Goal: Communication & Community: Ask a question

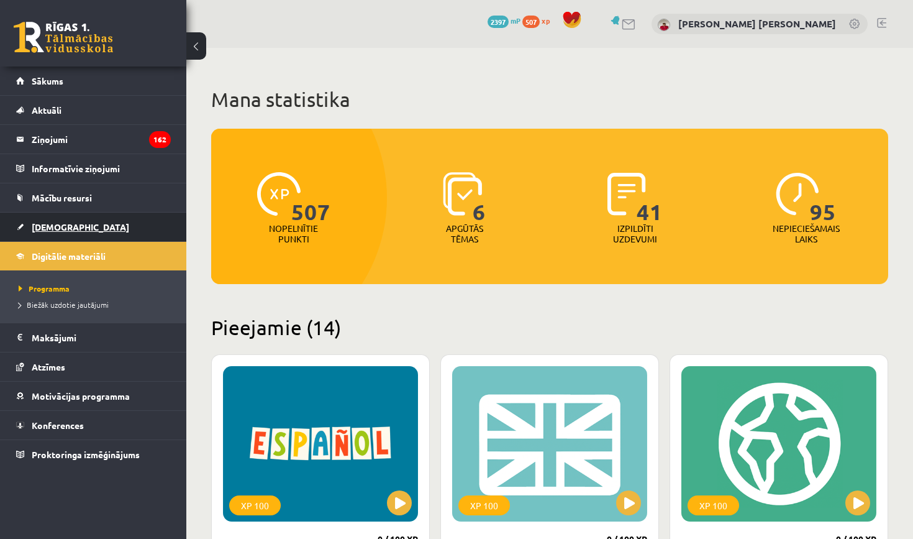
click at [93, 235] on link "[DEMOGRAPHIC_DATA]" at bounding box center [93, 226] width 155 height 29
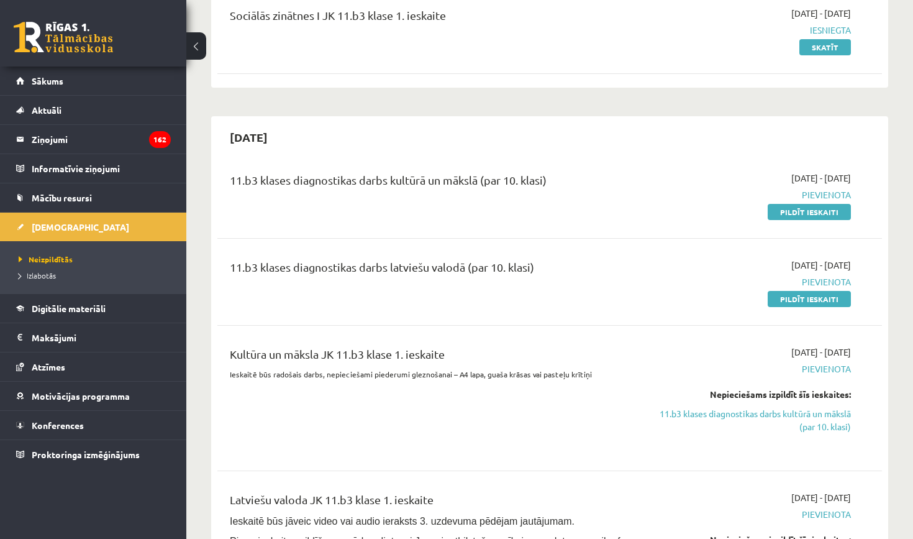
scroll to position [168, 0]
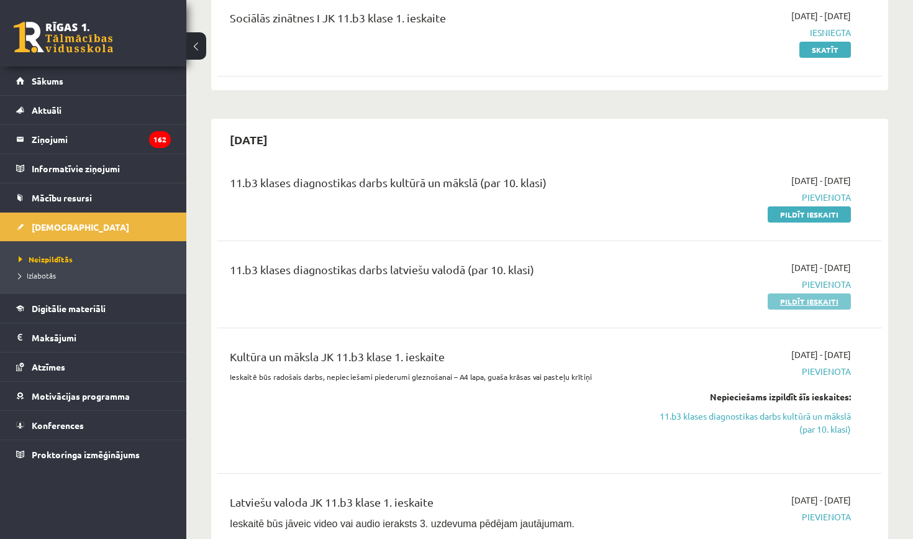
click at [800, 299] on link "Pildīt ieskaiti" at bounding box center [809, 301] width 83 height 16
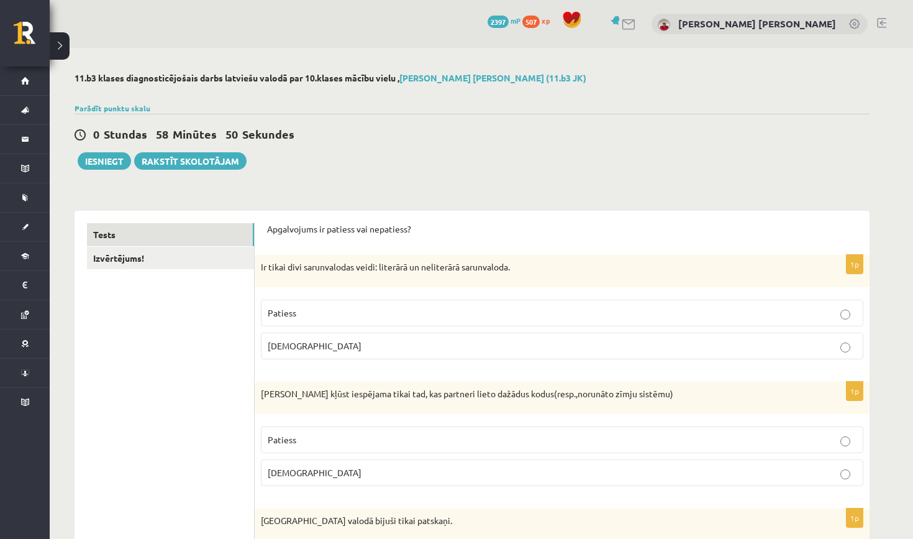
click at [330, 318] on p "Patiess" at bounding box center [562, 312] width 589 height 13
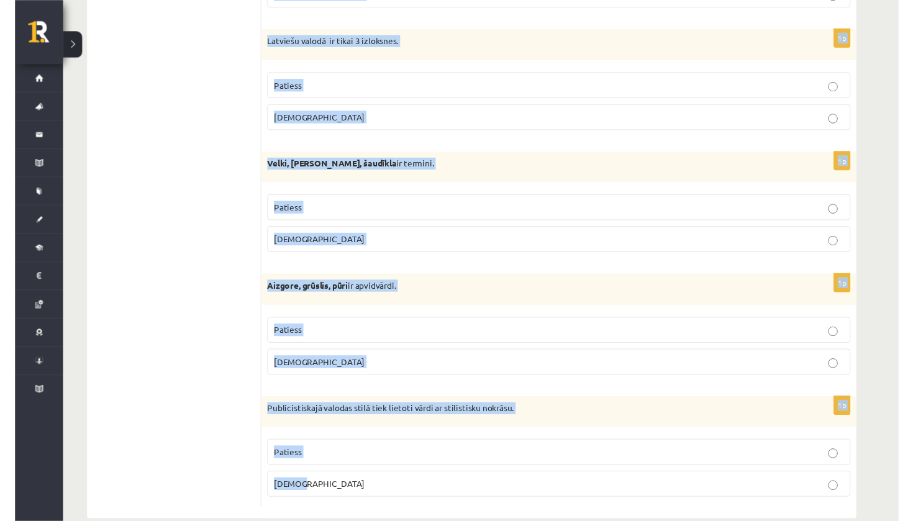
scroll to position [3563, 0]
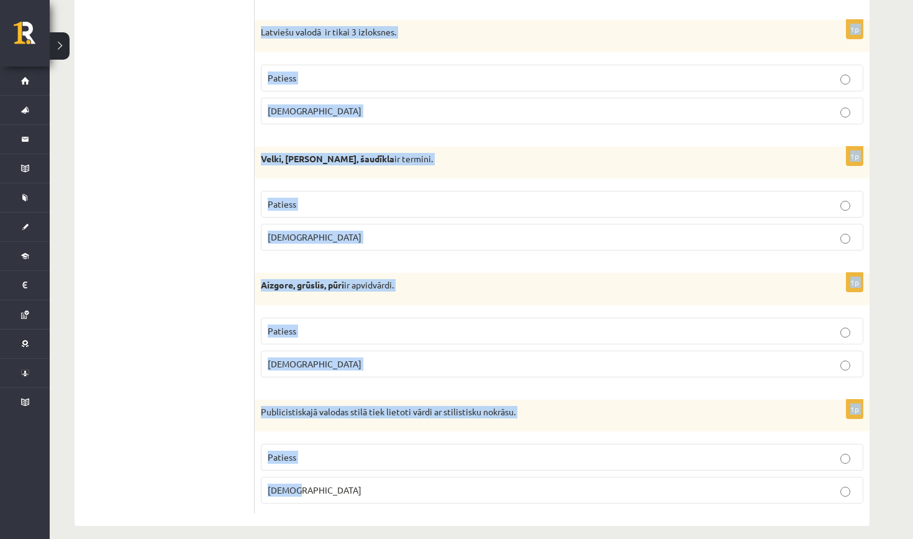
drag, startPoint x: 262, startPoint y: 225, endPoint x: 405, endPoint y: 488, distance: 299.4
copy form "Apgalvojums ir patiess vai nepatiess? 1p Ir tikai divi sarunvalodas veidi: lite…"
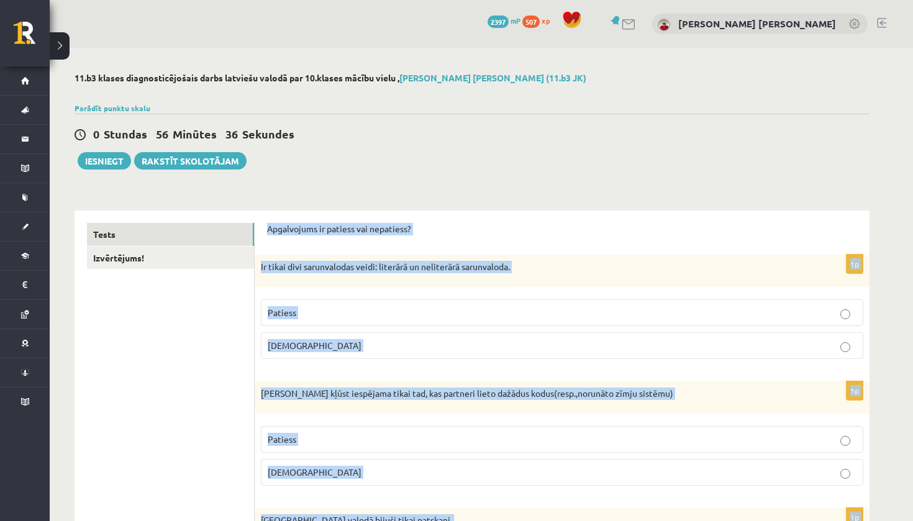
scroll to position [0, 0]
click at [185, 251] on link "Izvērtējums!" at bounding box center [170, 258] width 167 height 23
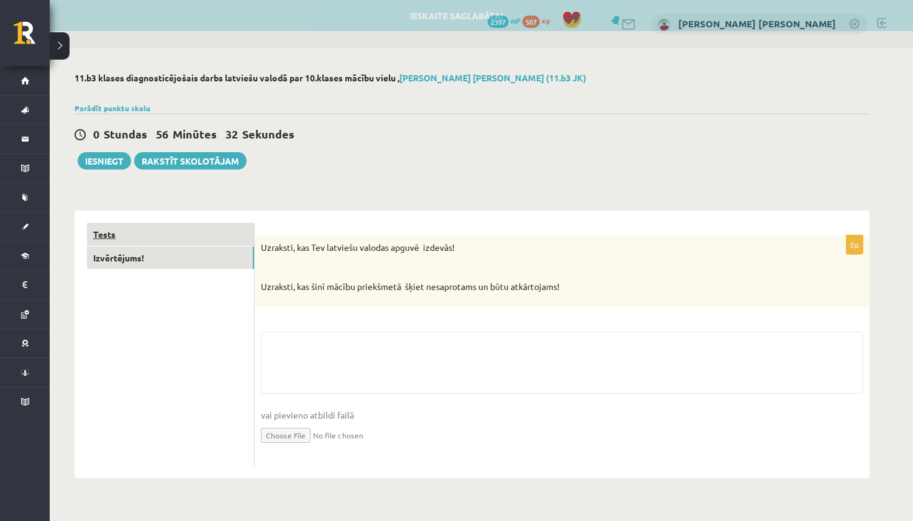
click at [194, 228] on link "Tests" at bounding box center [170, 234] width 167 height 23
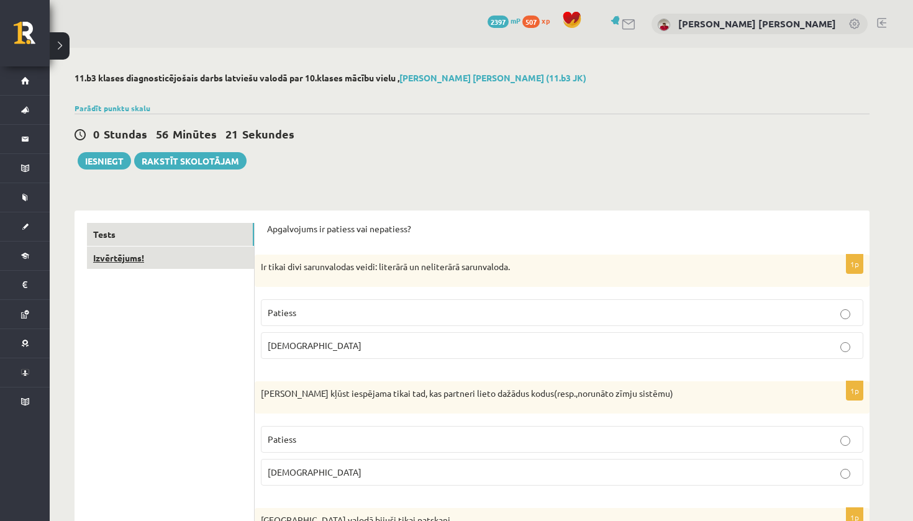
click at [222, 266] on link "Izvērtējums!" at bounding box center [170, 258] width 167 height 23
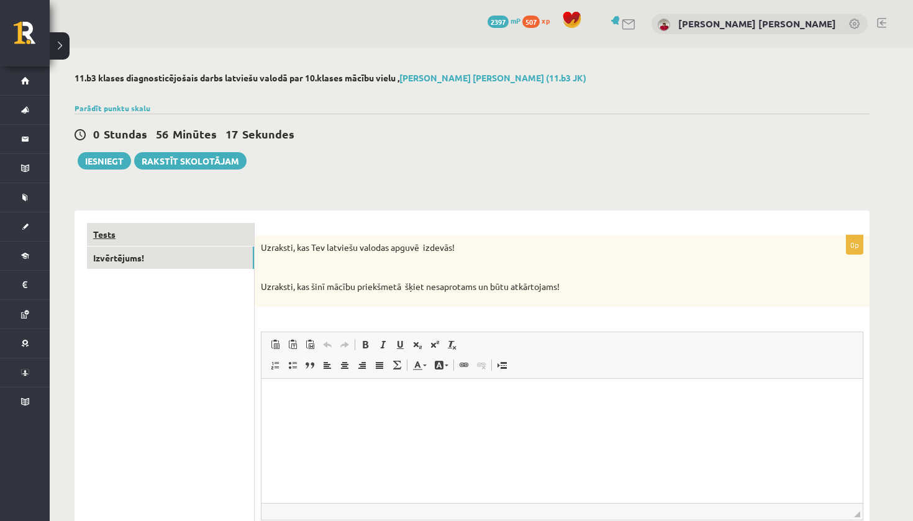
click at [215, 230] on link "Tests" at bounding box center [170, 234] width 167 height 23
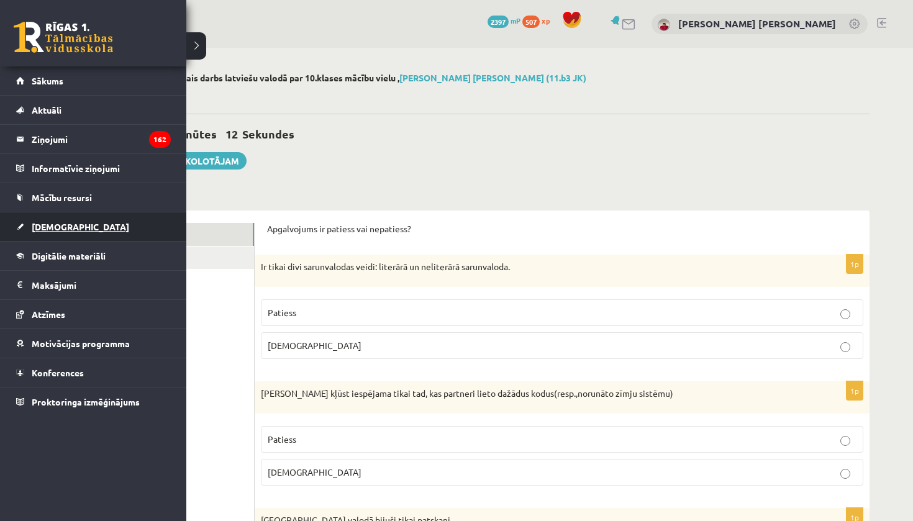
click at [52, 228] on span "[DEMOGRAPHIC_DATA]" at bounding box center [81, 226] width 98 height 11
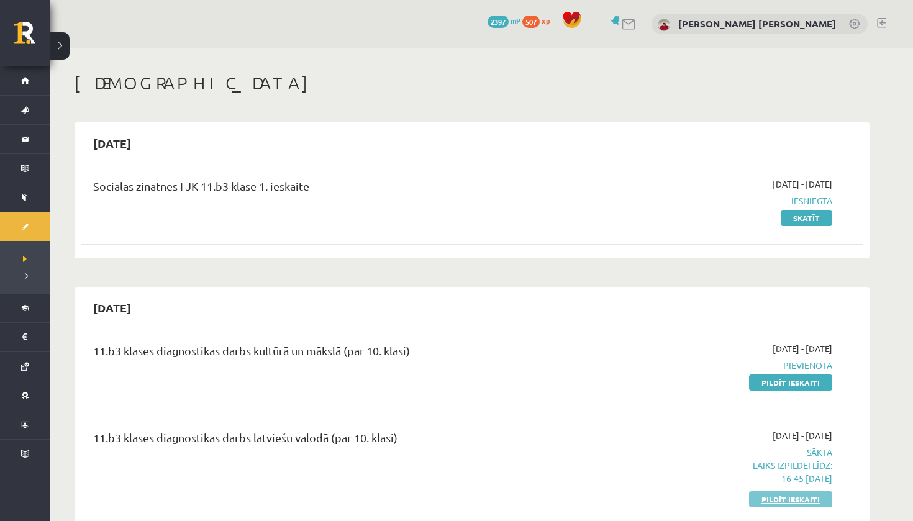
click at [775, 499] on link "Pildīt ieskaiti" at bounding box center [790, 499] width 83 height 16
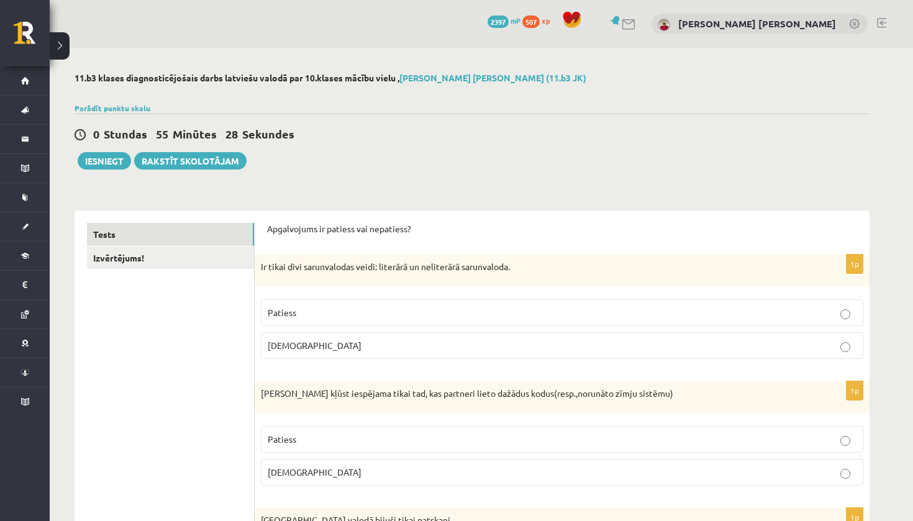
click at [566, 332] on label "Aplams" at bounding box center [562, 345] width 603 height 27
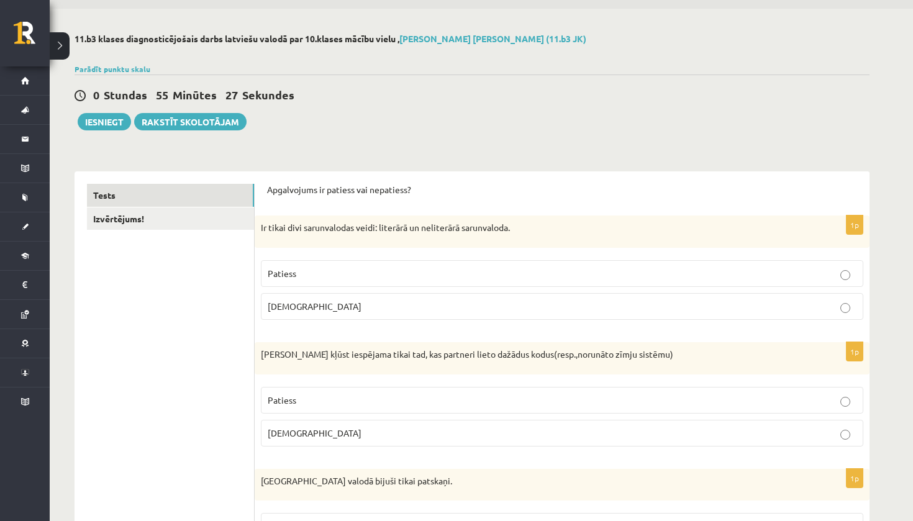
scroll to position [168, 0]
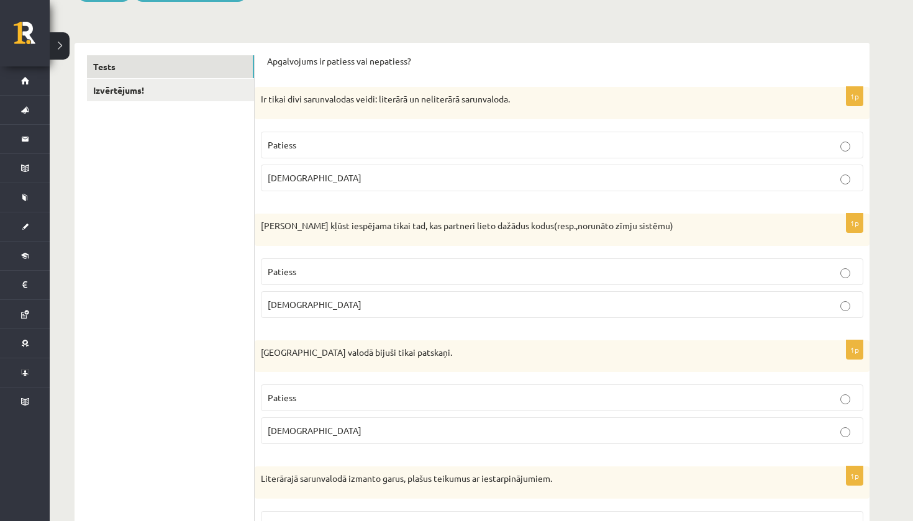
click at [585, 303] on p "Aplams" at bounding box center [562, 304] width 589 height 13
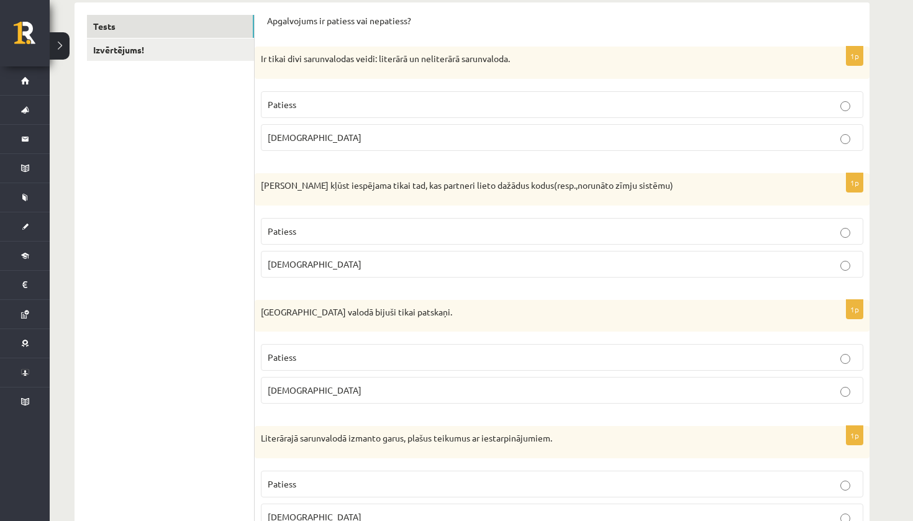
scroll to position [206, 0]
click at [417, 111] on p "Patiess" at bounding box center [562, 106] width 589 height 13
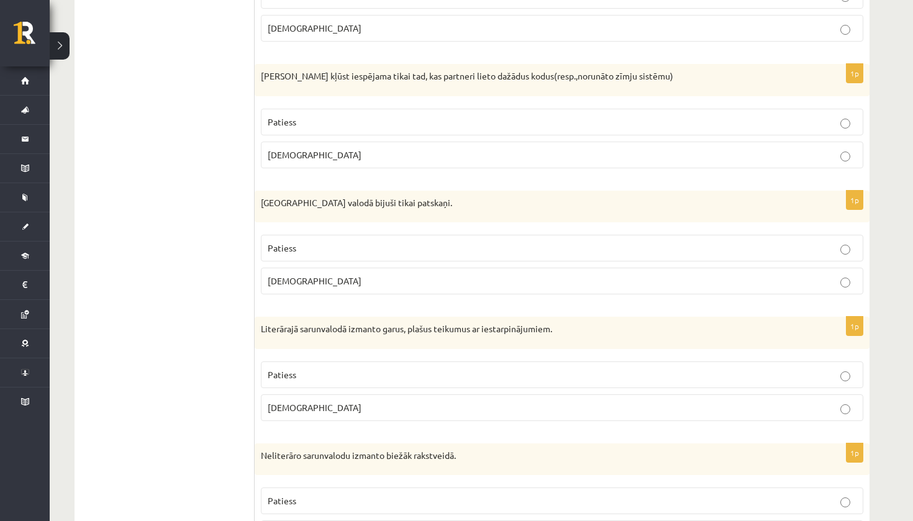
scroll to position [333, 0]
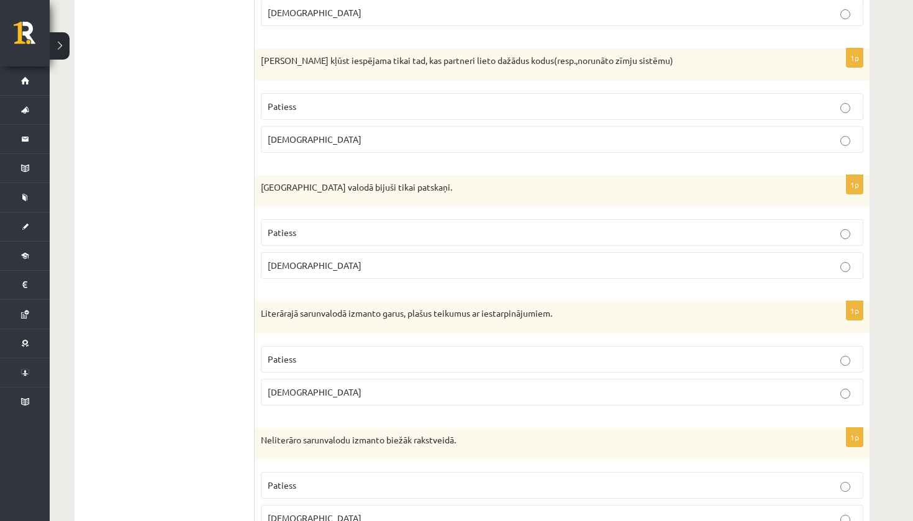
click at [426, 270] on p "Aplams" at bounding box center [562, 265] width 589 height 13
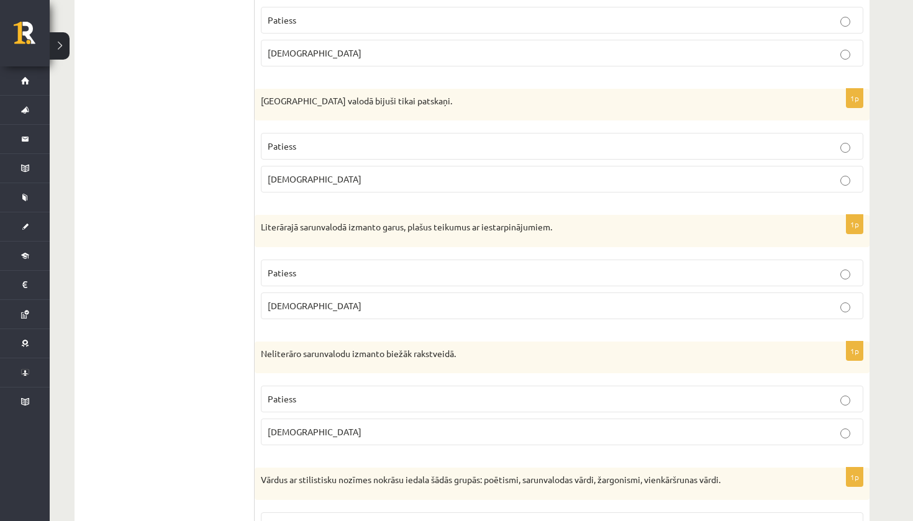
scroll to position [424, 0]
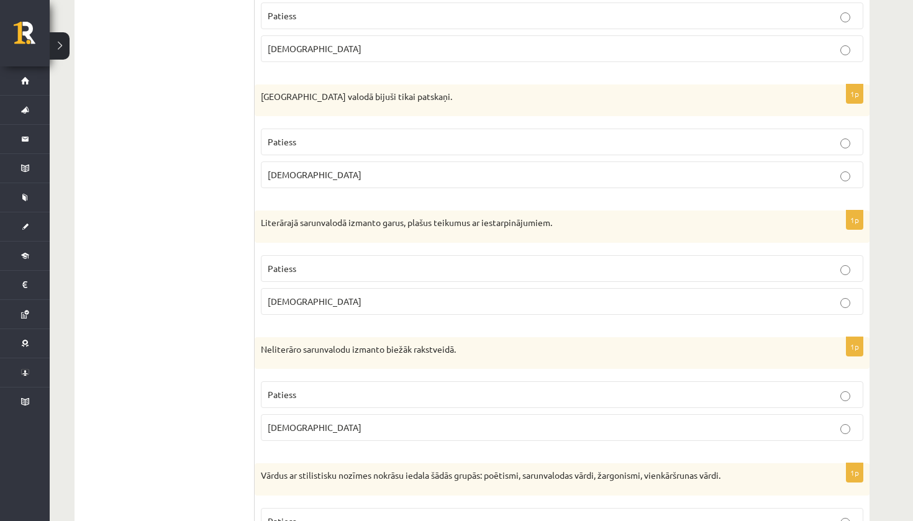
click at [352, 265] on p "Patiess" at bounding box center [562, 268] width 589 height 13
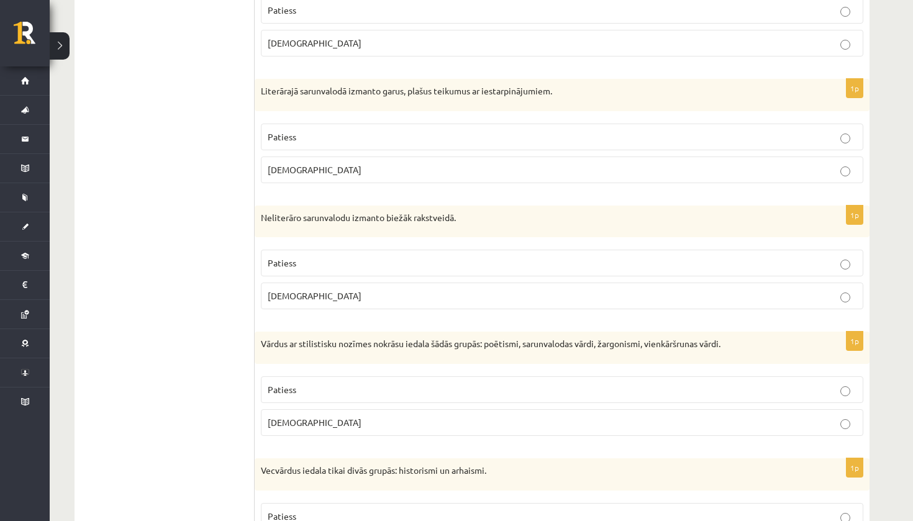
scroll to position [560, 0]
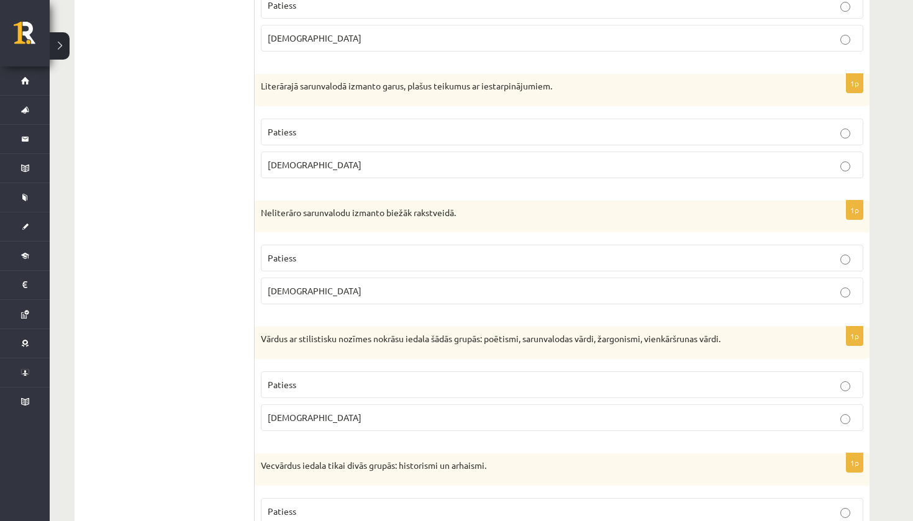
click at [363, 289] on p "Aplams" at bounding box center [562, 291] width 589 height 13
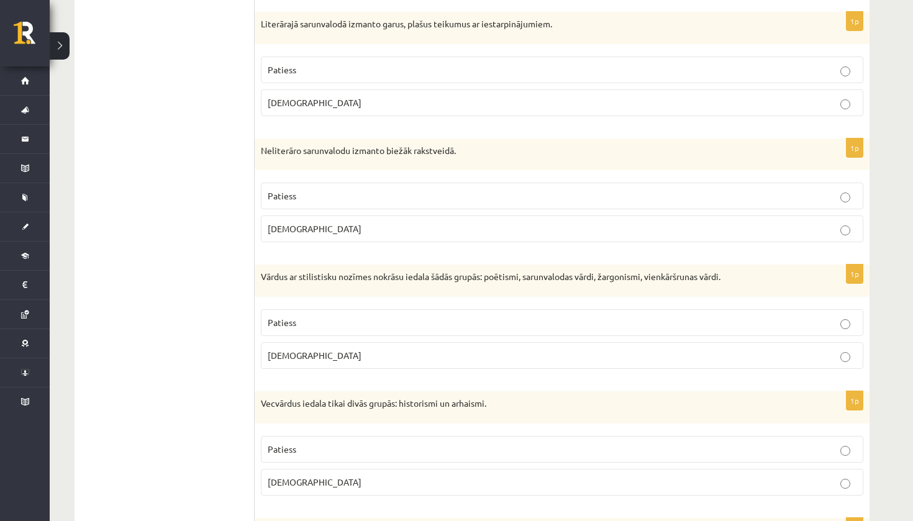
scroll to position [624, 0]
click at [545, 326] on label "Patiess" at bounding box center [562, 321] width 603 height 27
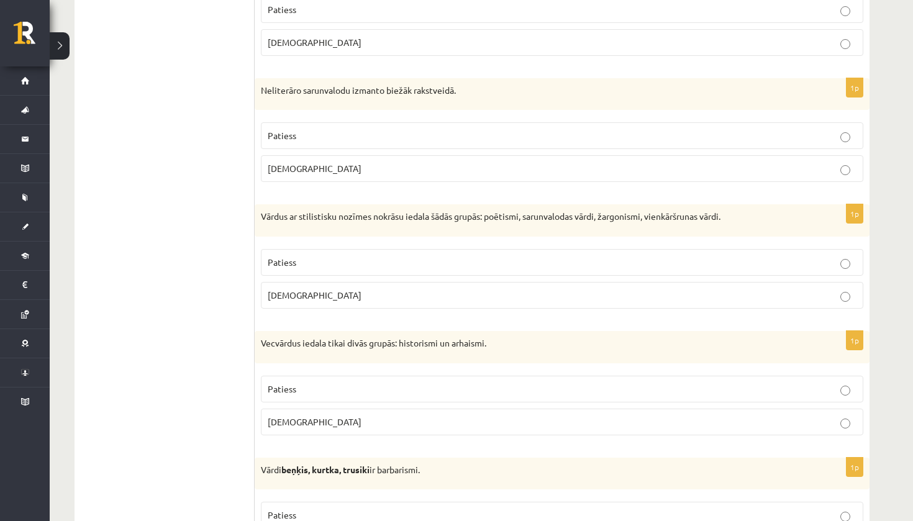
scroll to position [686, 0]
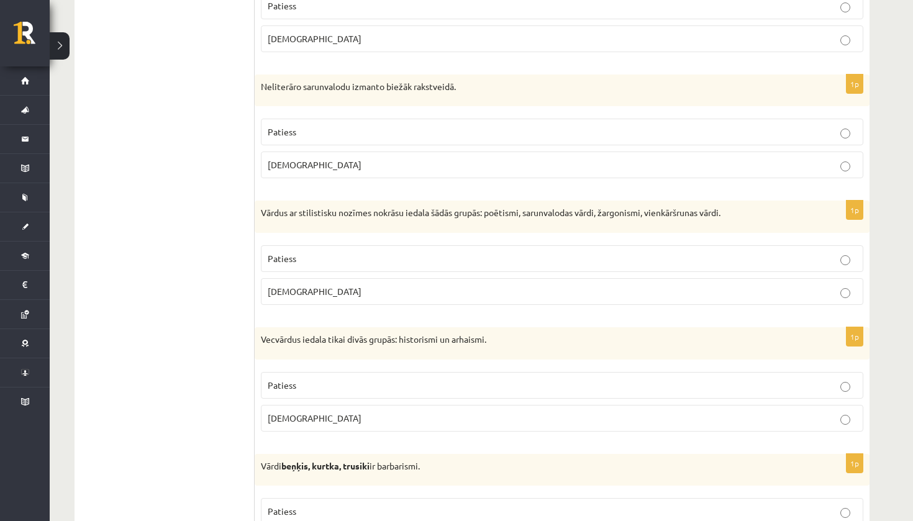
click at [522, 381] on p "Patiess" at bounding box center [562, 385] width 589 height 13
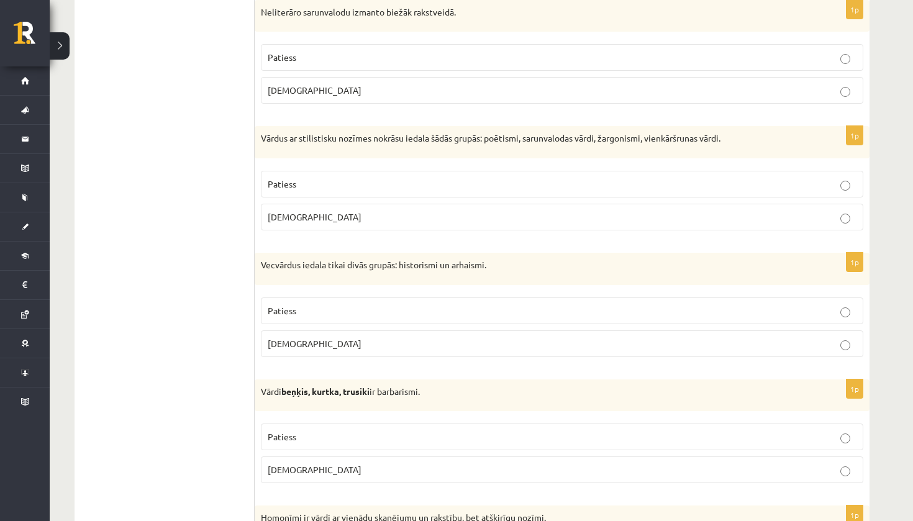
scroll to position [789, 0]
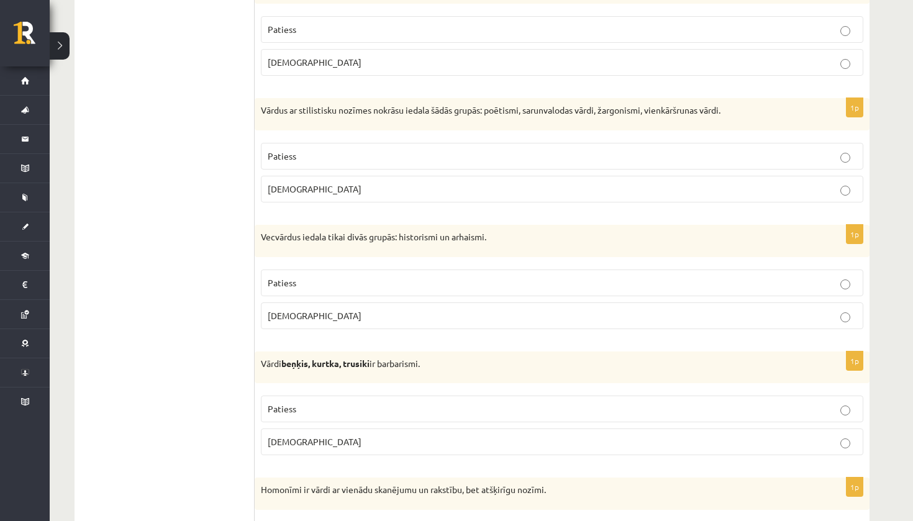
click at [522, 381] on div "1p Vārdi beņķis, kurtka, trusiki ir barbarismi. Patiess Aplams" at bounding box center [562, 409] width 615 height 114
click at [522, 405] on p "Patiess" at bounding box center [562, 409] width 589 height 13
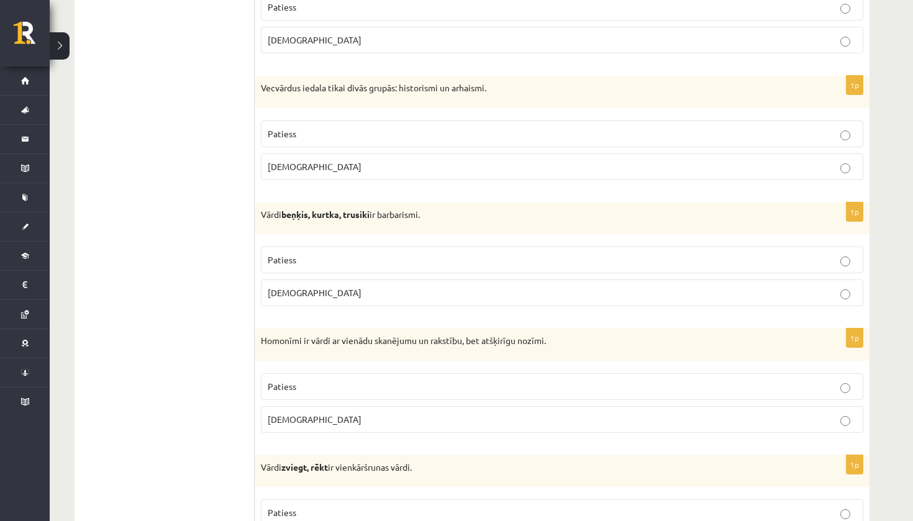
scroll to position [982, 0]
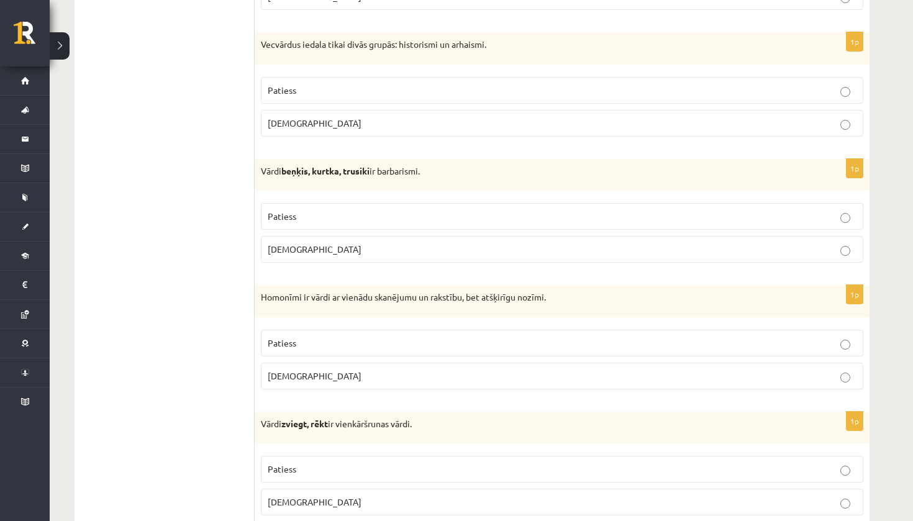
click at [550, 345] on p "Patiess" at bounding box center [562, 343] width 589 height 13
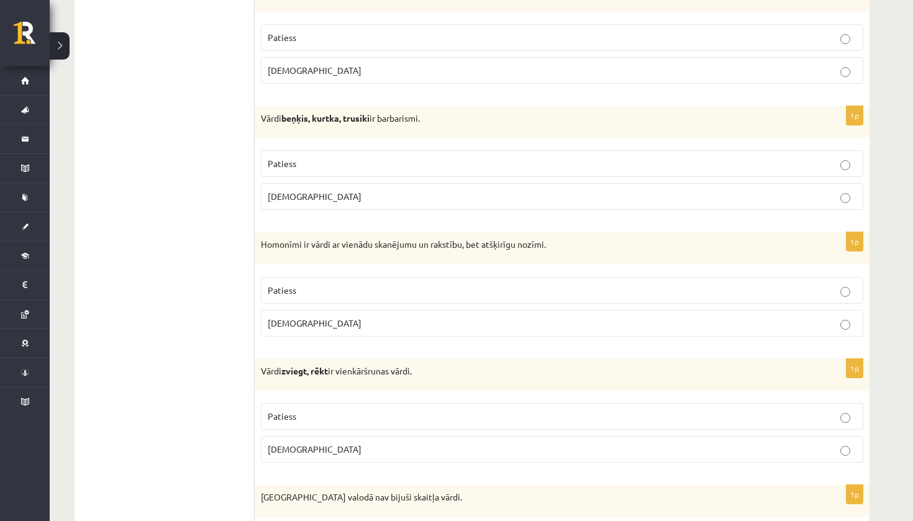
click at [537, 413] on p "Patiess" at bounding box center [562, 416] width 589 height 13
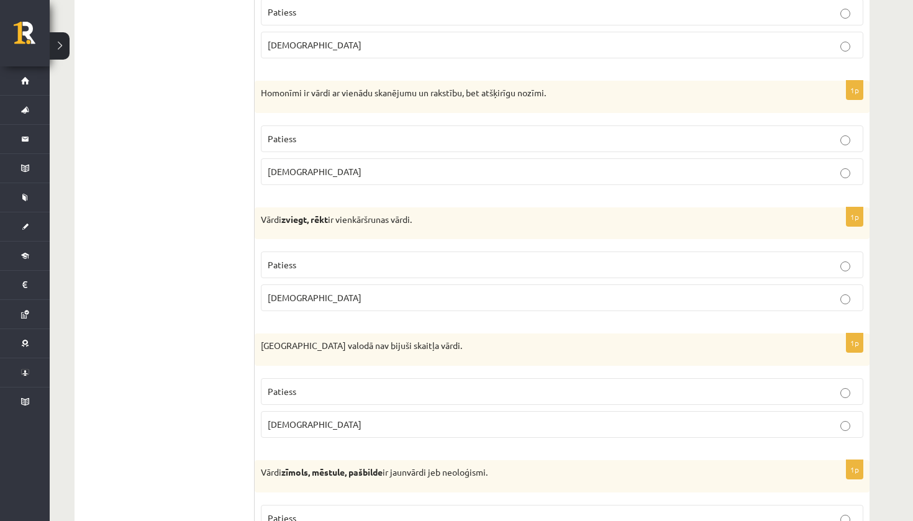
scroll to position [1231, 0]
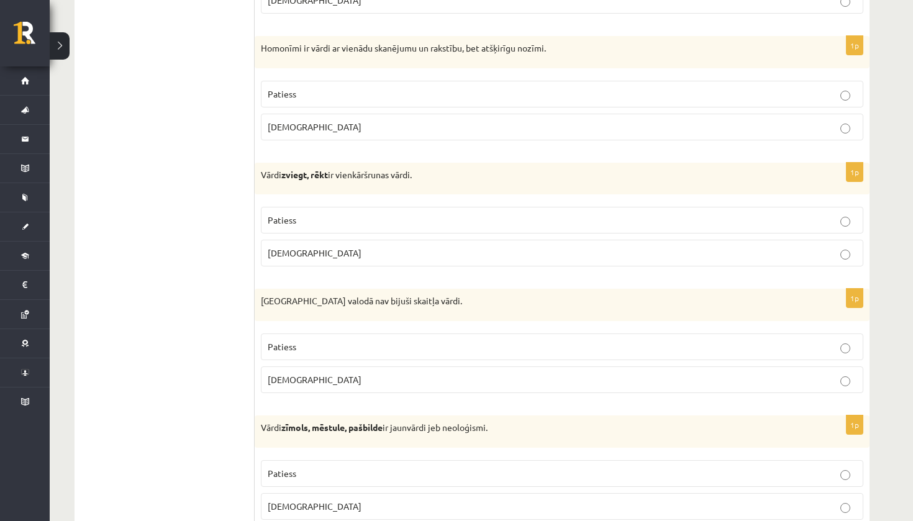
click at [557, 355] on label "Patiess" at bounding box center [562, 347] width 603 height 27
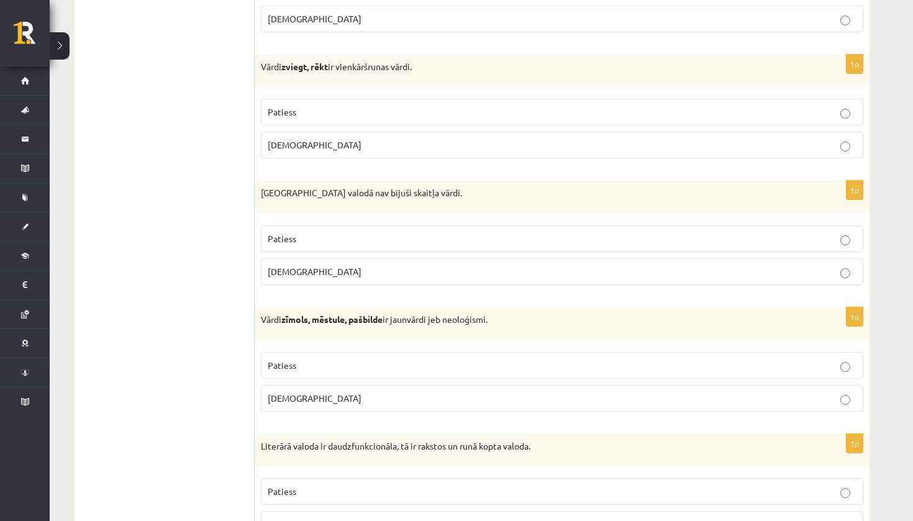
scroll to position [1354, 0]
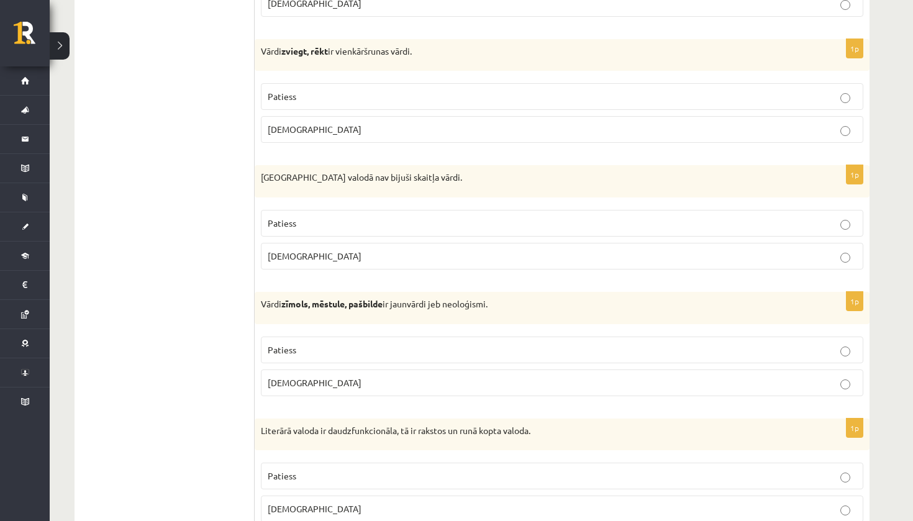
click at [562, 351] on p "Patiess" at bounding box center [562, 350] width 589 height 13
click at [545, 463] on label "Patiess" at bounding box center [562, 476] width 603 height 27
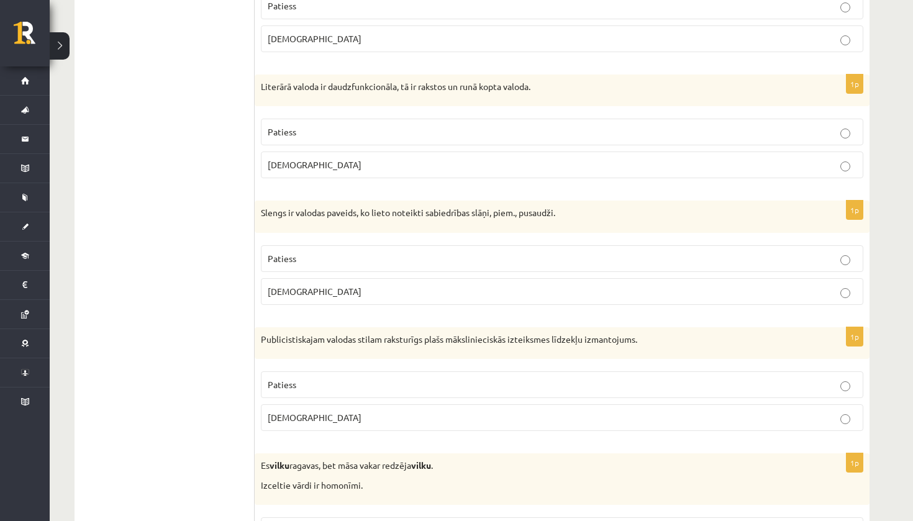
scroll to position [1733, 0]
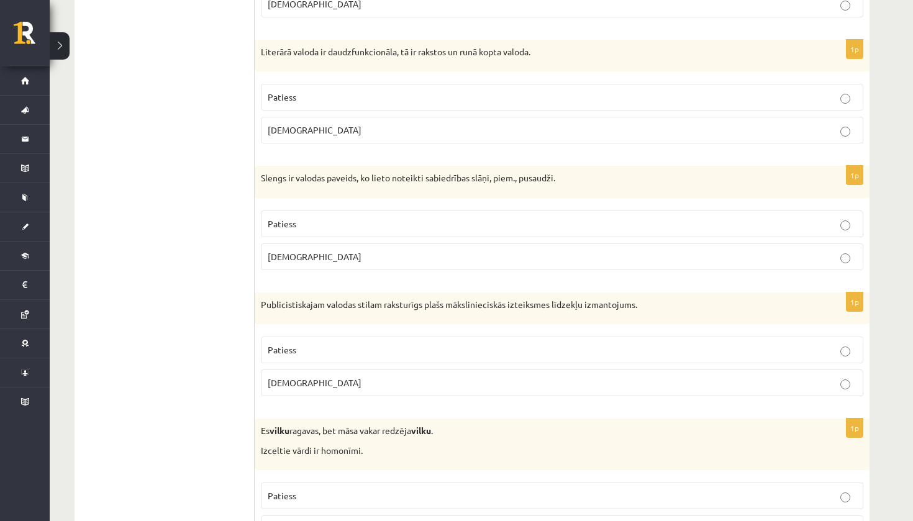
click at [657, 223] on p "Patiess" at bounding box center [562, 223] width 589 height 13
click at [625, 332] on fieldset "Patiess Aplams" at bounding box center [562, 365] width 603 height 70
click at [627, 349] on p "Patiess" at bounding box center [562, 350] width 589 height 13
click at [672, 490] on p "Patiess" at bounding box center [562, 496] width 589 height 13
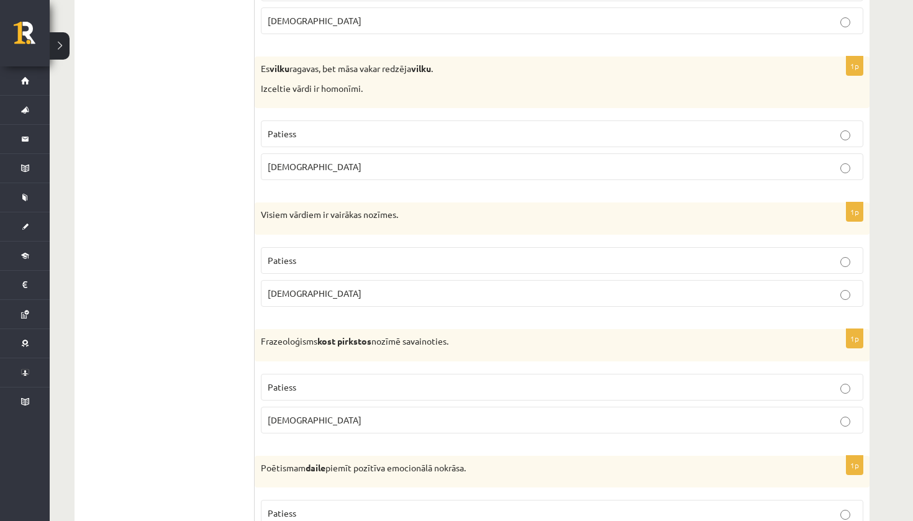
scroll to position [2122, 0]
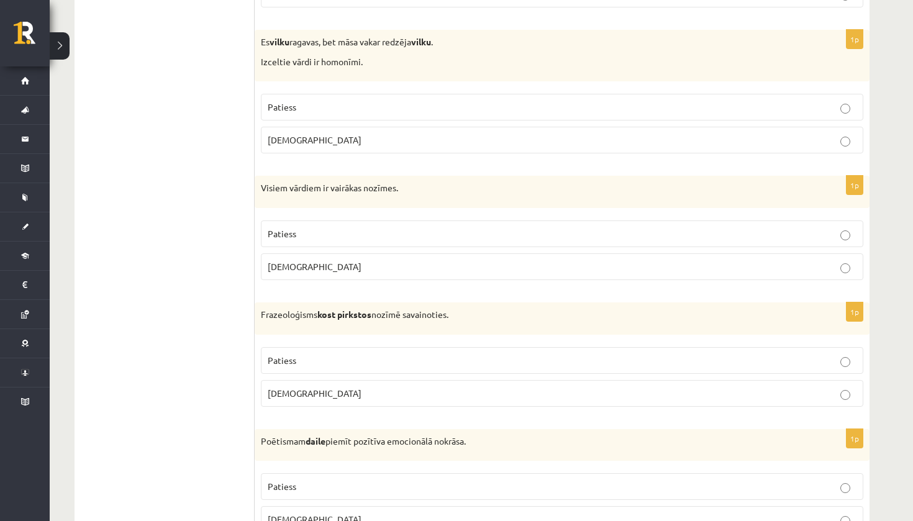
click at [398, 267] on label "Aplams" at bounding box center [562, 266] width 603 height 27
click at [363, 387] on p "Aplams" at bounding box center [562, 393] width 589 height 13
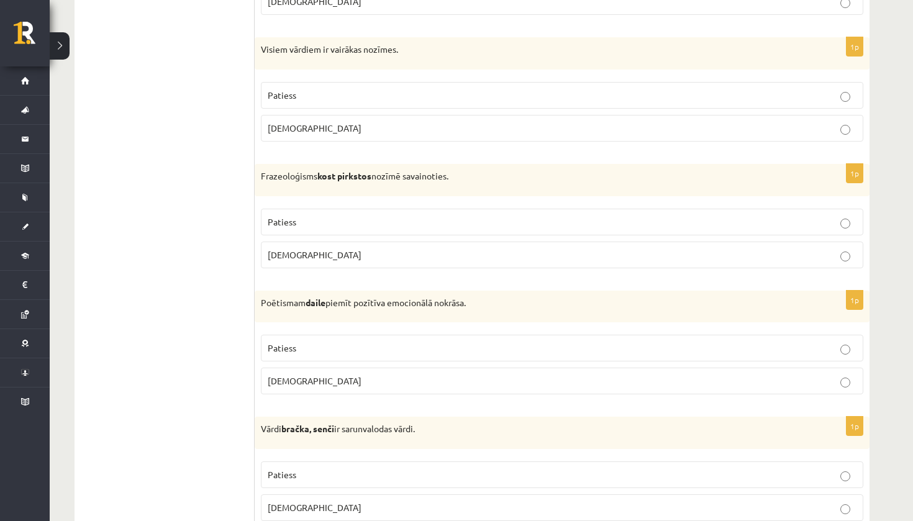
click at [378, 345] on p "Patiess" at bounding box center [562, 348] width 589 height 13
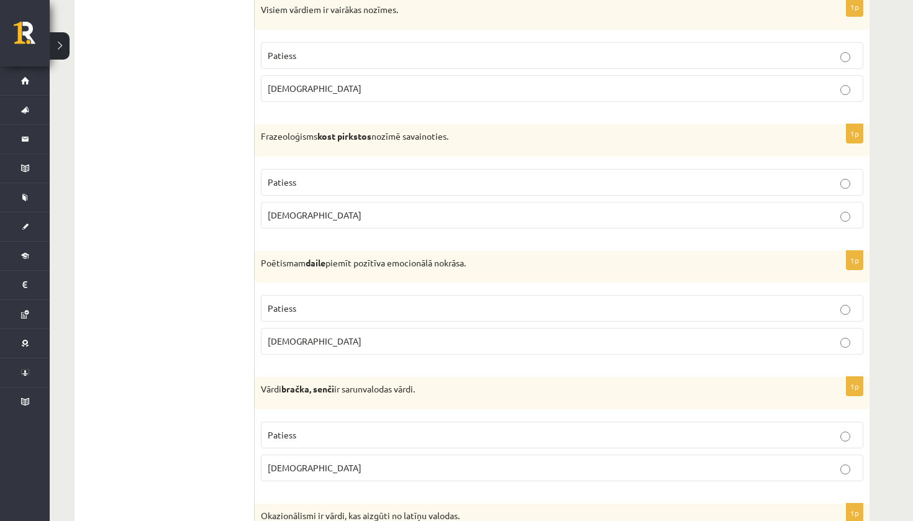
scroll to position [2429, 0]
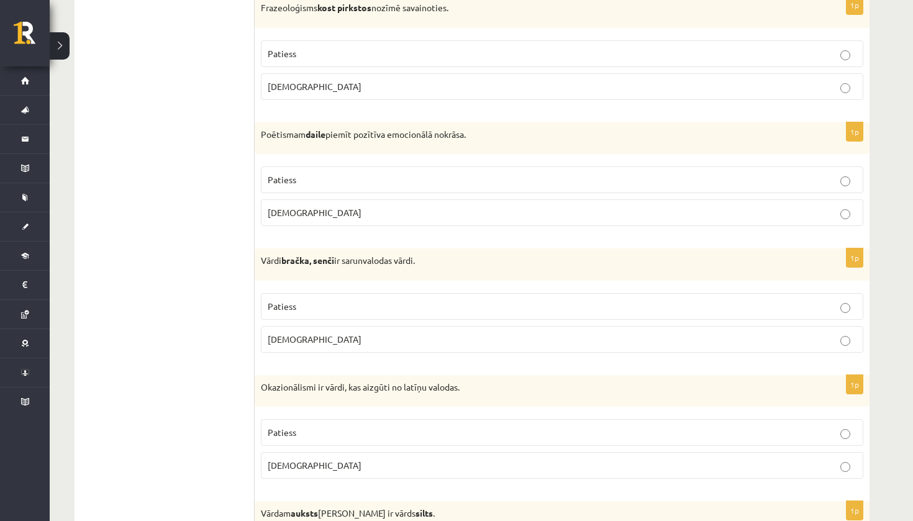
click at [447, 302] on p "Patiess" at bounding box center [562, 306] width 589 height 13
click at [379, 460] on p "Aplams" at bounding box center [562, 465] width 589 height 13
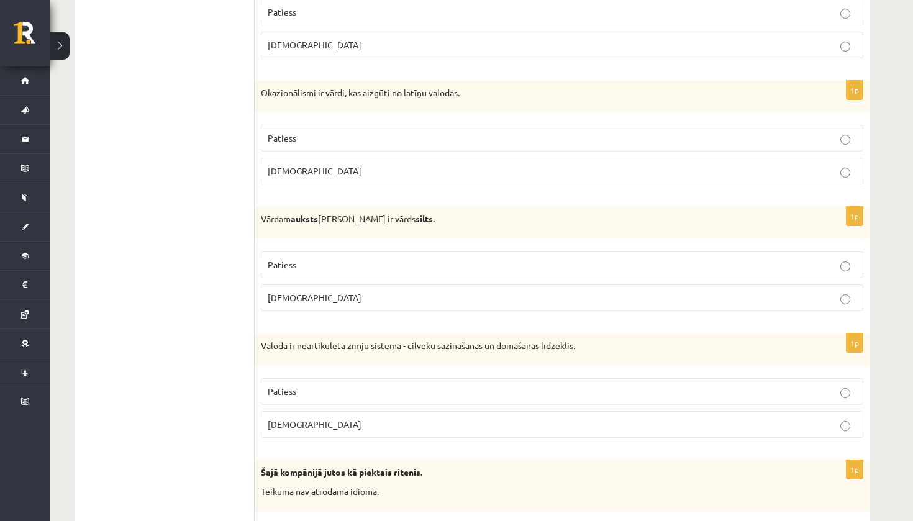
scroll to position [2725, 0]
click at [418, 257] on p "Patiess" at bounding box center [562, 263] width 589 height 13
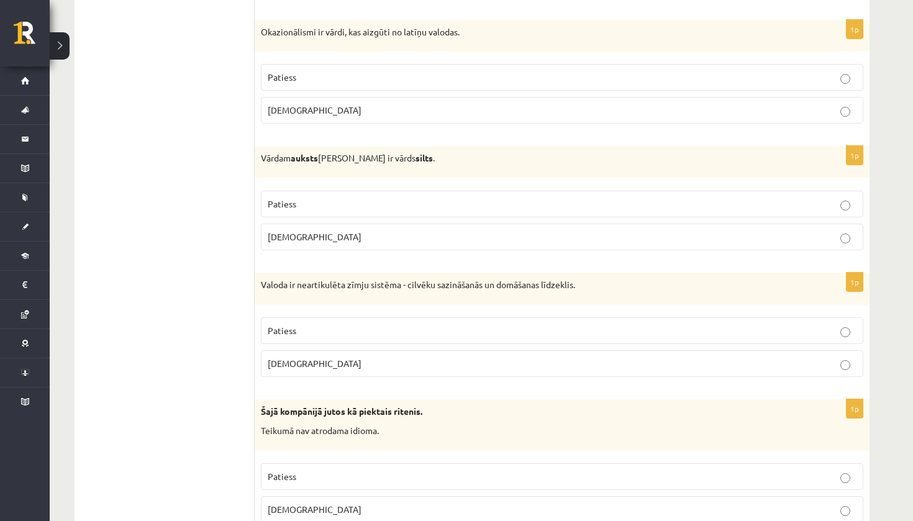
scroll to position [2786, 0]
click at [399, 355] on p "Aplams" at bounding box center [562, 361] width 589 height 13
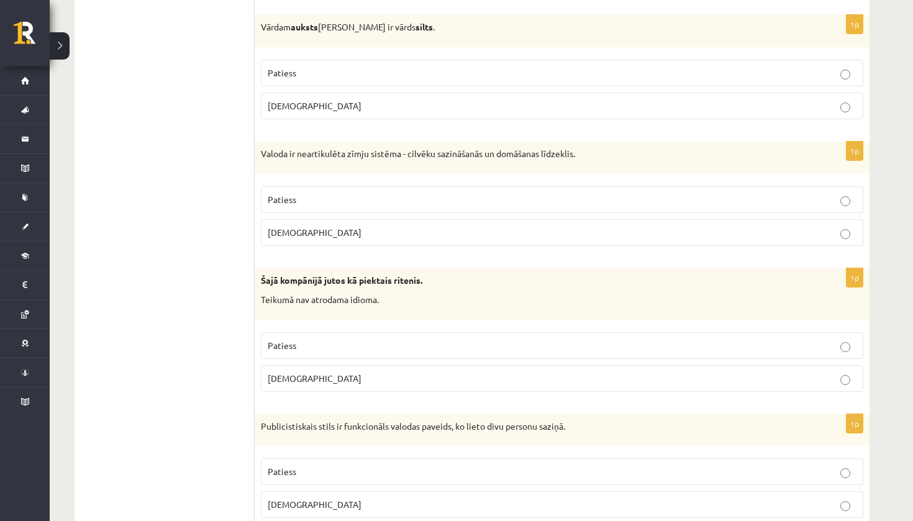
scroll to position [2963, 0]
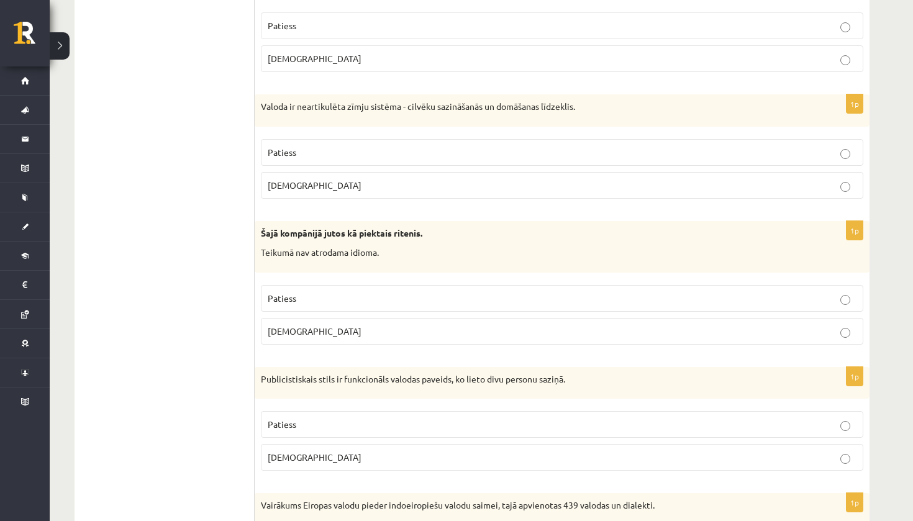
click at [427, 325] on p "Aplams" at bounding box center [562, 331] width 589 height 13
click at [406, 451] on p "Aplams" at bounding box center [562, 457] width 589 height 13
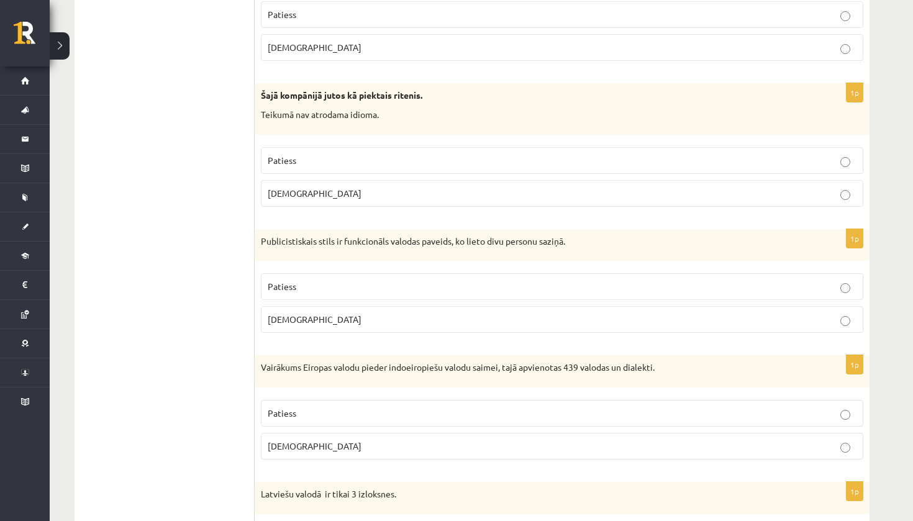
scroll to position [3129, 0]
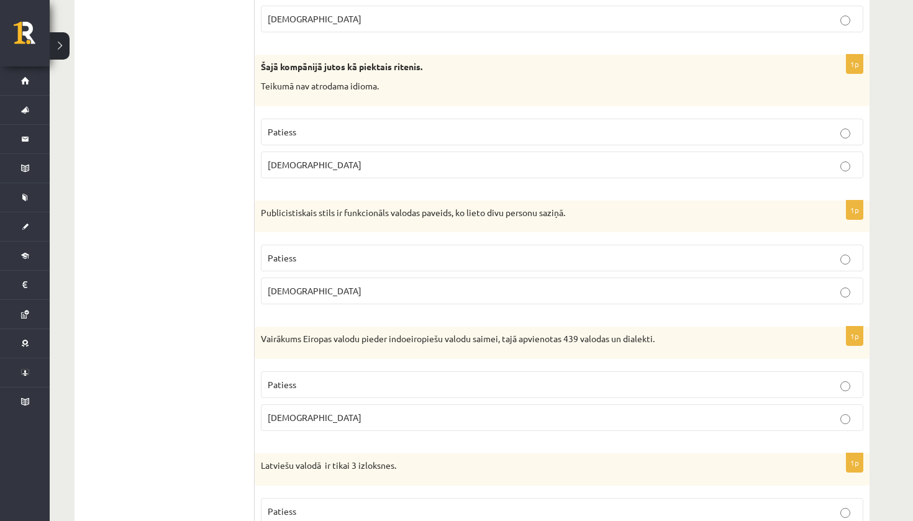
click at [433, 378] on p "Patiess" at bounding box center [562, 384] width 589 height 13
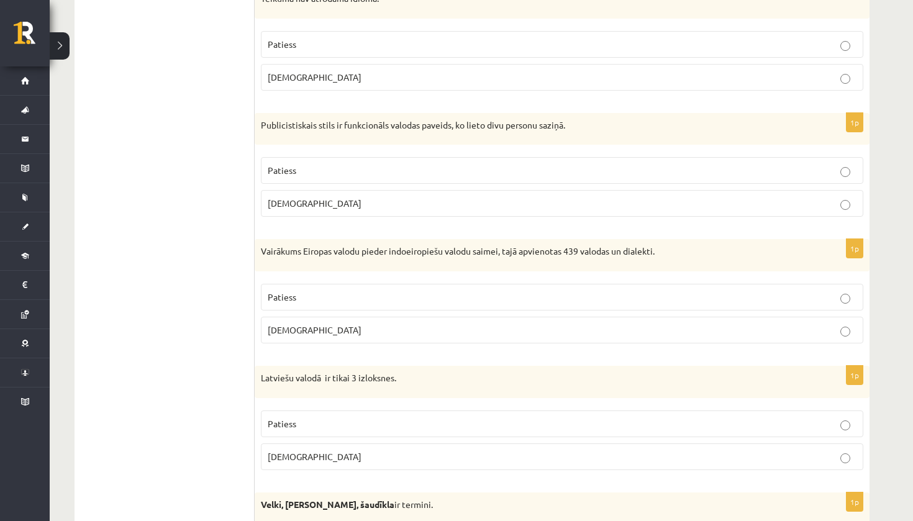
scroll to position [3312, 0]
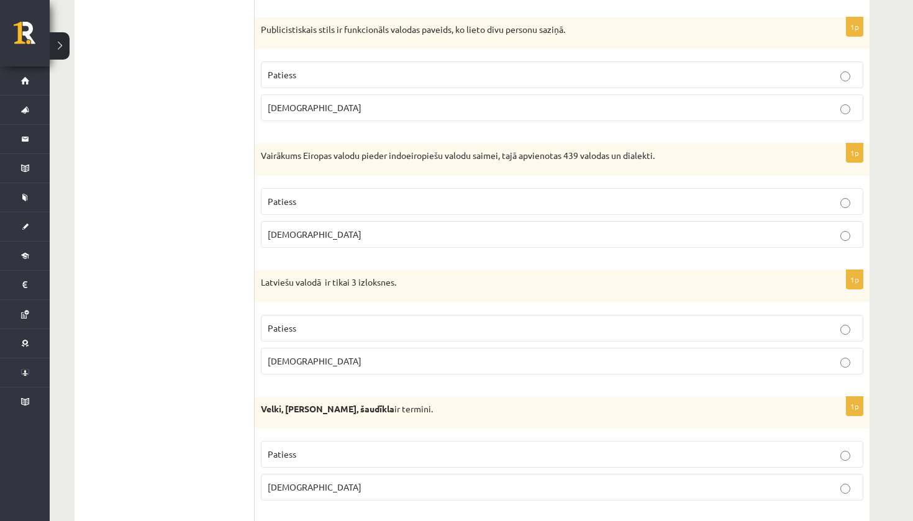
click at [413, 326] on label "Patiess" at bounding box center [562, 328] width 603 height 27
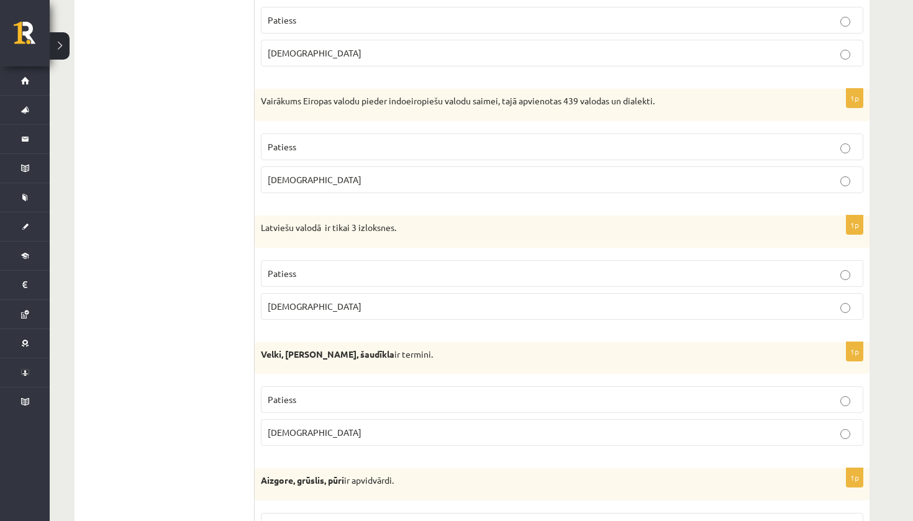
click at [388, 427] on p "Aplams" at bounding box center [562, 432] width 589 height 13
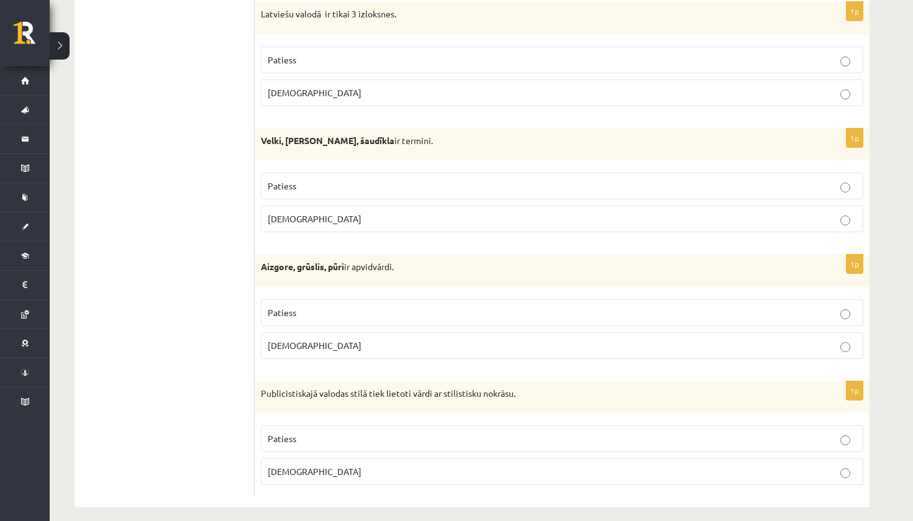
scroll to position [3580, 0]
click at [452, 307] on p "Patiess" at bounding box center [562, 313] width 589 height 13
click at [424, 433] on p "Patiess" at bounding box center [562, 439] width 589 height 13
click at [401, 147] on div "Velki, meti, šaudīkla ir termini." at bounding box center [562, 145] width 615 height 32
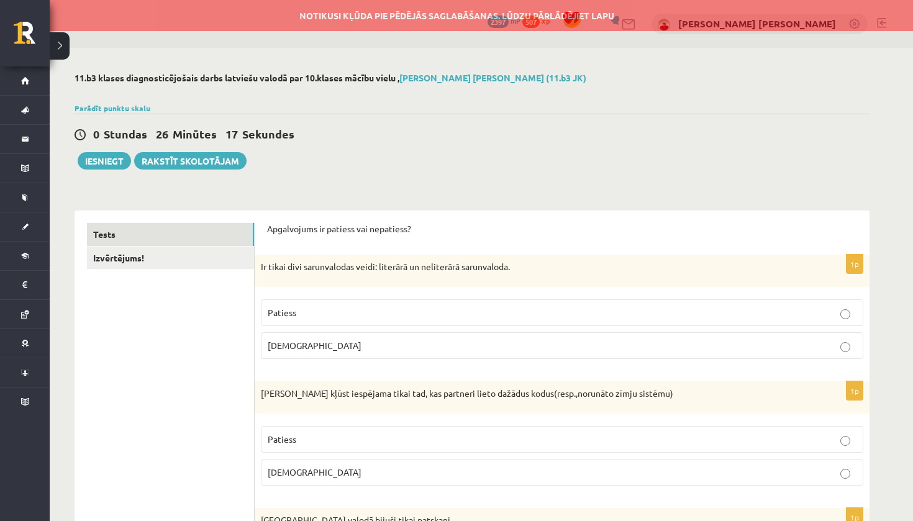
scroll to position [0, 0]
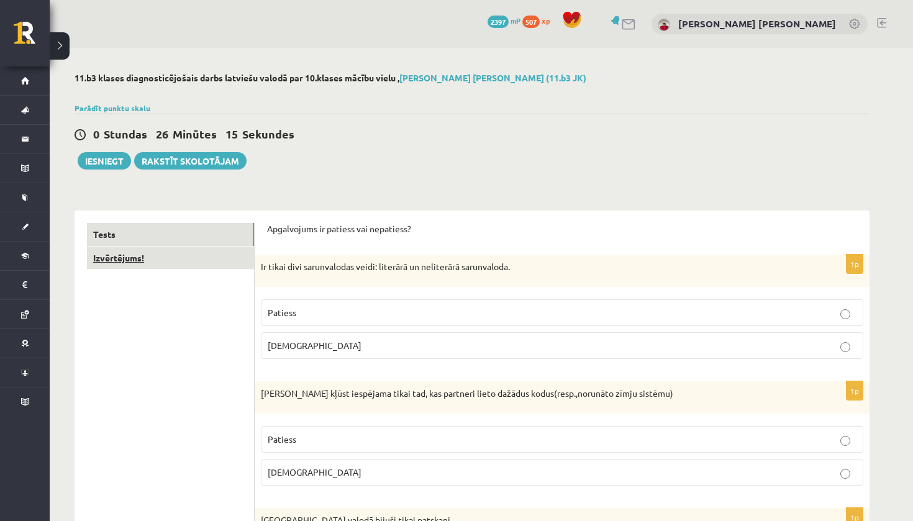
click at [204, 265] on link "Izvērtējums!" at bounding box center [170, 258] width 167 height 23
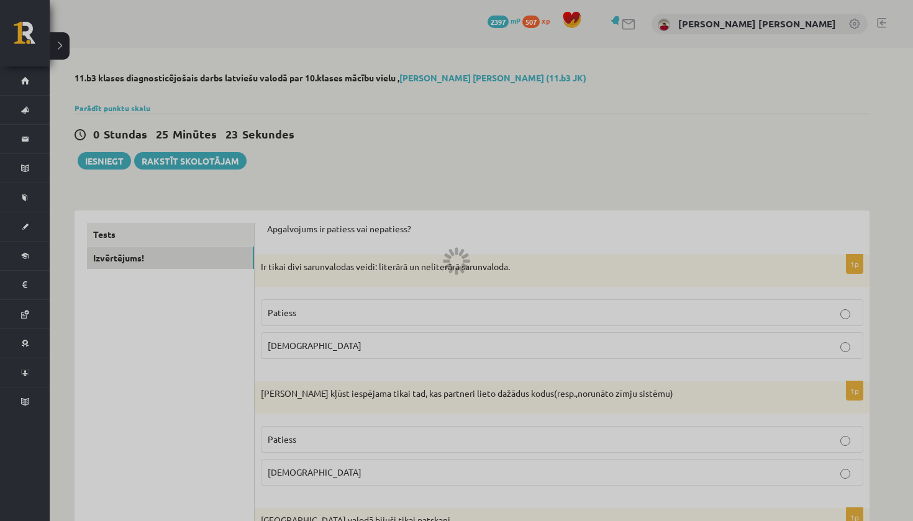
drag, startPoint x: 516, startPoint y: 0, endPoint x: 553, endPoint y: 140, distance: 144.5
click at [553, 140] on div at bounding box center [456, 260] width 913 height 521
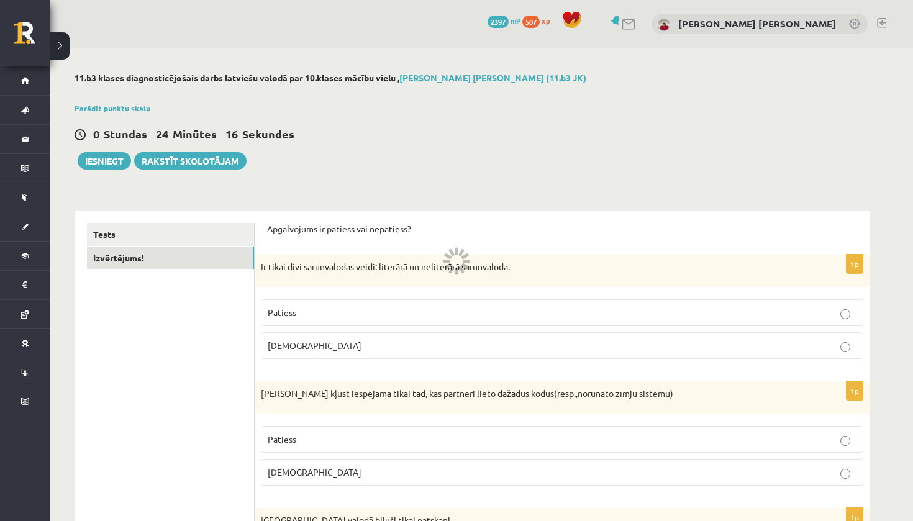
drag, startPoint x: 710, startPoint y: 3, endPoint x: 808, endPoint y: 142, distance: 169.4
click at [808, 142] on div "0 Stundas 24 Minūtes 16 Sekundes" at bounding box center [472, 135] width 795 height 16
click at [791, 86] on div "11.b3 klases diagnosticējošais darbs latviešu valodā par 10.klases mācību vielu…" at bounding box center [472, 80] width 795 height 14
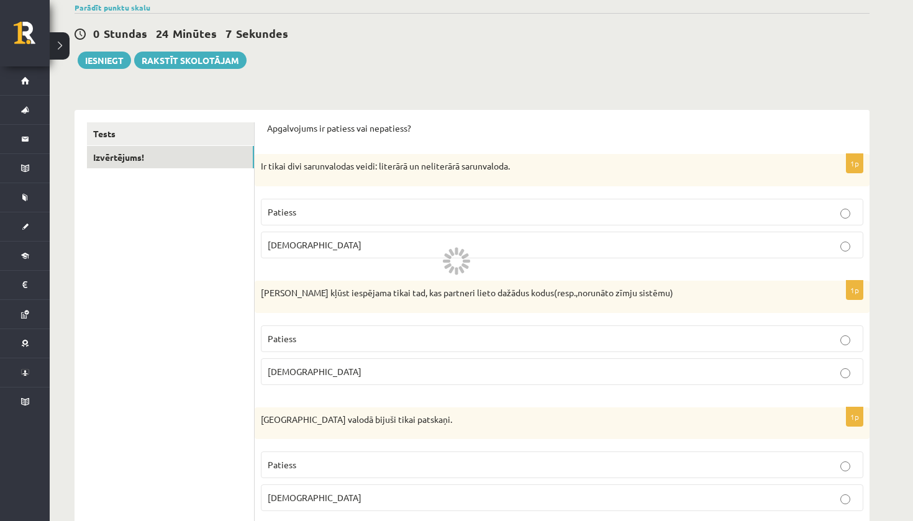
scroll to position [50, 0]
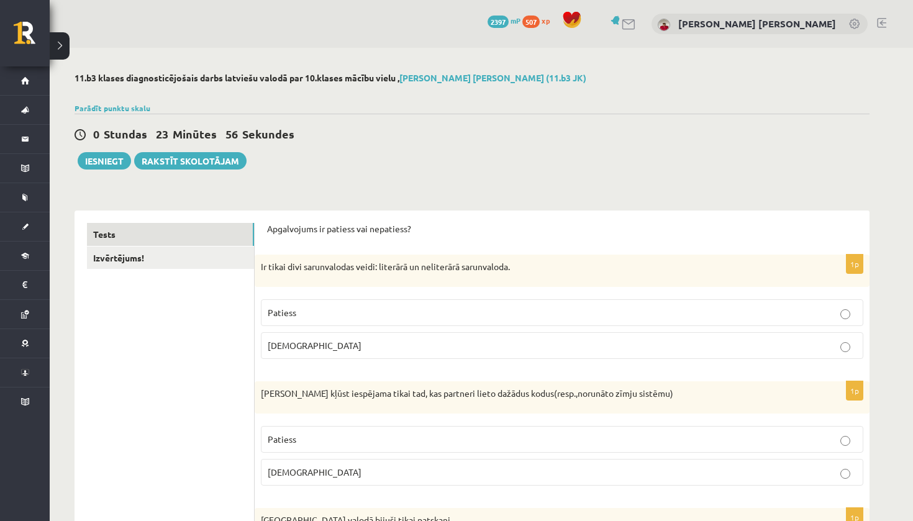
click at [214, 255] on link "Izvērtējums!" at bounding box center [170, 258] width 167 height 23
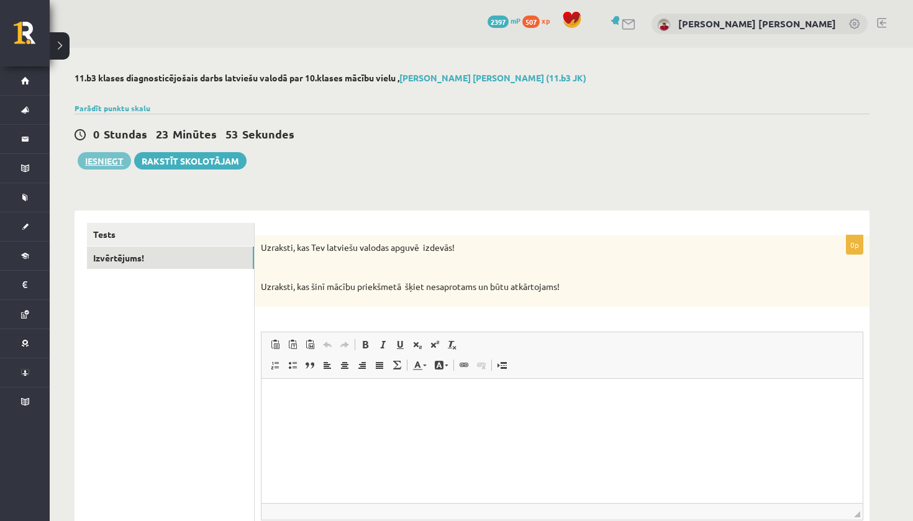
click at [112, 166] on button "Iesniegt" at bounding box center [104, 160] width 53 height 17
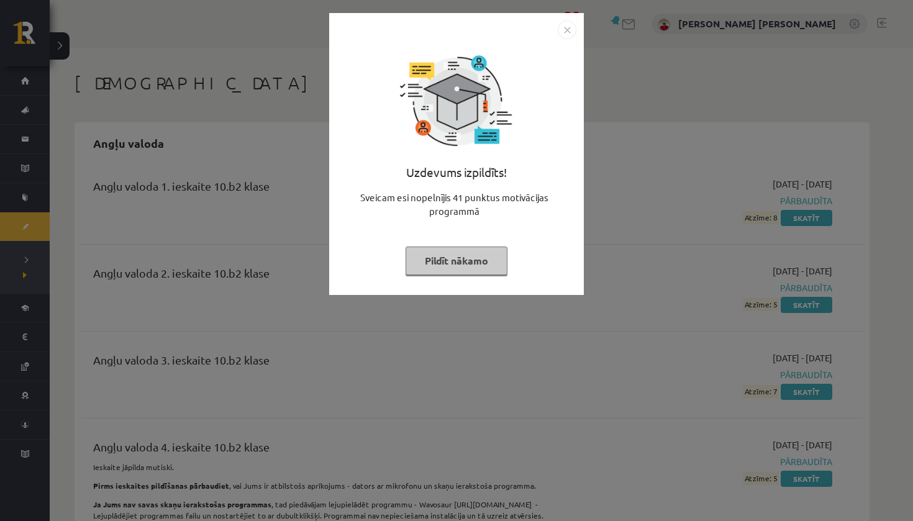
click at [489, 255] on button "Pildīt nākamo" at bounding box center [457, 261] width 102 height 29
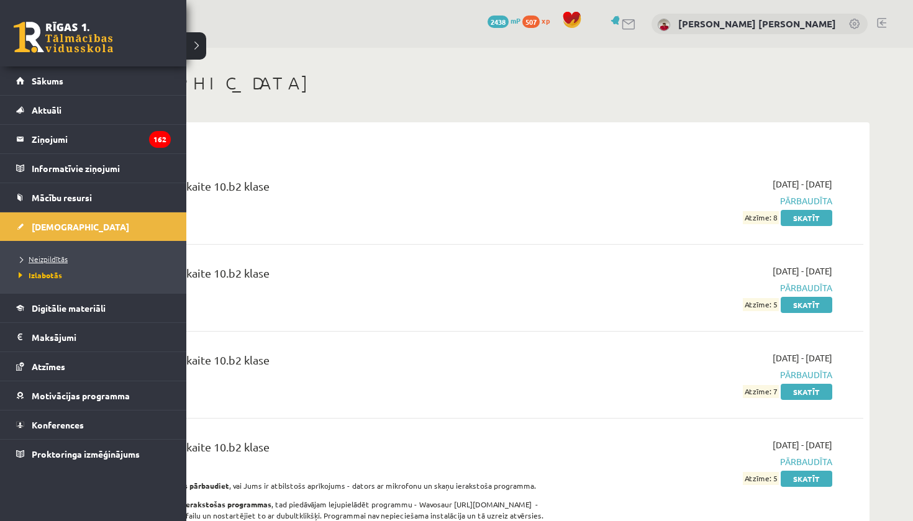
click at [40, 258] on span "Neizpildītās" at bounding box center [42, 259] width 52 height 10
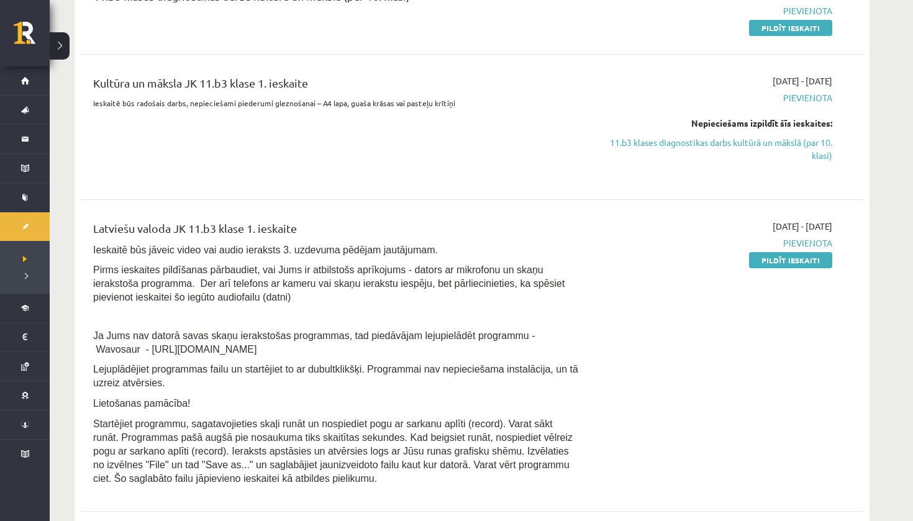
scroll to position [359, 0]
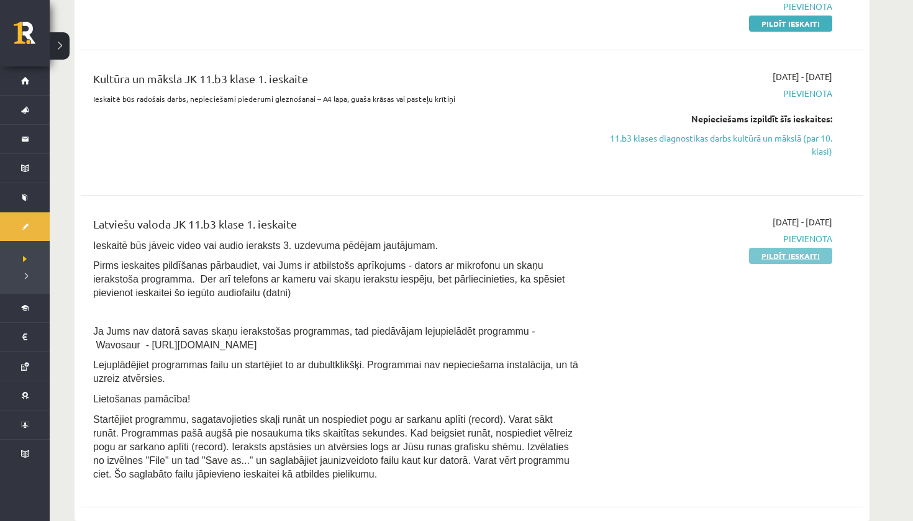
click at [787, 260] on link "Pildīt ieskaiti" at bounding box center [790, 256] width 83 height 16
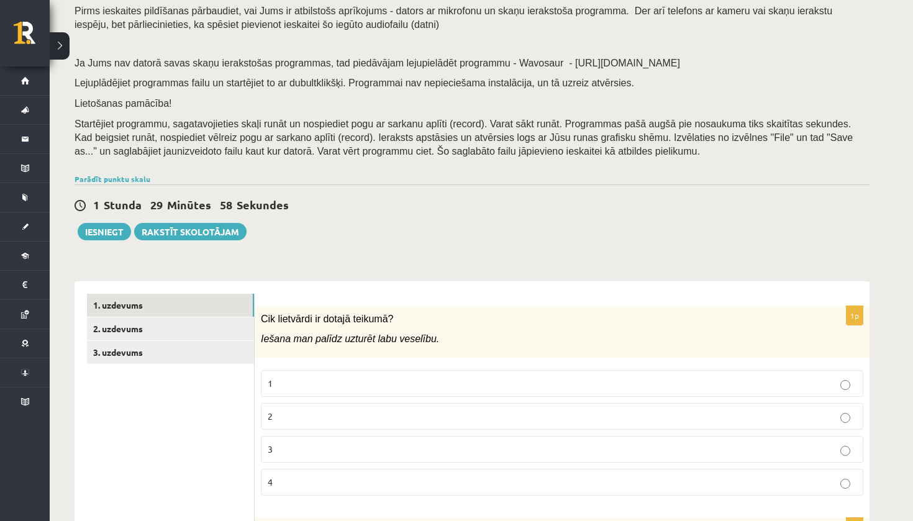
scroll to position [231, 0]
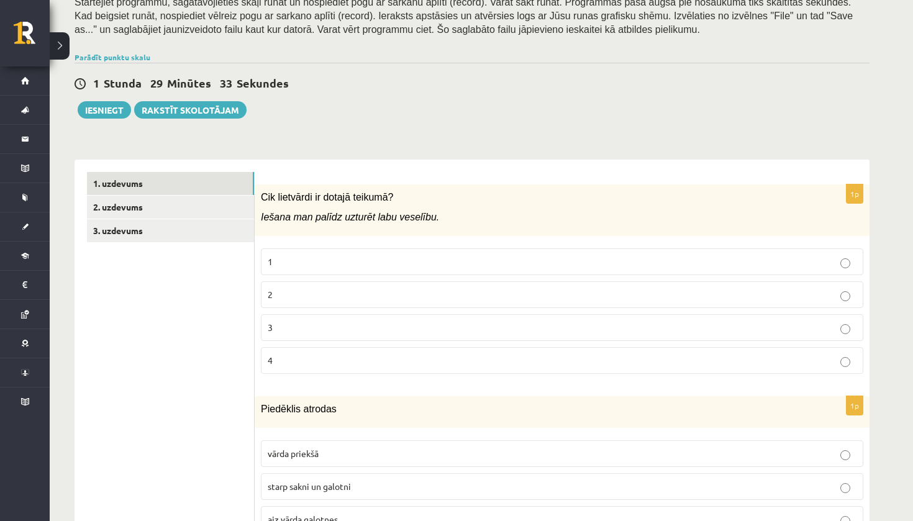
click at [299, 314] on label "3" at bounding box center [562, 327] width 603 height 27
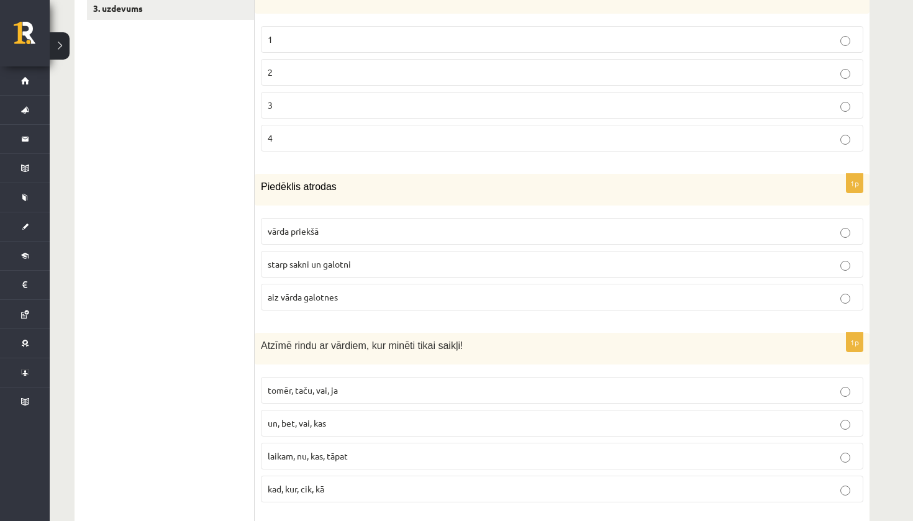
scroll to position [454, 0]
click at [367, 261] on p "starp sakni un galotni" at bounding box center [562, 263] width 589 height 13
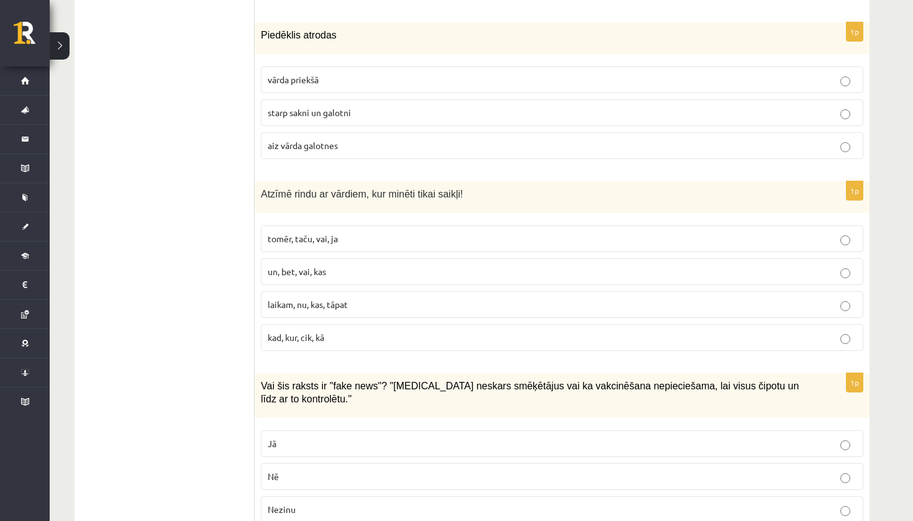
scroll to position [606, 0]
click at [421, 250] on fieldset "tomēr, taču, vai, ja un, bet, vai, kas laikam, nu, kas, tāpat kad, kur, cik, kā" at bounding box center [562, 286] width 603 height 135
click at [422, 298] on p "laikam, nu, kas, tāpat" at bounding box center [562, 304] width 589 height 13
click at [422, 308] on label "laikam, nu, kas, tāpat" at bounding box center [562, 304] width 603 height 27
click at [455, 273] on label "un, bet, vai, kas" at bounding box center [562, 271] width 603 height 27
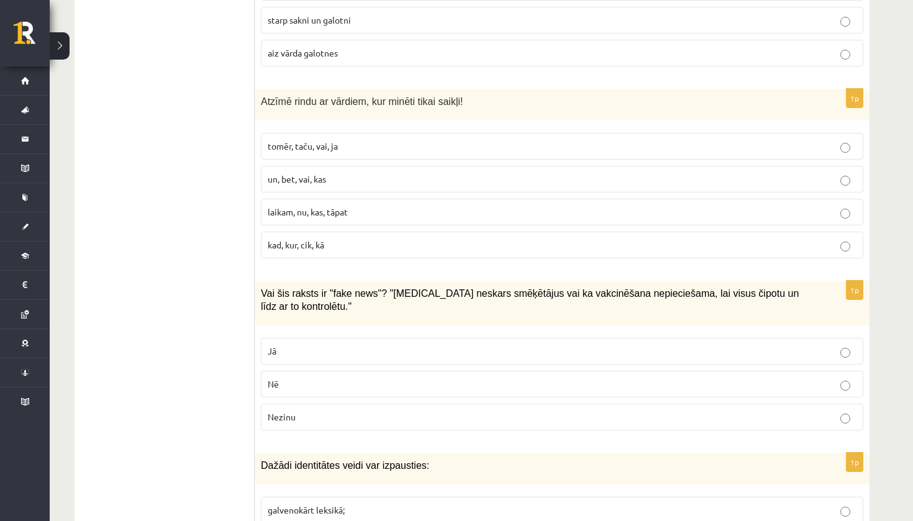
scroll to position [783, 0]
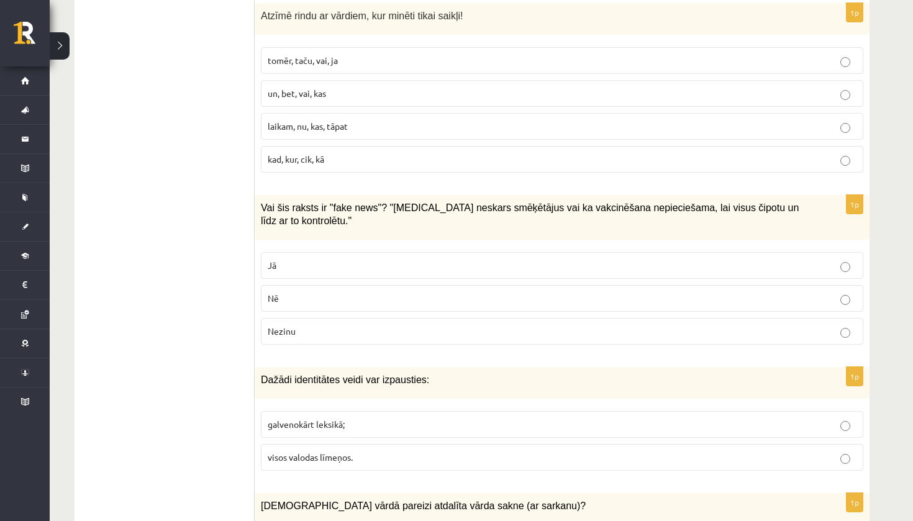
click at [345, 293] on p "Nē" at bounding box center [562, 298] width 589 height 13
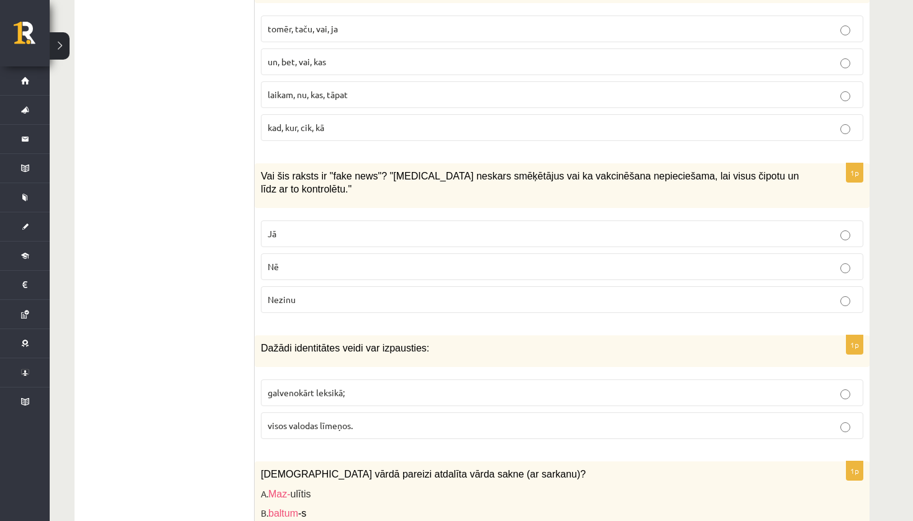
scroll to position [817, 0]
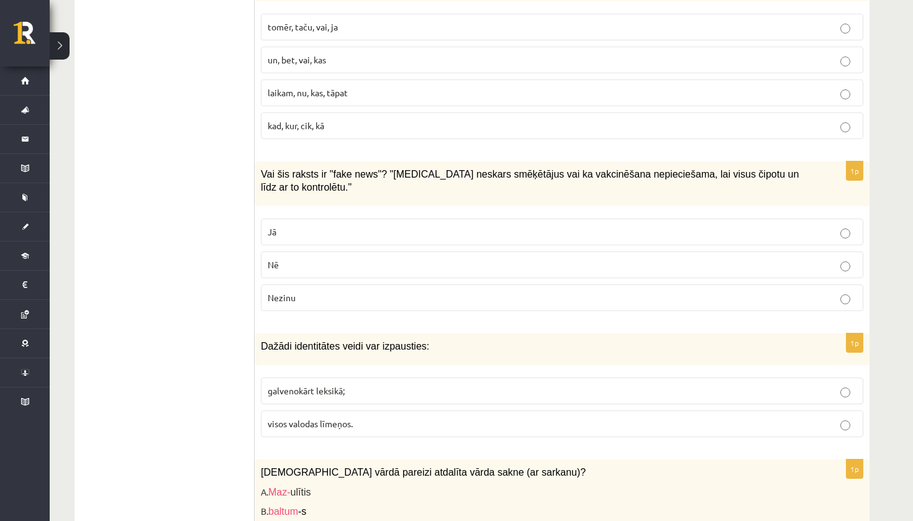
click at [373, 226] on p "Jā" at bounding box center [562, 232] width 589 height 13
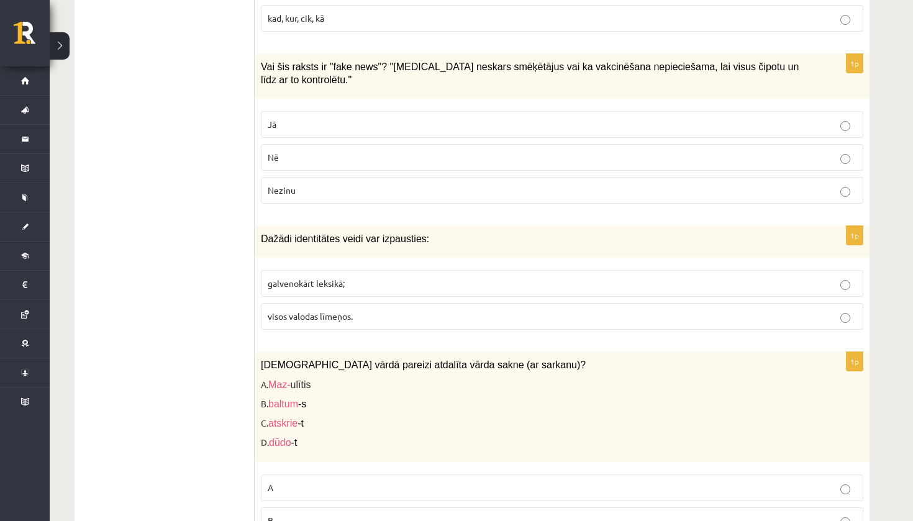
scroll to position [929, 0]
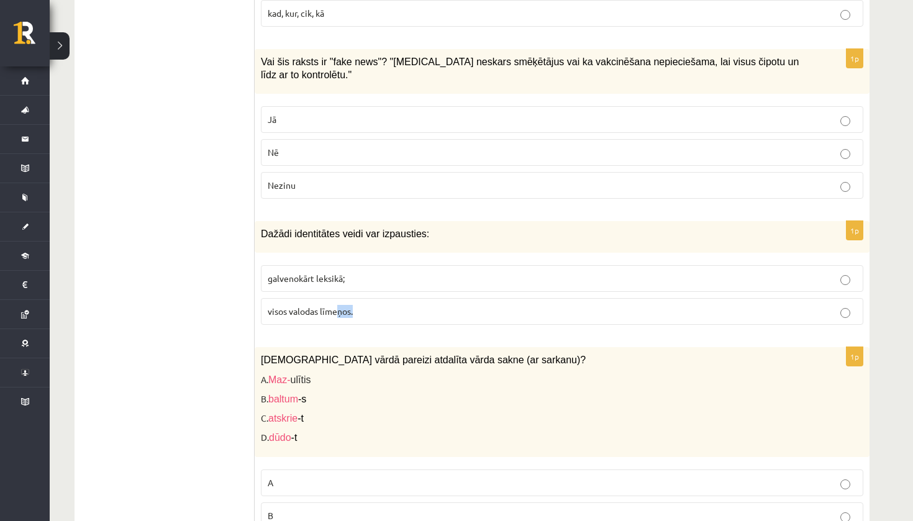
click at [339, 309] on p "visos valodas līmeņos." at bounding box center [562, 311] width 589 height 13
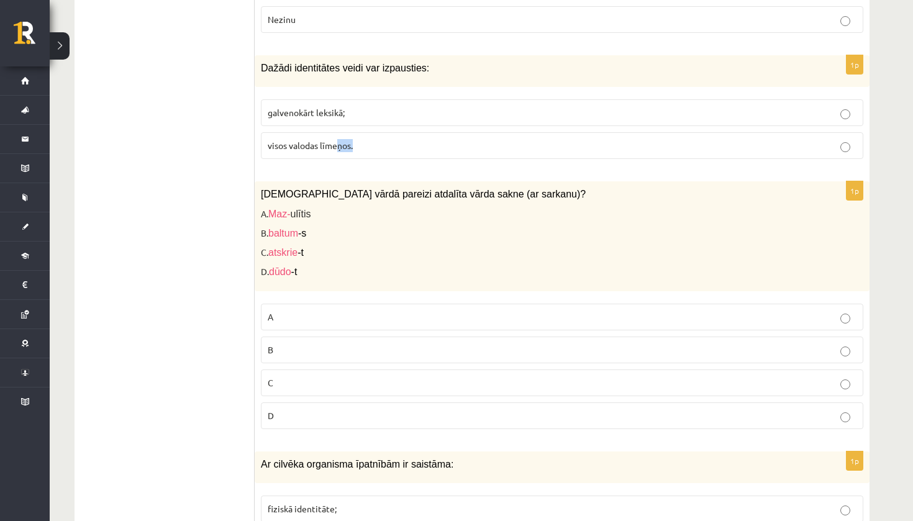
scroll to position [1097, 0]
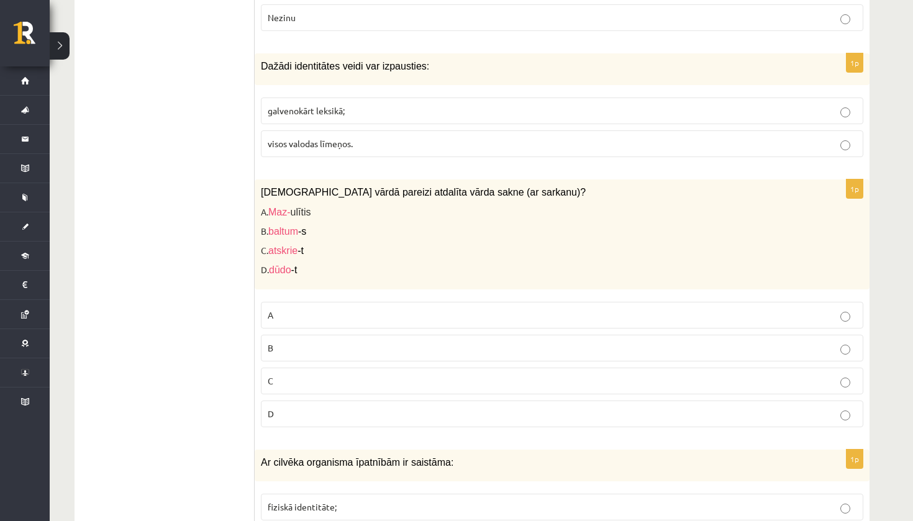
click at [294, 309] on p "A" at bounding box center [562, 315] width 589 height 13
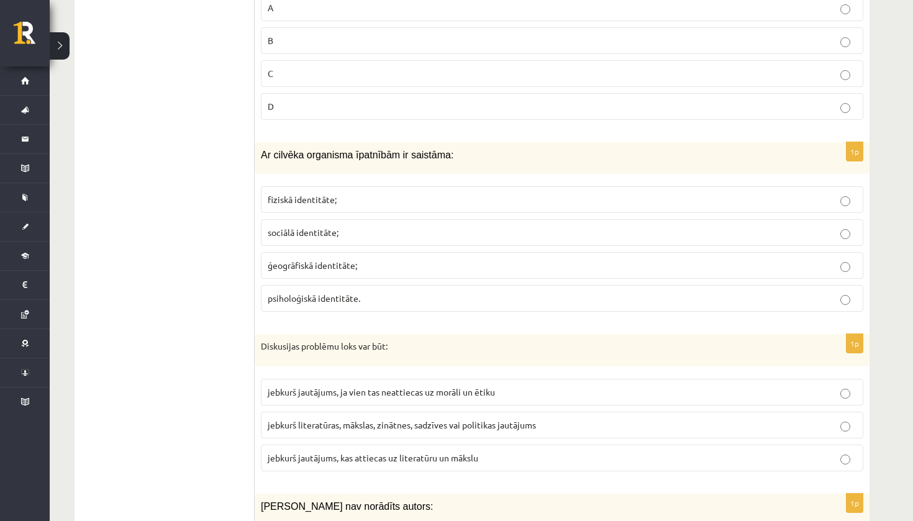
scroll to position [1413, 0]
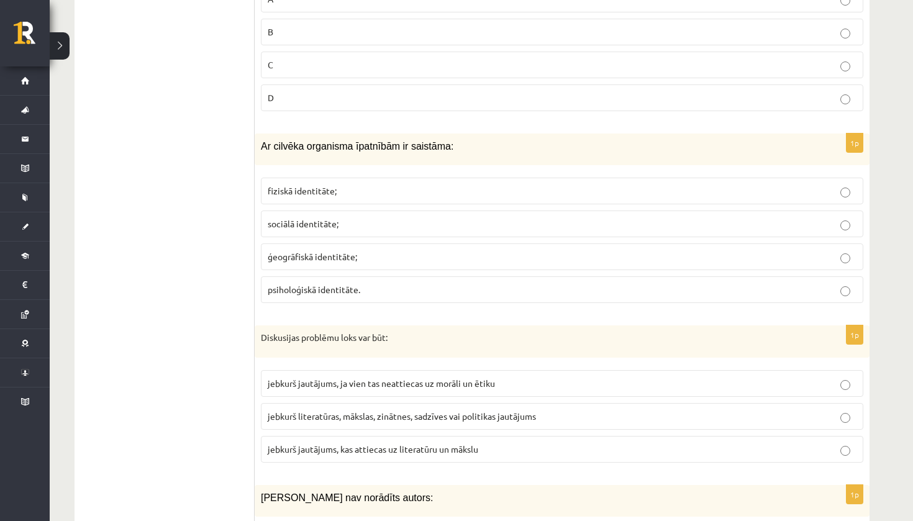
click at [329, 185] on span "fiziskā identitāte;" at bounding box center [302, 190] width 69 height 11
click at [315, 251] on span "ģeogrāfiskā identitāte;" at bounding box center [312, 256] width 89 height 11
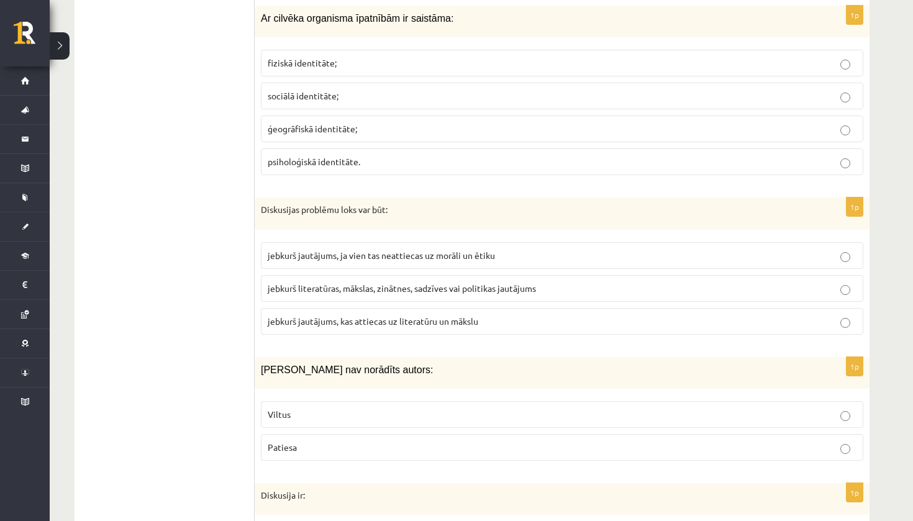
scroll to position [1550, 0]
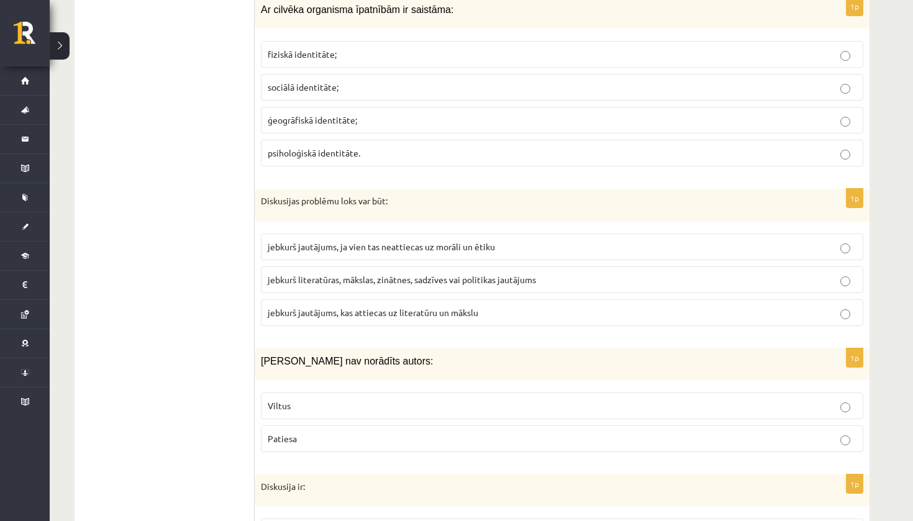
click at [408, 280] on label "jebkurš literatūras, mākslas, zinātnes, sadzīves vai politikas jautājums" at bounding box center [562, 280] width 603 height 27
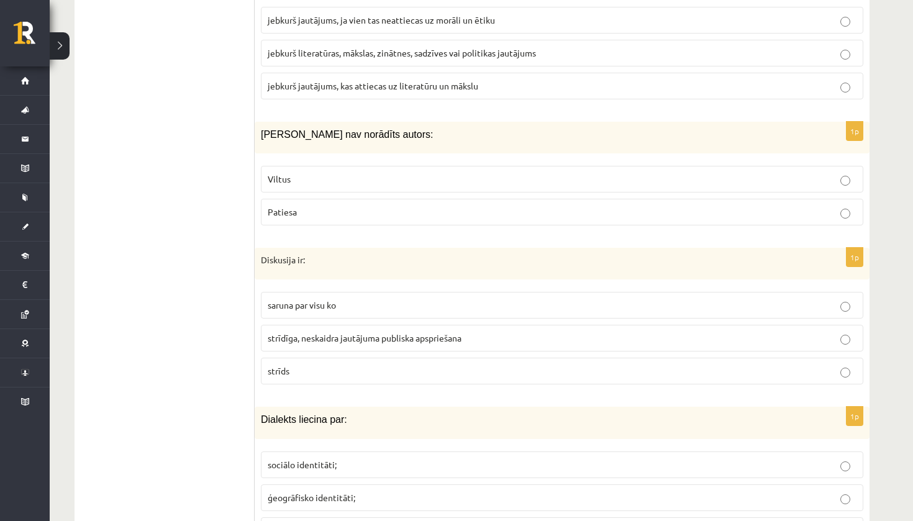
scroll to position [1782, 0]
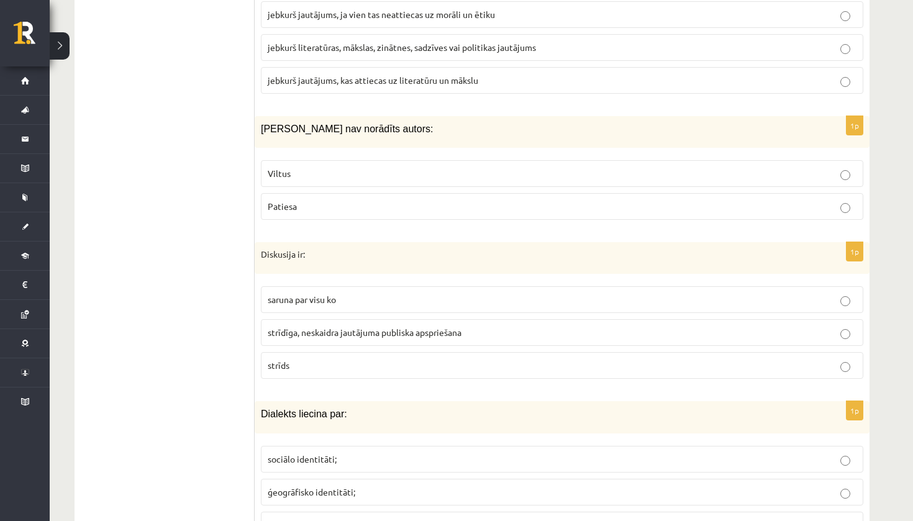
click at [328, 167] on p "Viltus" at bounding box center [562, 173] width 589 height 13
click at [335, 193] on label "Patiesa" at bounding box center [562, 206] width 603 height 27
click at [342, 160] on label "Viltus" at bounding box center [562, 173] width 603 height 27
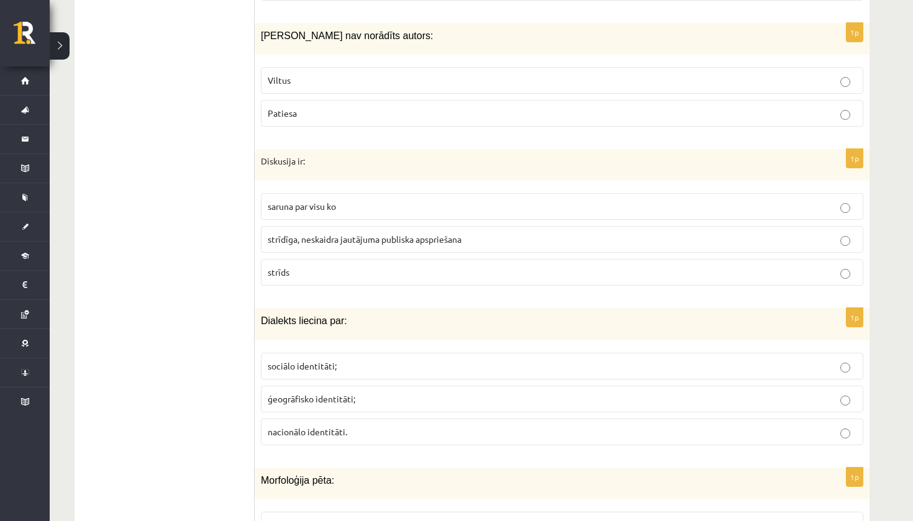
scroll to position [1877, 0]
click at [355, 198] on p "saruna par visu ko" at bounding box center [562, 204] width 589 height 13
click at [436, 232] on span "strīdīga, neskaidra jautājuma publiska apspriešana" at bounding box center [365, 237] width 194 height 11
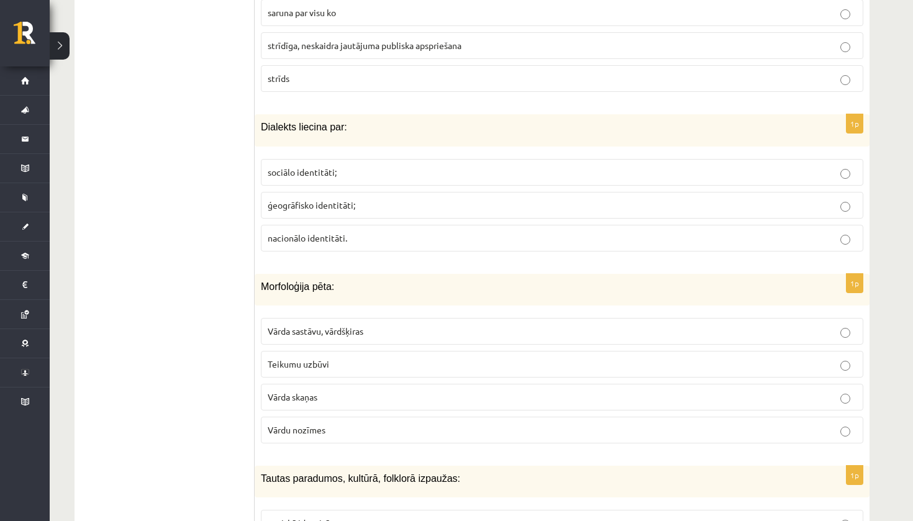
scroll to position [2069, 0]
click at [303, 166] on span "sociālo identitāti;" at bounding box center [302, 171] width 69 height 11
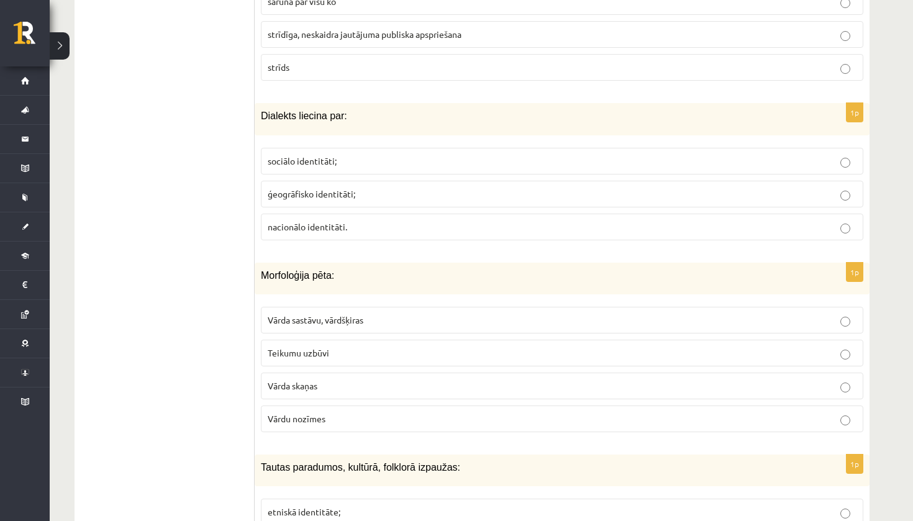
scroll to position [2084, 0]
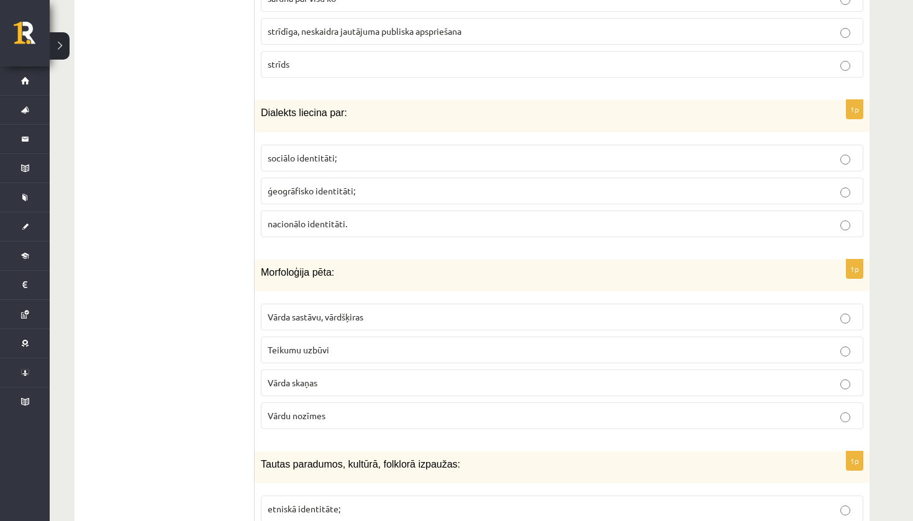
click at [327, 218] on p "nacionālo identitāti." at bounding box center [562, 223] width 589 height 13
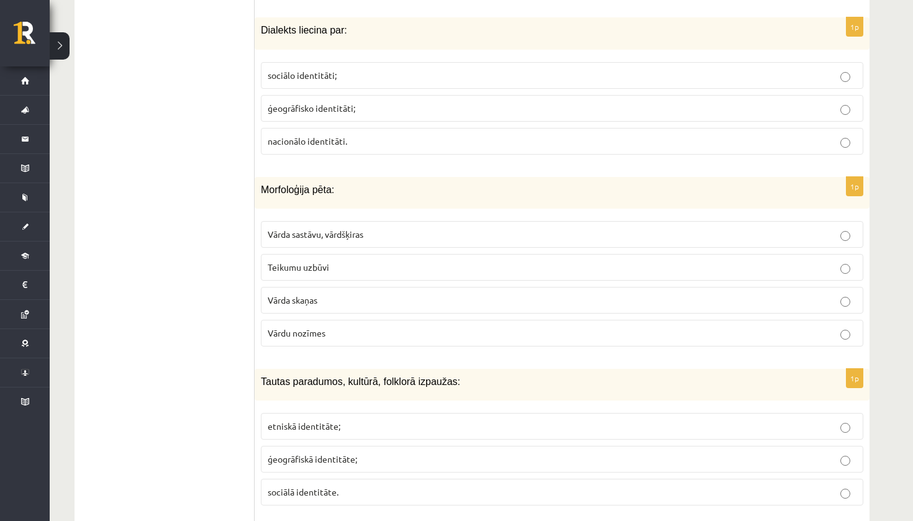
scroll to position [2167, 0]
click at [400, 227] on p "Vārda sastāvu, vārdšķiras" at bounding box center [562, 233] width 589 height 13
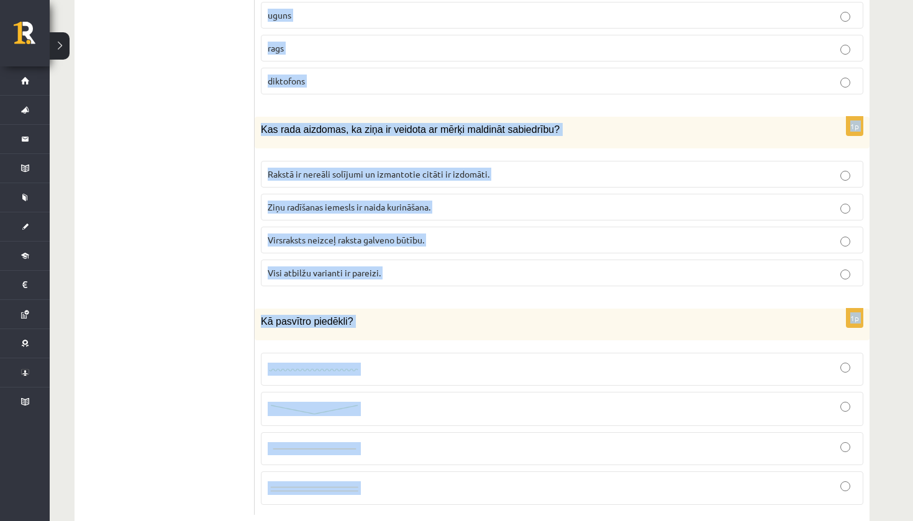
scroll to position [5905, 0]
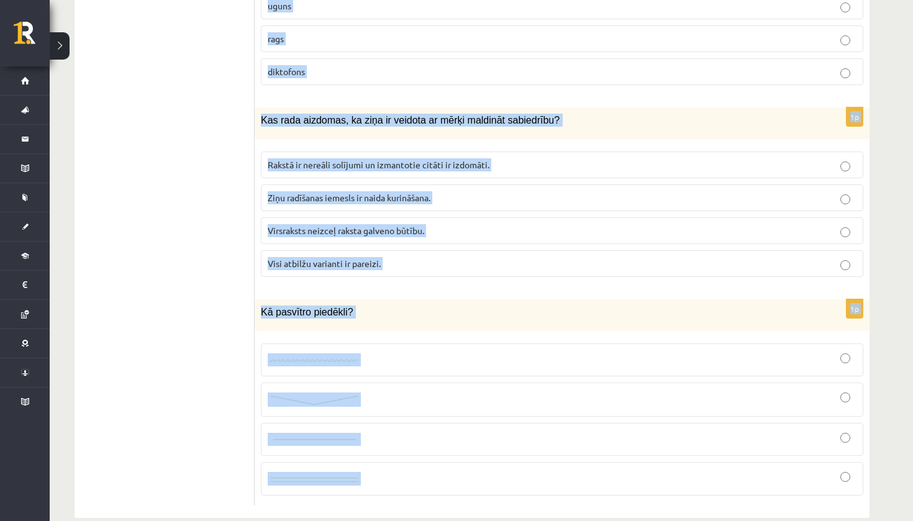
drag, startPoint x: 255, startPoint y: 97, endPoint x: 426, endPoint y: 464, distance: 404.9
copy form "Tautas paradumos, kultūrā, folklorā izpaužas: etniskā identitāte; ģeogrāfiskā i…"
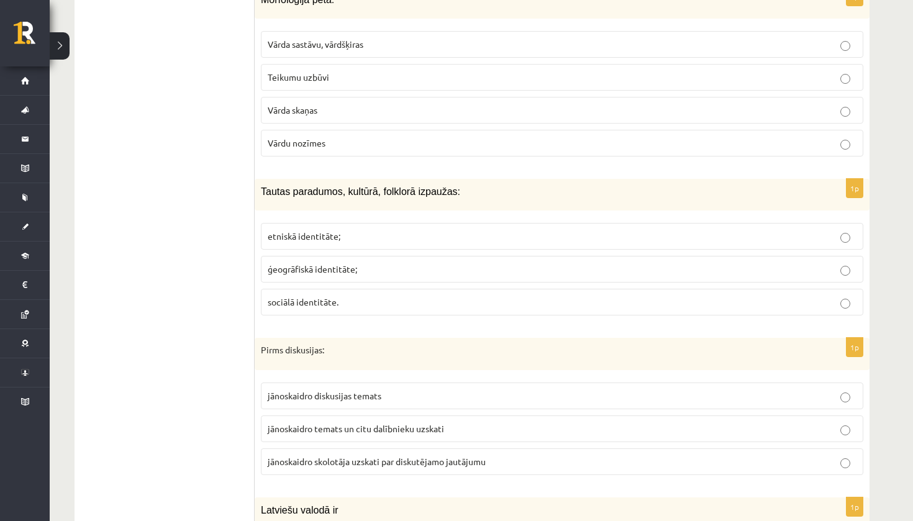
scroll to position [2363, 0]
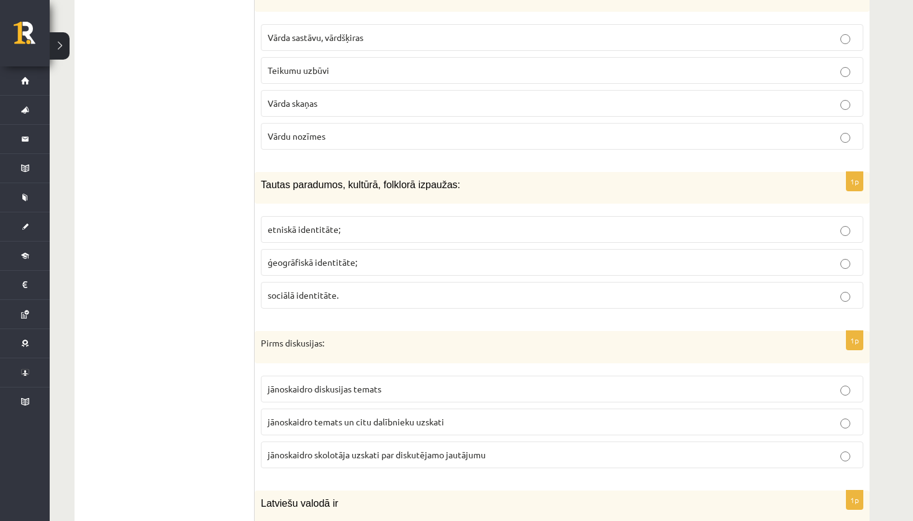
click at [339, 224] on span "etniskā identitāte;" at bounding box center [304, 229] width 73 height 11
click at [430, 416] on span "jānoskaidro temats un citu dalībnieku uzskati" at bounding box center [356, 421] width 176 height 11
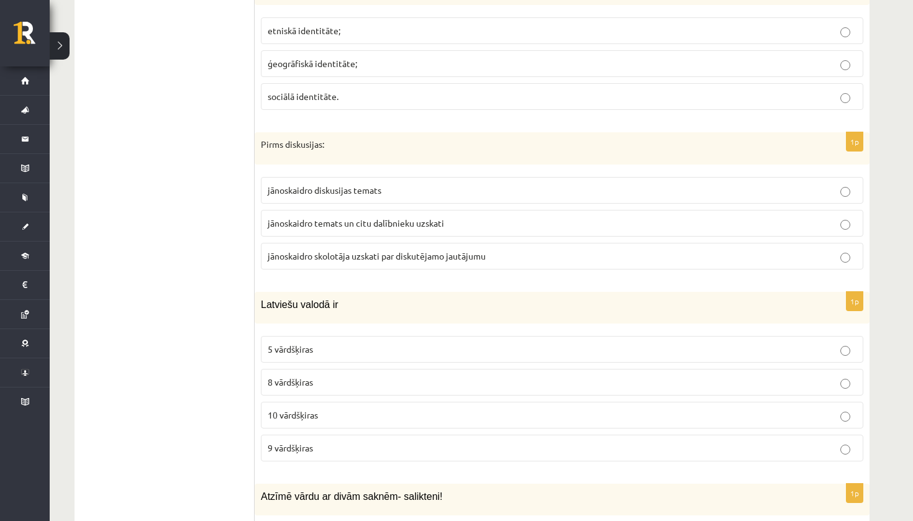
scroll to position [2779, 0]
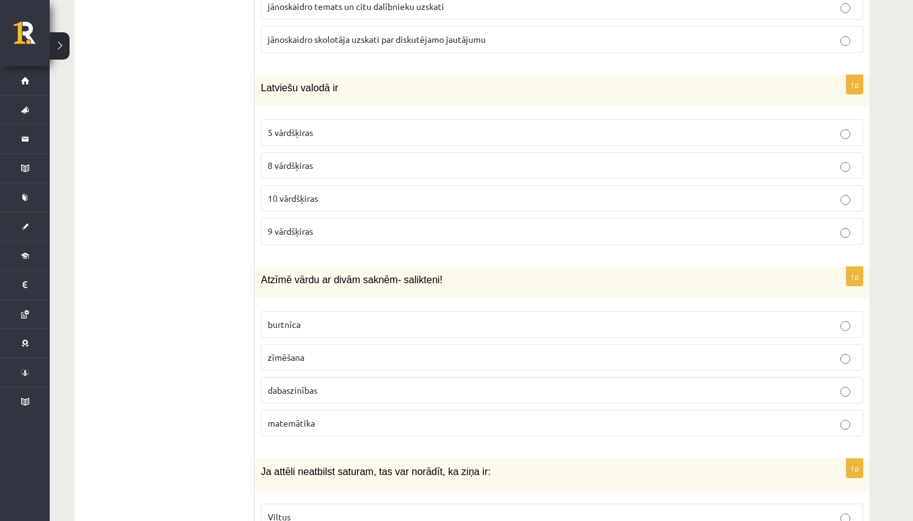
click at [457, 162] on label "8 vārdšķiras" at bounding box center [562, 165] width 603 height 27
click at [392, 384] on p "dabaszinības" at bounding box center [562, 390] width 589 height 13
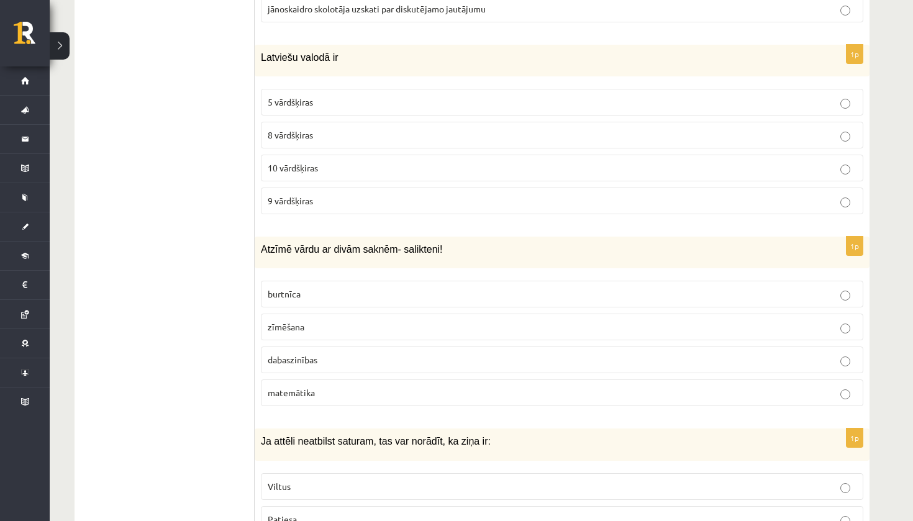
scroll to position [2994, 0]
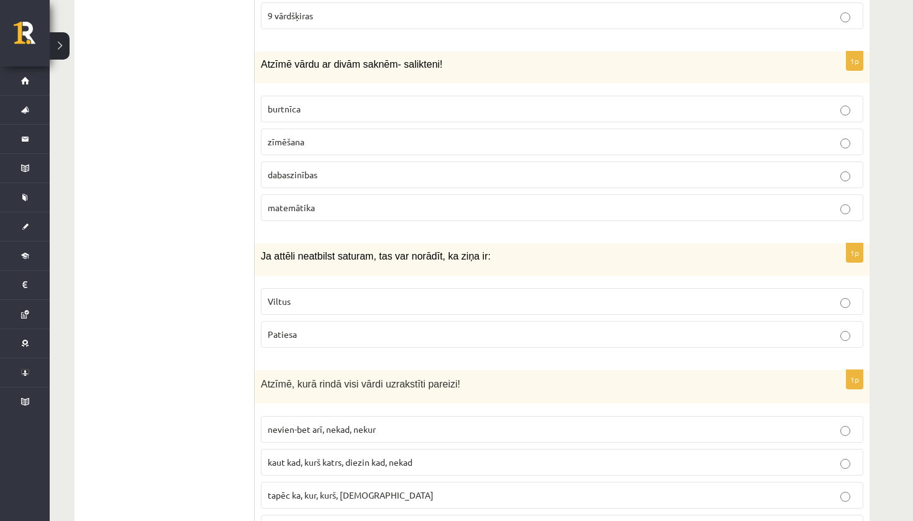
click at [342, 295] on p "Viltus" at bounding box center [562, 301] width 589 height 13
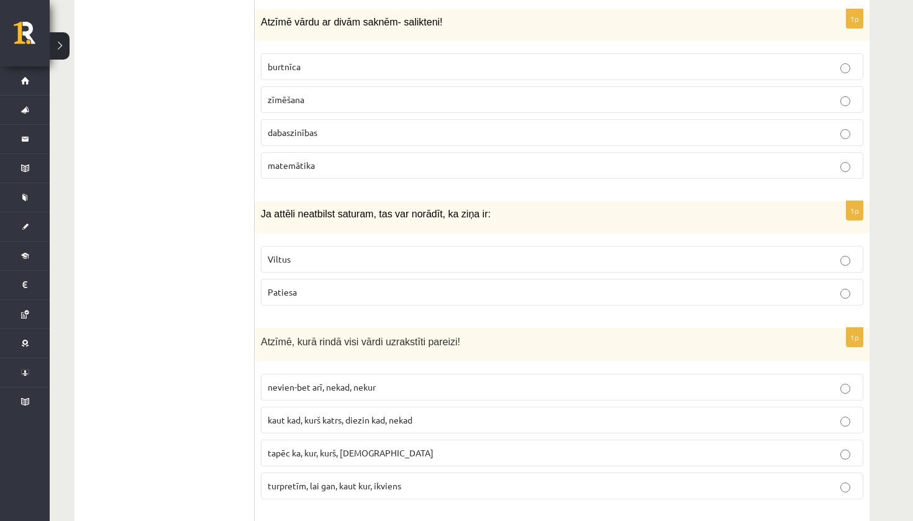
scroll to position [3056, 0]
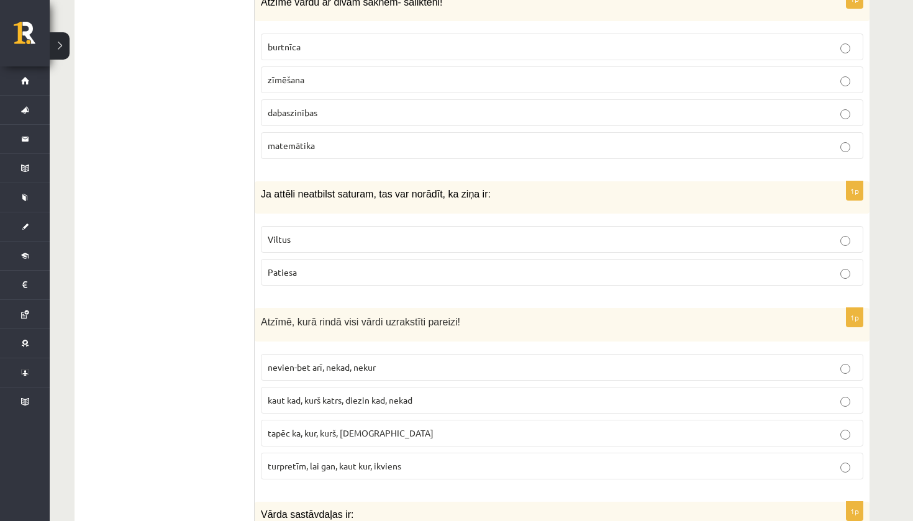
click at [314, 427] on span "tapēc ka, kur, kurš, neviens" at bounding box center [351, 432] width 166 height 11
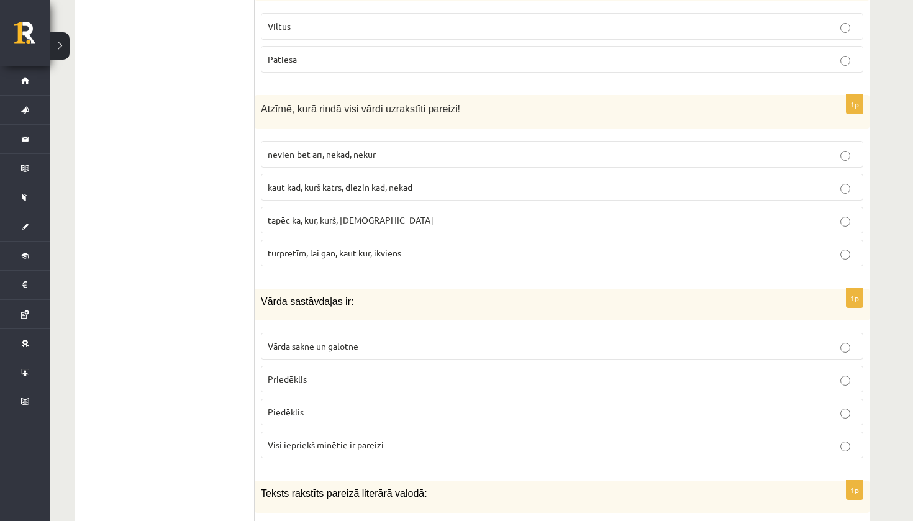
scroll to position [3276, 0]
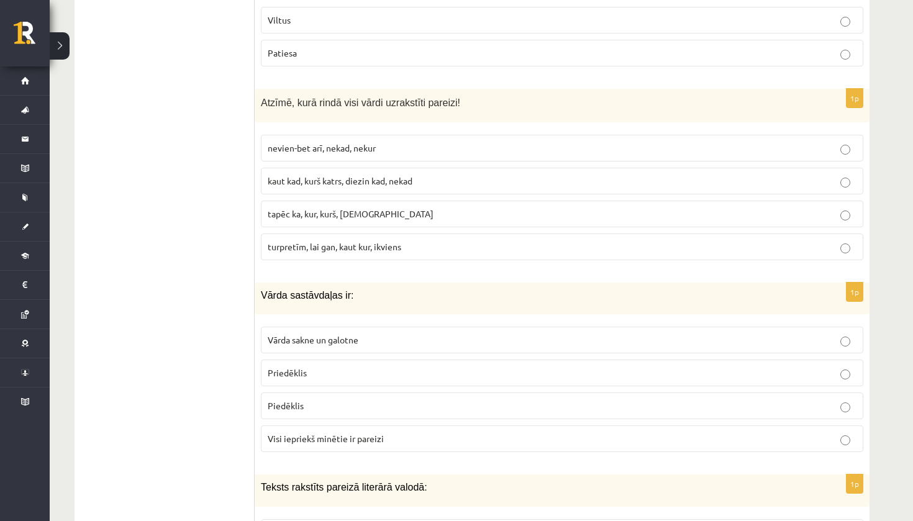
click at [339, 334] on span "Vārda sakne un galotne" at bounding box center [313, 339] width 91 height 11
click at [322, 433] on span "Visi iepriekš minētie ir pareizi" at bounding box center [326, 438] width 116 height 11
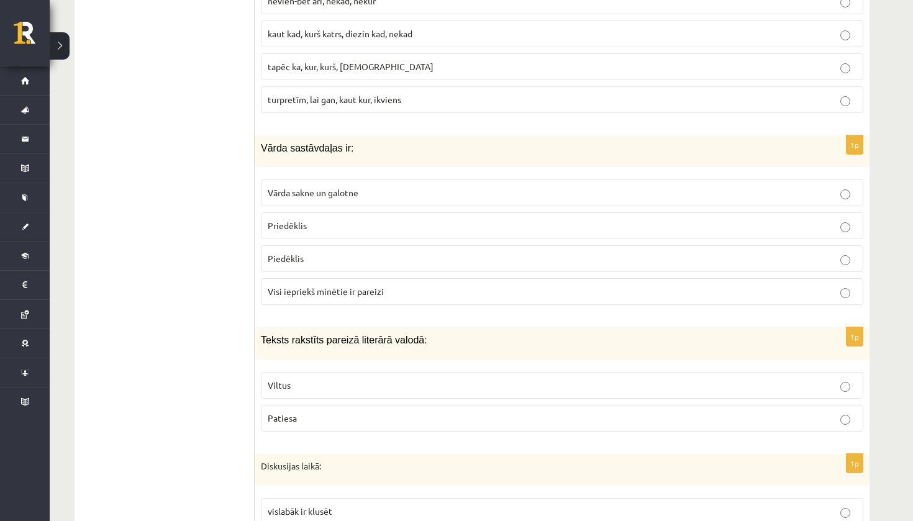
scroll to position [3443, 0]
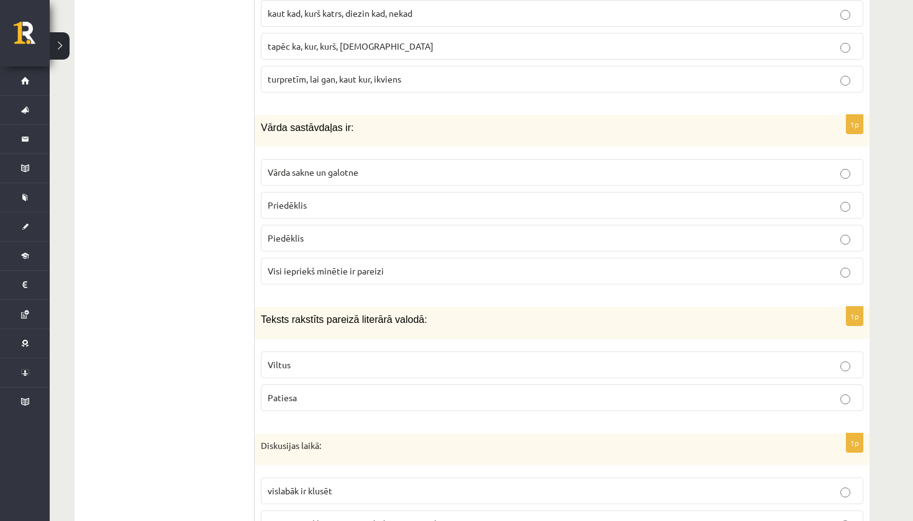
click at [349, 391] on p "Patiesa" at bounding box center [562, 397] width 589 height 13
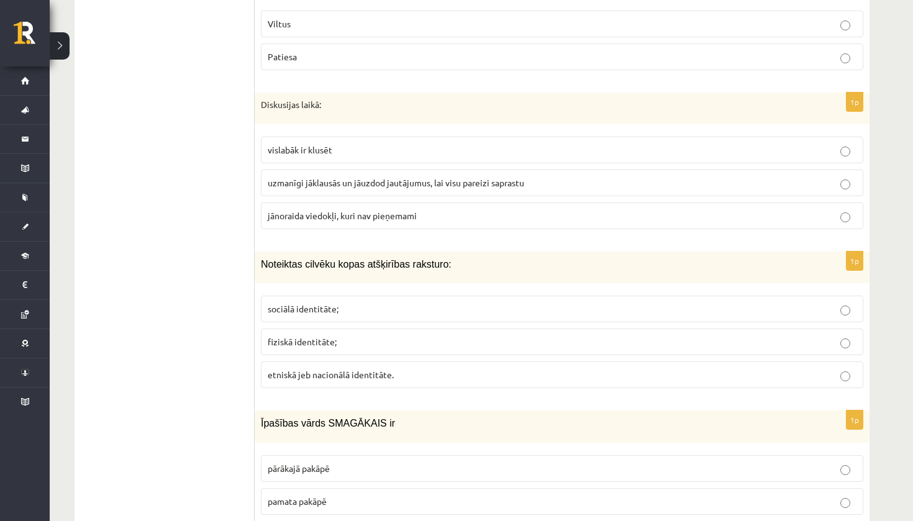
scroll to position [3786, 0]
click at [388, 140] on label "vislabāk ir klusēt" at bounding box center [562, 148] width 603 height 27
click at [367, 301] on p "sociālā identitāte;" at bounding box center [562, 307] width 589 height 13
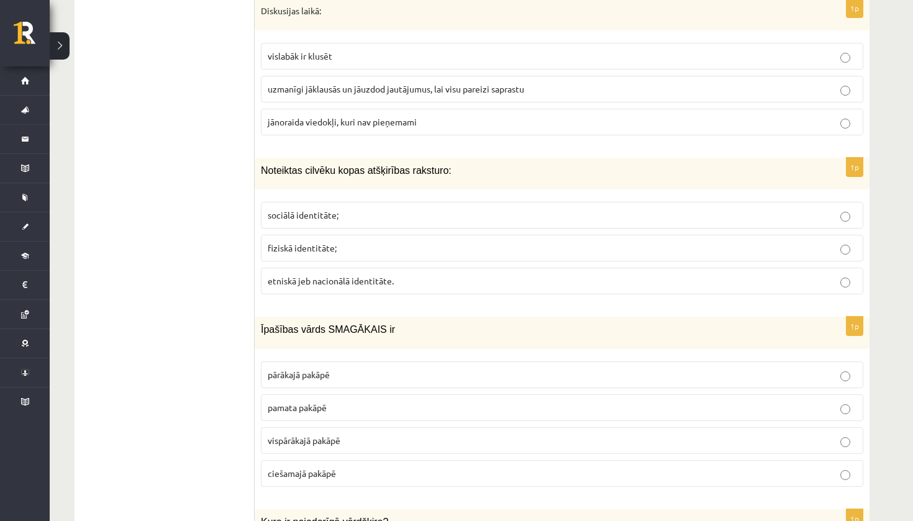
scroll to position [3883, 0]
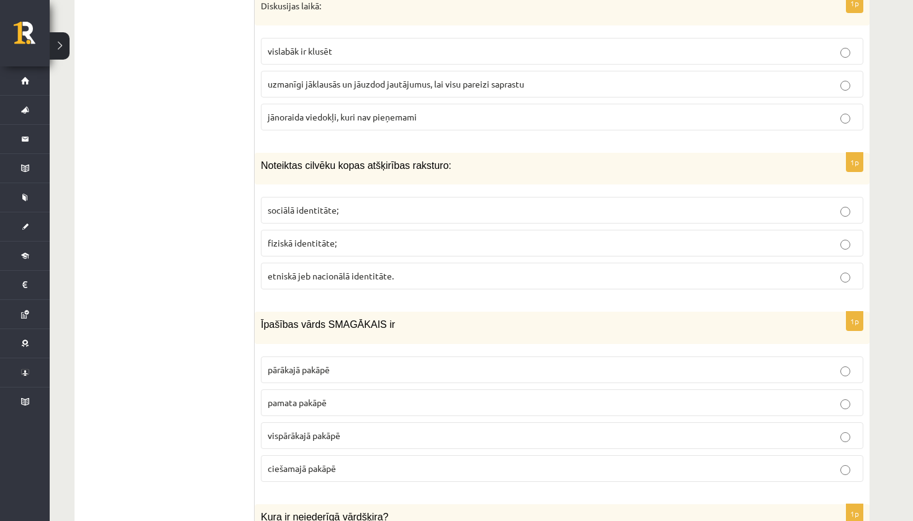
click at [371, 429] on p "vispārākajā pakāpē" at bounding box center [562, 435] width 589 height 13
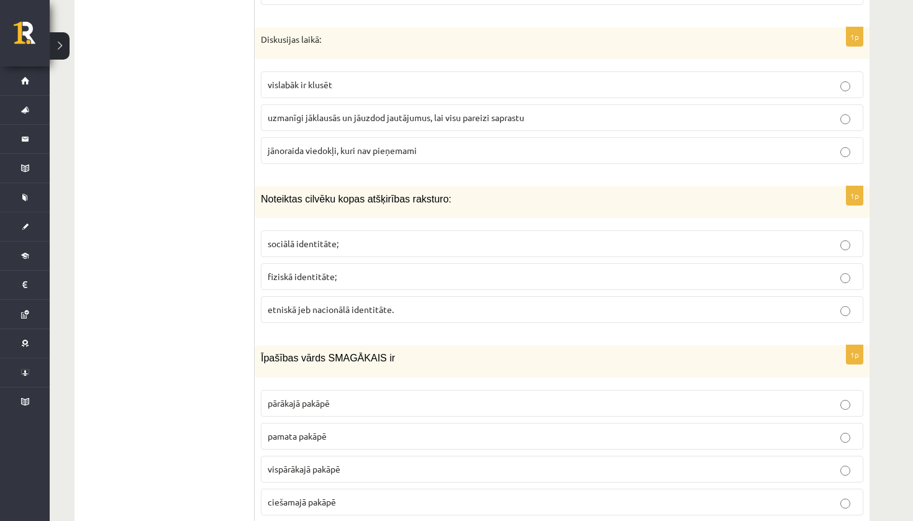
scroll to position [3848, 0]
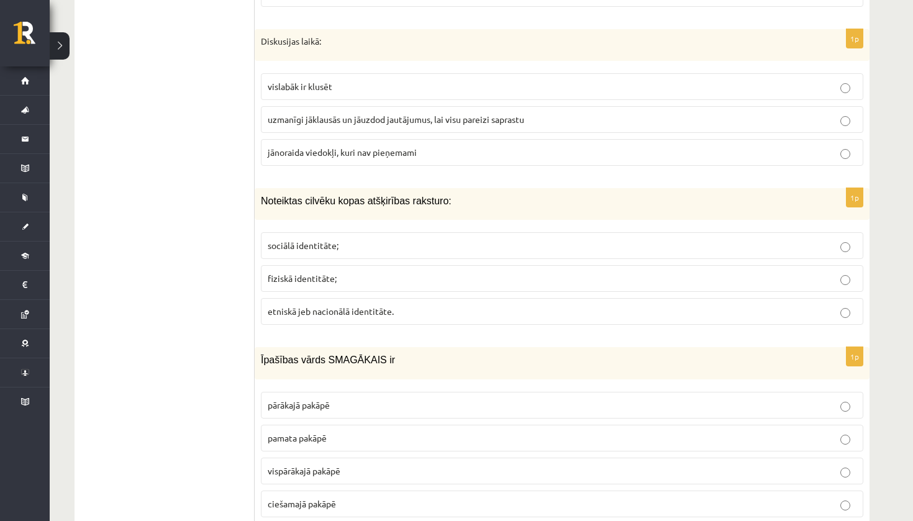
click at [371, 114] on span "uzmanīgi jāklausās un jāuzdod jautājumus, lai visu pareizi saprastu" at bounding box center [396, 119] width 257 height 11
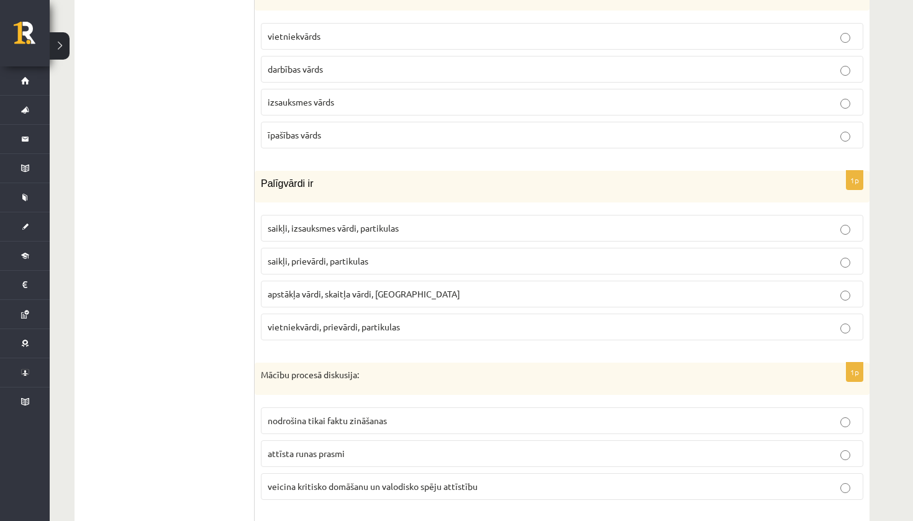
scroll to position [4405, 0]
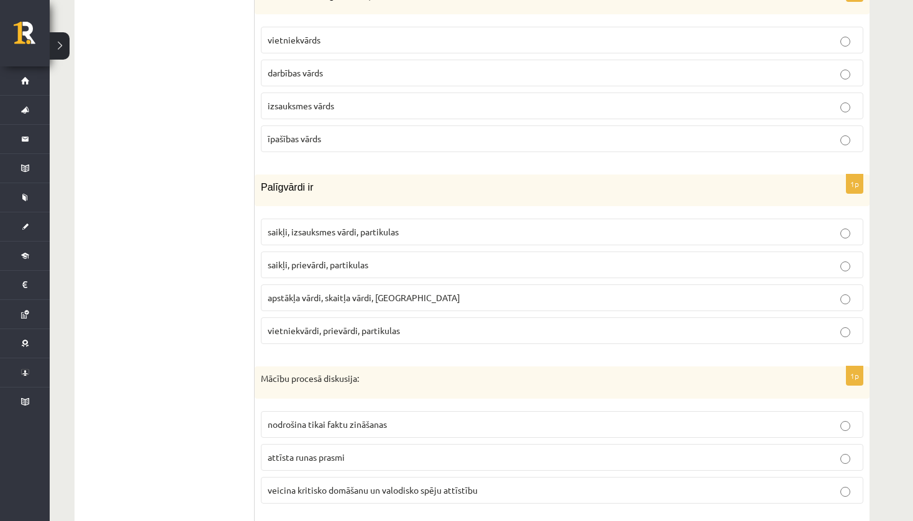
click at [537, 2] on div "1p Kura ir neiederīgā vārdšķira? vietniekvārds darbības vārds izsauksmes vārds …" at bounding box center [562, 73] width 615 height 180
click at [331, 258] on p "saikļi, prievārdi, partikulas" at bounding box center [562, 264] width 589 height 13
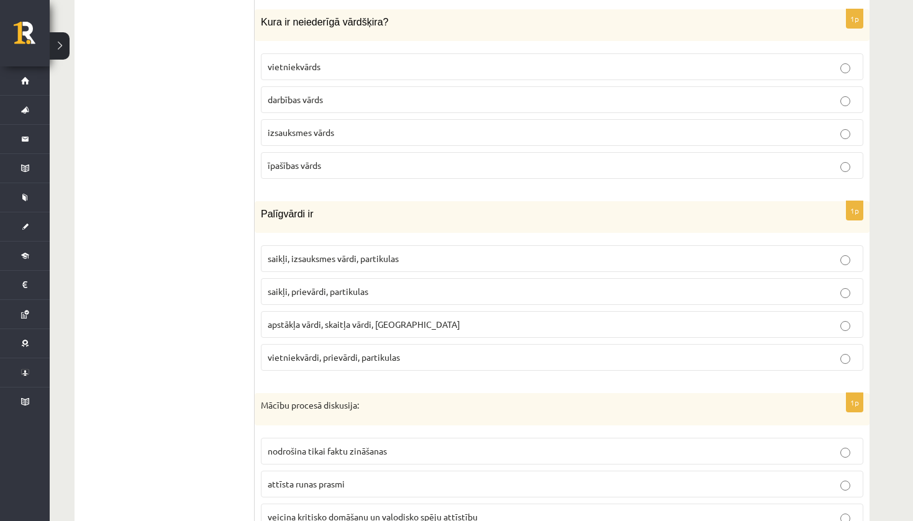
click at [355, 126] on p "izsauksmes vārds" at bounding box center [562, 132] width 589 height 13
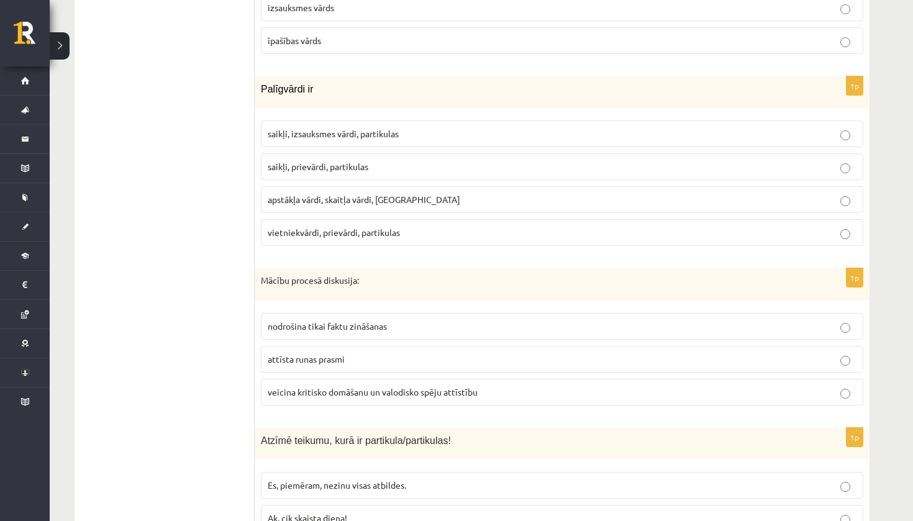
scroll to position [4528, 0]
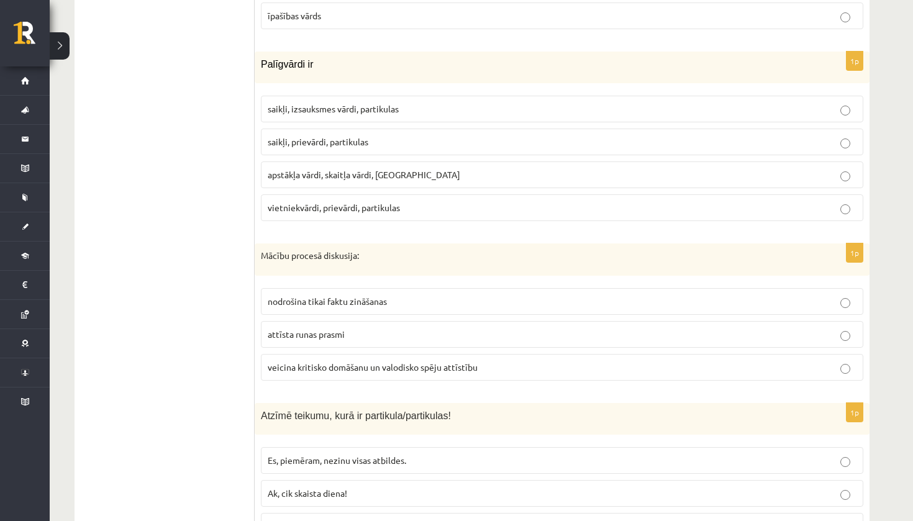
click at [299, 361] on p "veicina kritisko domāšanu un valodisko spēju attīstību" at bounding box center [562, 367] width 589 height 13
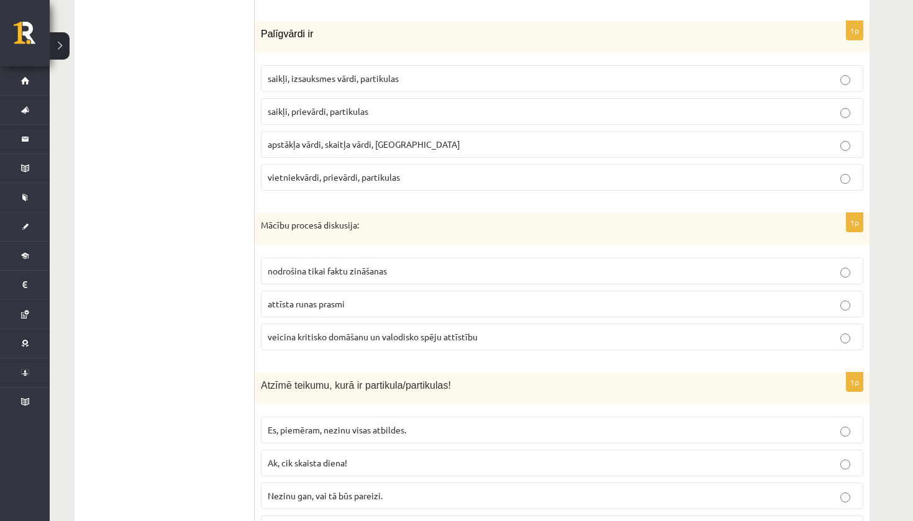
scroll to position [4624, 0]
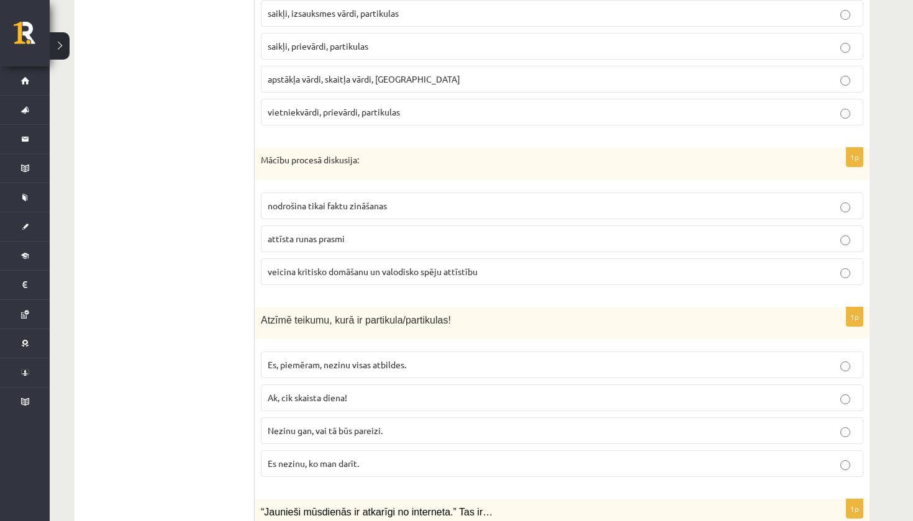
click at [293, 417] on label "Nezinu gan, vai tā būs pareizi." at bounding box center [562, 430] width 603 height 27
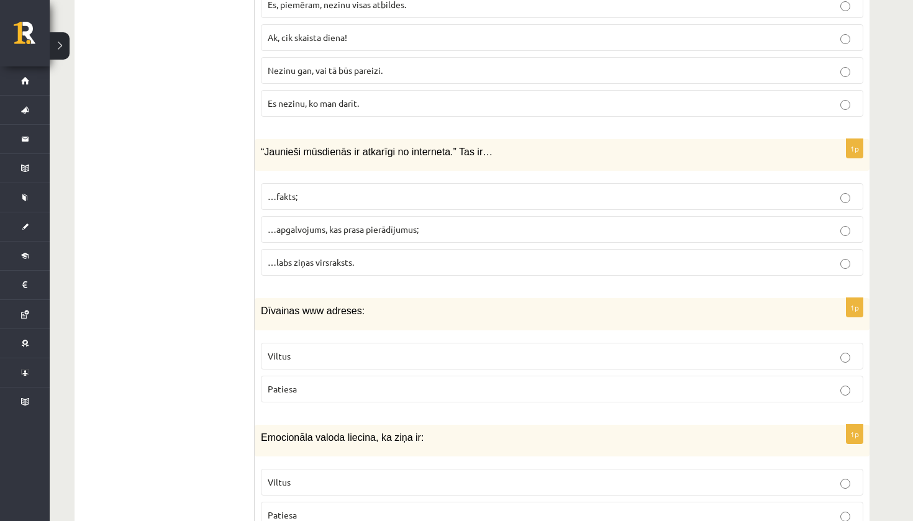
scroll to position [5000, 0]
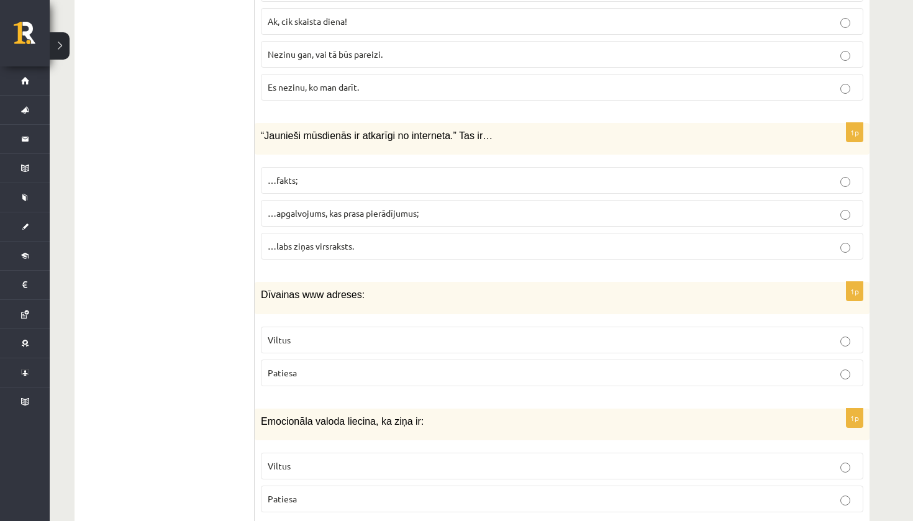
click at [360, 203] on label "…apgalvojums, kas prasa pierādījumus;" at bounding box center [562, 213] width 603 height 27
click at [281, 334] on span "Viltus" at bounding box center [279, 339] width 23 height 11
click at [292, 460] on p "Viltus" at bounding box center [562, 466] width 589 height 13
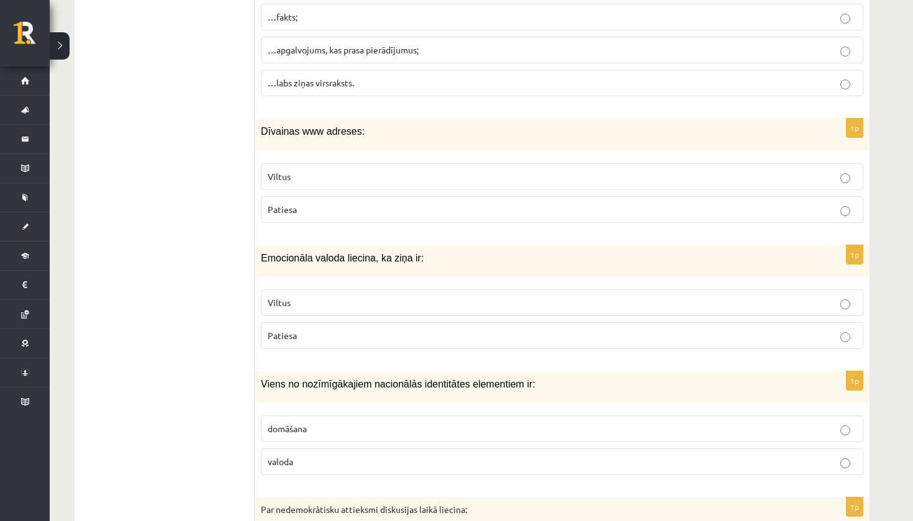
click at [293, 456] on span "valoda" at bounding box center [280, 461] width 25 height 11
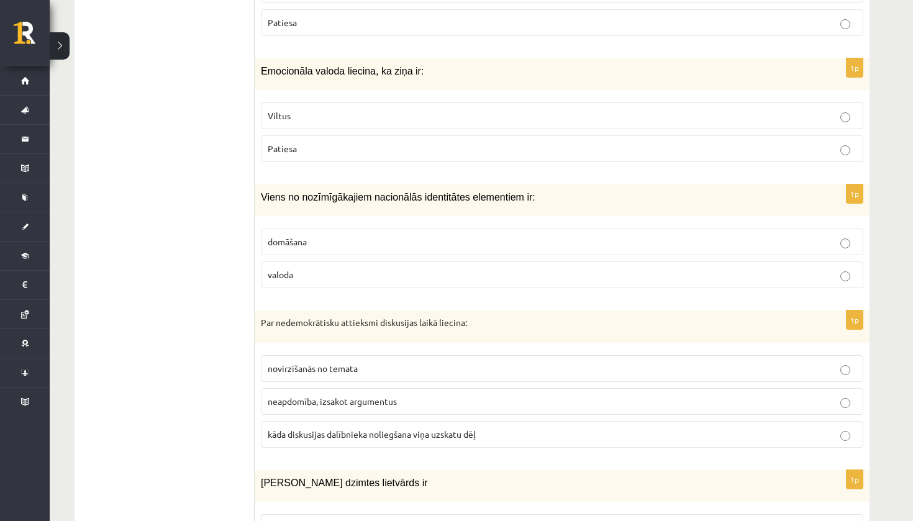
scroll to position [5411, 0]
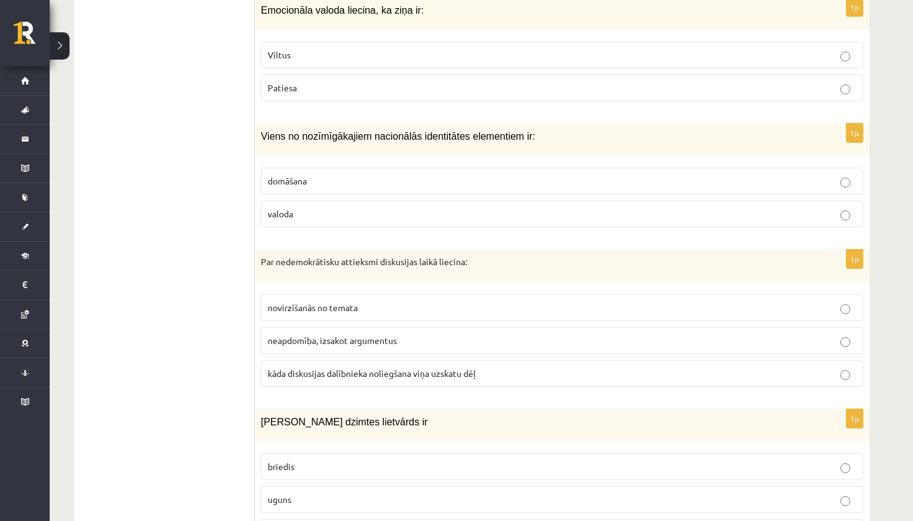
click at [326, 368] on span "kāda diskusijas dalībnieka noliegšana viņa uzskatu dēļ" at bounding box center [372, 373] width 208 height 11
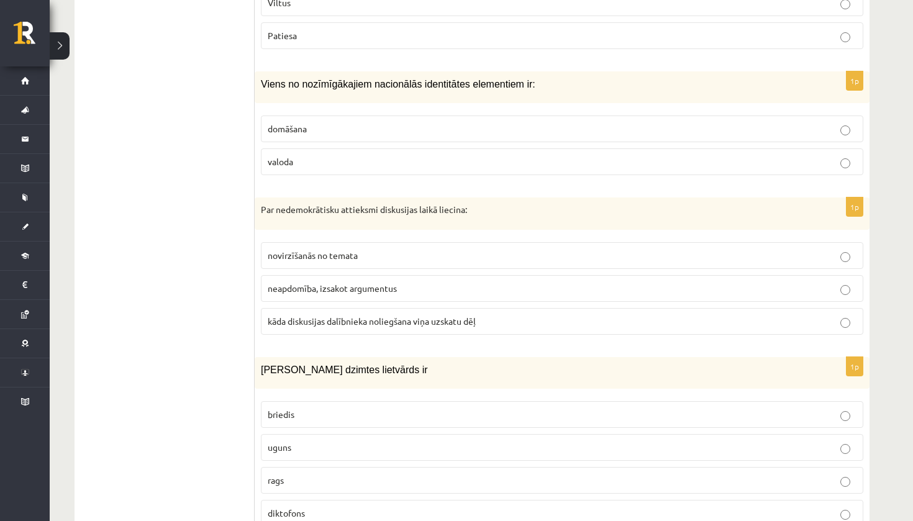
scroll to position [5518, 0]
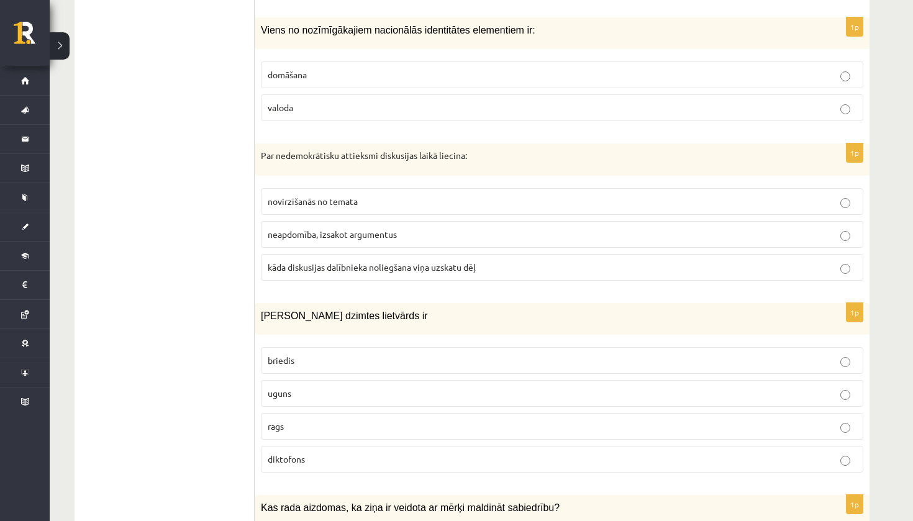
click at [319, 387] on p "uguns" at bounding box center [562, 393] width 589 height 13
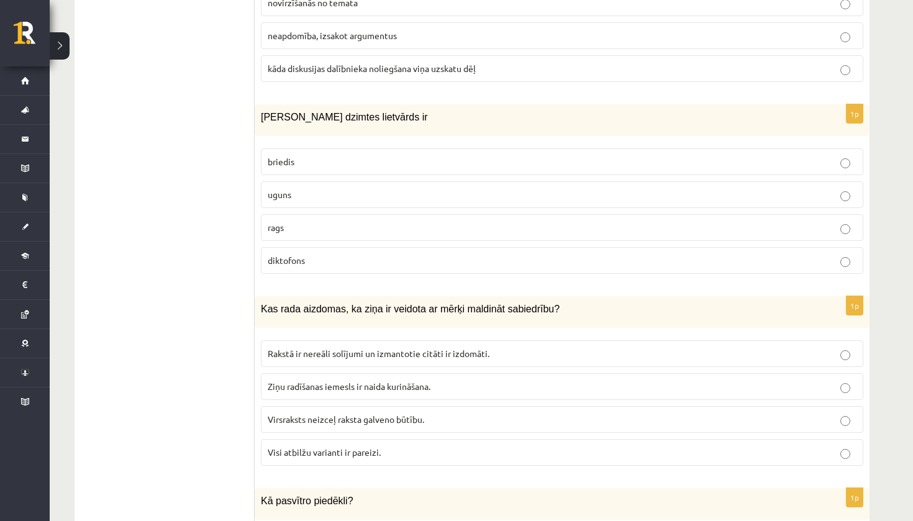
scroll to position [5705, 0]
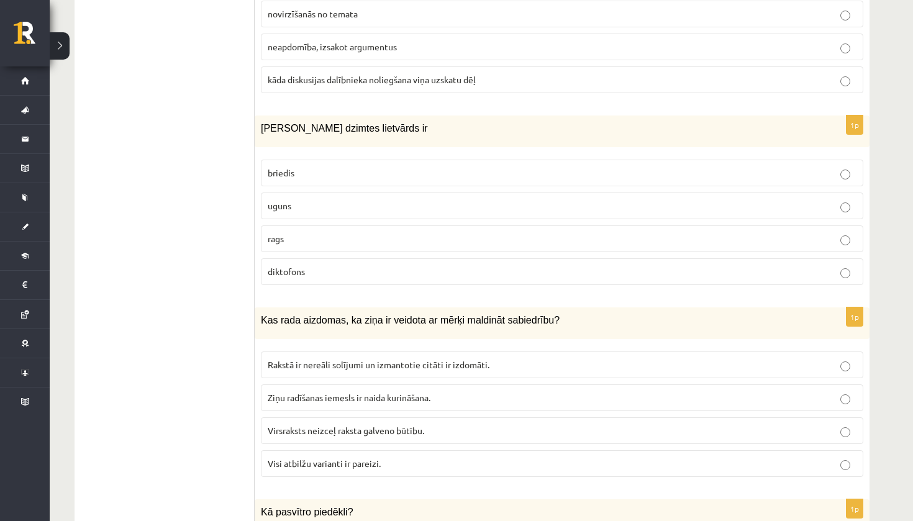
click at [316, 455] on label "Visi atbilžu varianti ir pareizi." at bounding box center [562, 463] width 603 height 27
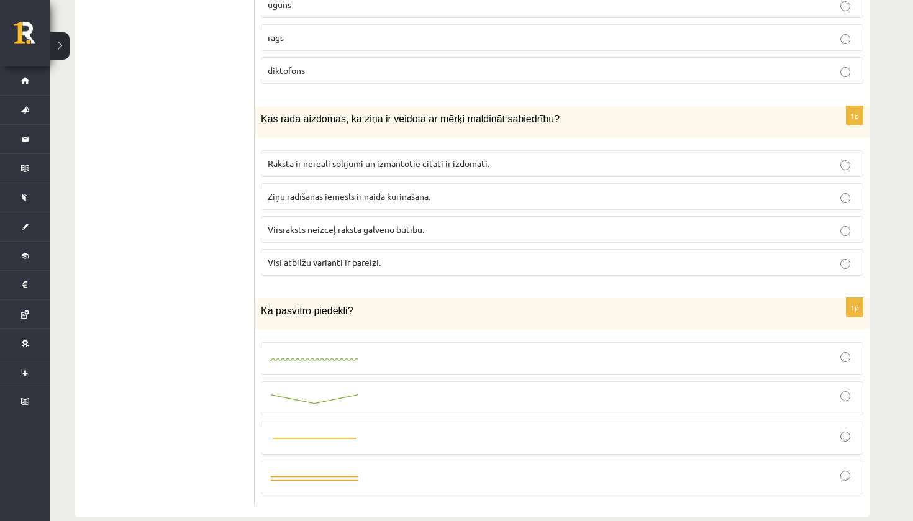
scroll to position [5905, 0]
click at [368, 350] on div at bounding box center [562, 359] width 589 height 19
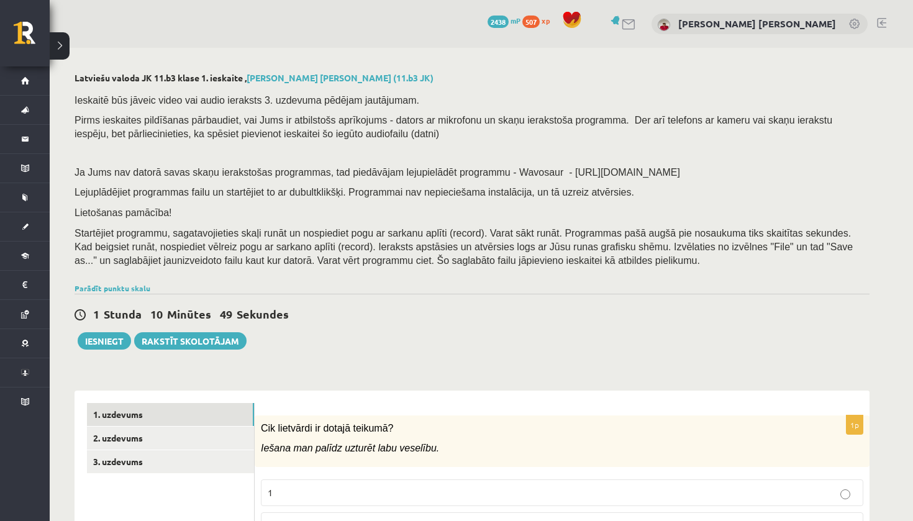
scroll to position [0, 0]
click at [225, 427] on link "2. uzdevums" at bounding box center [170, 438] width 167 height 23
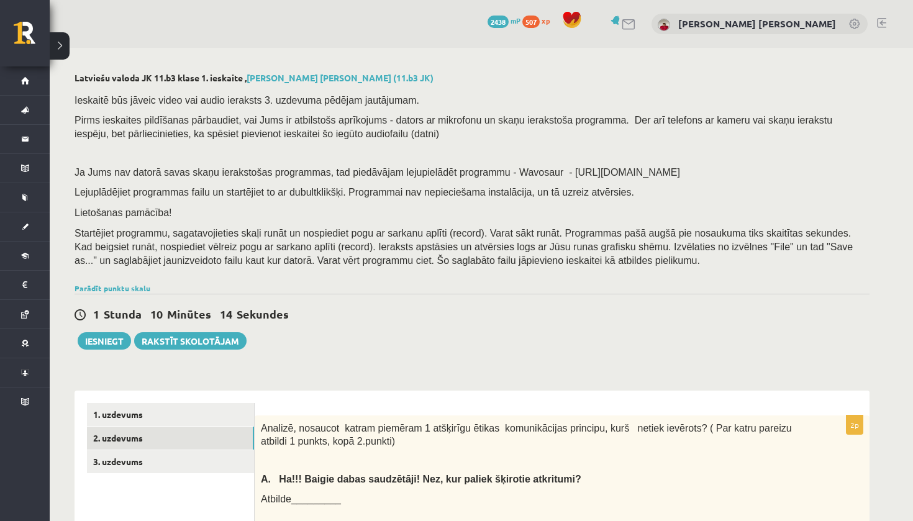
scroll to position [323, 0]
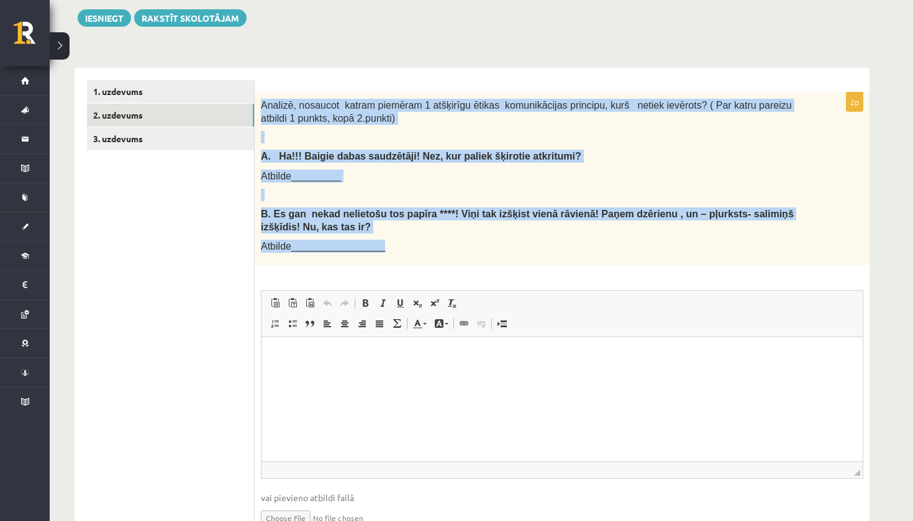
drag, startPoint x: 259, startPoint y: 93, endPoint x: 539, endPoint y: 242, distance: 316.8
click at [538, 242] on div "Analizē, nosaucot katram piemēram 1 atšķirīgu ētikas komunikācijas principu, ku…" at bounding box center [562, 179] width 615 height 173
copy div "Analizē, nosaucot katram piemēram 1 atšķirīgu ētikas komunikācijas principu, ku…"
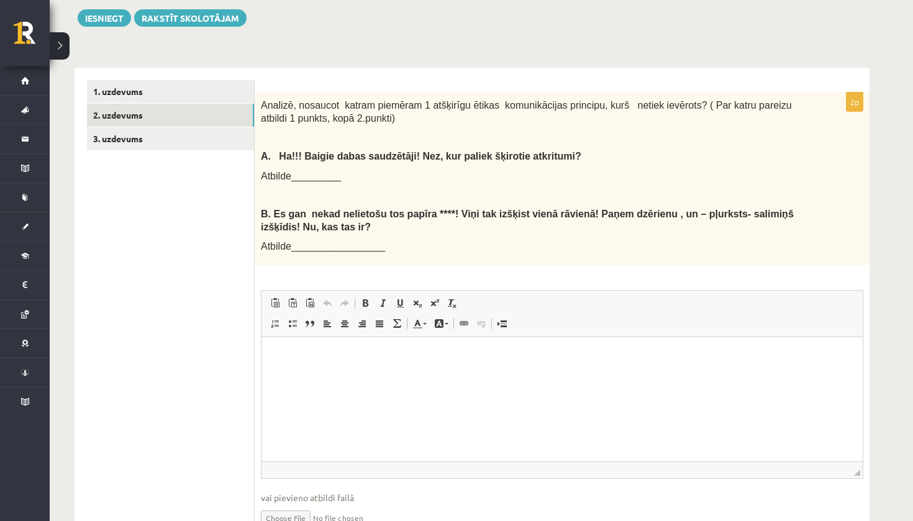
click at [458, 175] on div "Analizē, nosaucot katram piemēram 1 atšķirīgu ētikas komunikācijas principu, ku…" at bounding box center [562, 179] width 615 height 173
click at [260, 166] on div "Analizē, nosaucot katram piemēram 1 atšķirīgu ētikas komunikācijas principu, ku…" at bounding box center [562, 179] width 615 height 173
click at [385, 375] on html at bounding box center [562, 356] width 601 height 38
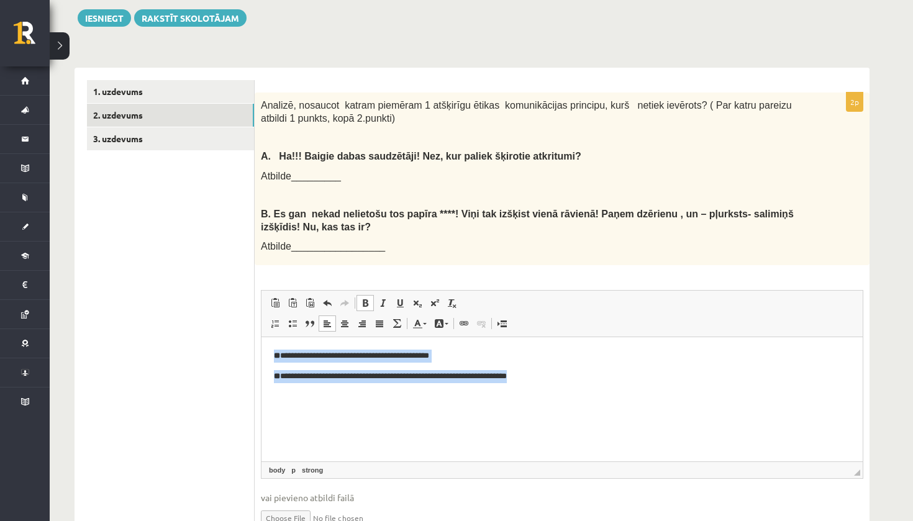
drag, startPoint x: 270, startPoint y: 347, endPoint x: 584, endPoint y: 397, distance: 317.6
click at [584, 395] on html "**********" at bounding box center [562, 366] width 601 height 58
click at [348, 319] on span at bounding box center [345, 324] width 10 height 10
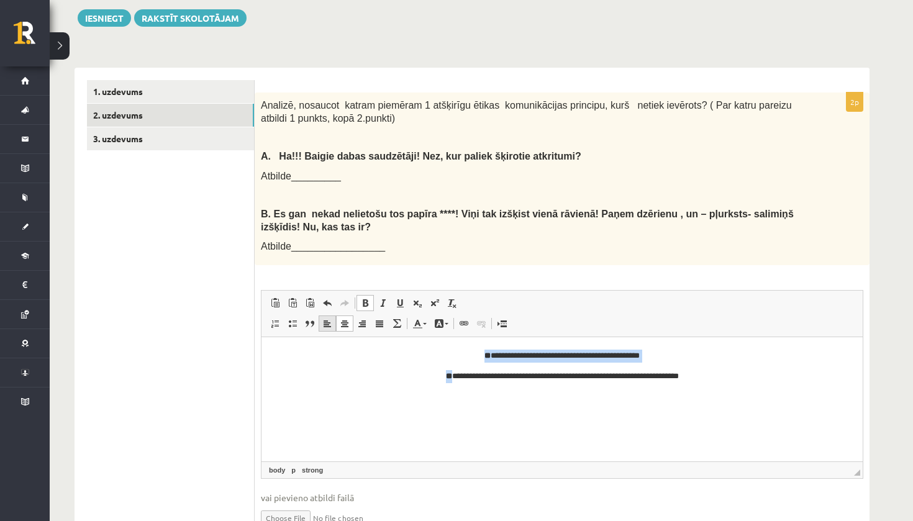
click at [320, 318] on link "Align Left" at bounding box center [327, 324] width 17 height 16
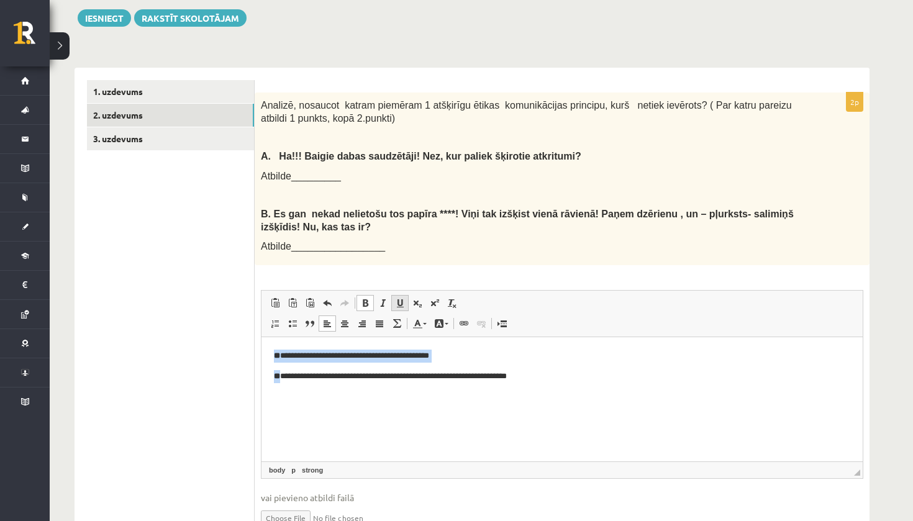
click at [403, 298] on span at bounding box center [400, 303] width 10 height 10
click at [402, 298] on span at bounding box center [400, 303] width 10 height 10
click at [364, 298] on span at bounding box center [365, 303] width 10 height 10
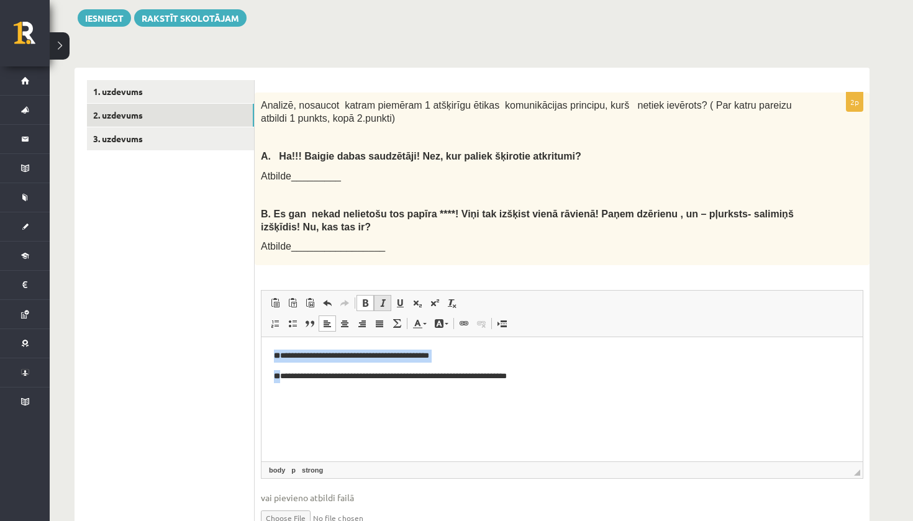
click at [378, 298] on span at bounding box center [383, 303] width 10 height 10
click at [365, 298] on span at bounding box center [365, 303] width 10 height 10
click at [368, 298] on span at bounding box center [365, 303] width 10 height 10
click at [378, 298] on span at bounding box center [383, 303] width 10 height 10
click at [365, 298] on span at bounding box center [365, 303] width 10 height 10
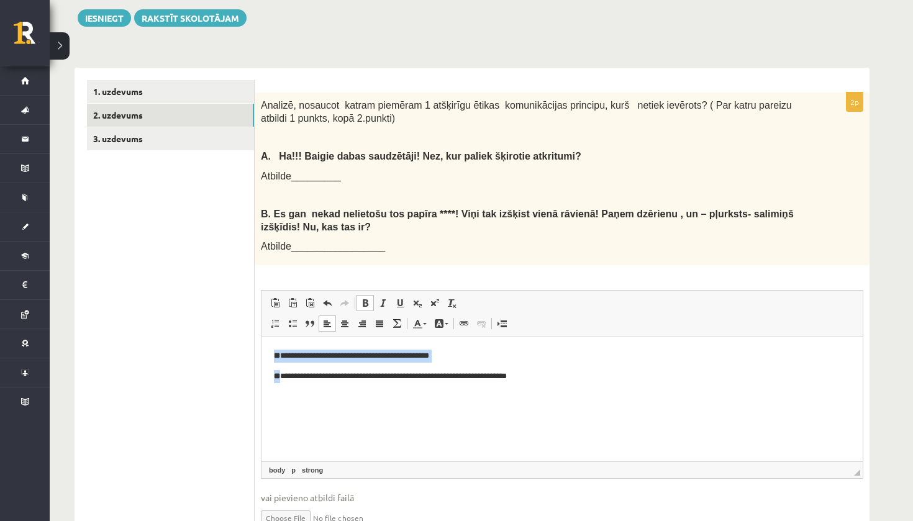
click at [365, 298] on span at bounding box center [365, 303] width 10 height 10
click at [327, 298] on span at bounding box center [327, 303] width 10 height 10
click at [328, 298] on span at bounding box center [327, 303] width 10 height 10
click at [368, 298] on span at bounding box center [365, 303] width 10 height 10
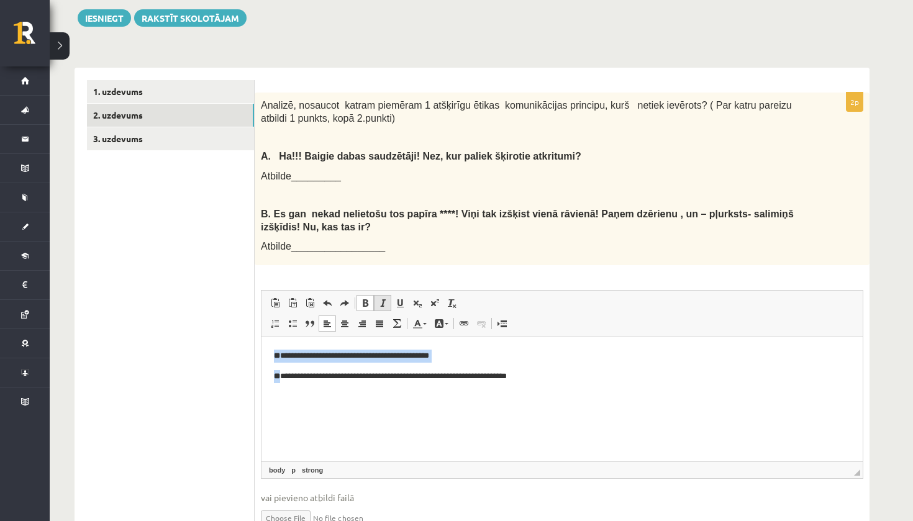
click at [383, 298] on span at bounding box center [383, 303] width 10 height 10
click at [385, 298] on span at bounding box center [383, 303] width 10 height 10
click at [401, 298] on span at bounding box center [400, 303] width 10 height 10
click at [359, 295] on link "Bold Keyboard shortcut Command+B" at bounding box center [365, 303] width 17 height 16
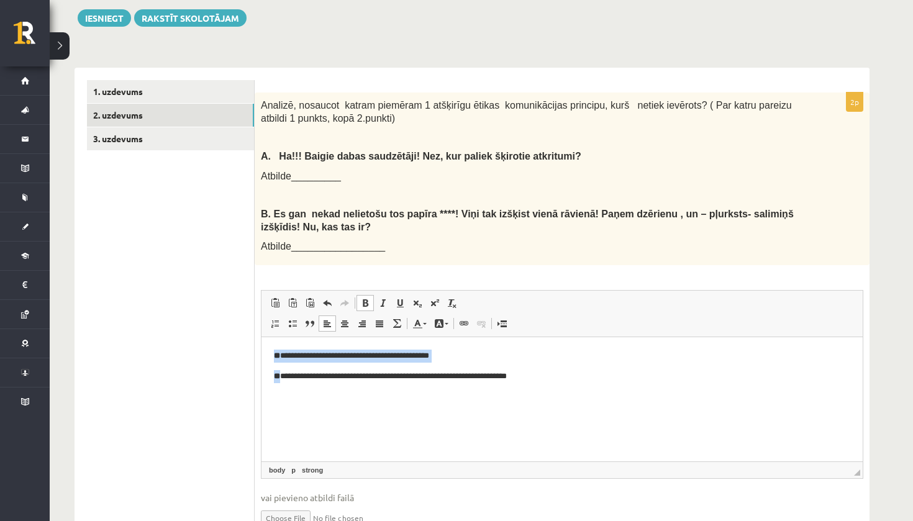
click at [276, 357] on strong "**" at bounding box center [277, 356] width 6 height 8
drag, startPoint x: 282, startPoint y: 355, endPoint x: 265, endPoint y: 353, distance: 17.4
click at [266, 355] on html "**********" at bounding box center [562, 366] width 601 height 58
click at [367, 298] on span at bounding box center [365, 303] width 10 height 10
click at [286, 368] on body "**********" at bounding box center [562, 366] width 576 height 33
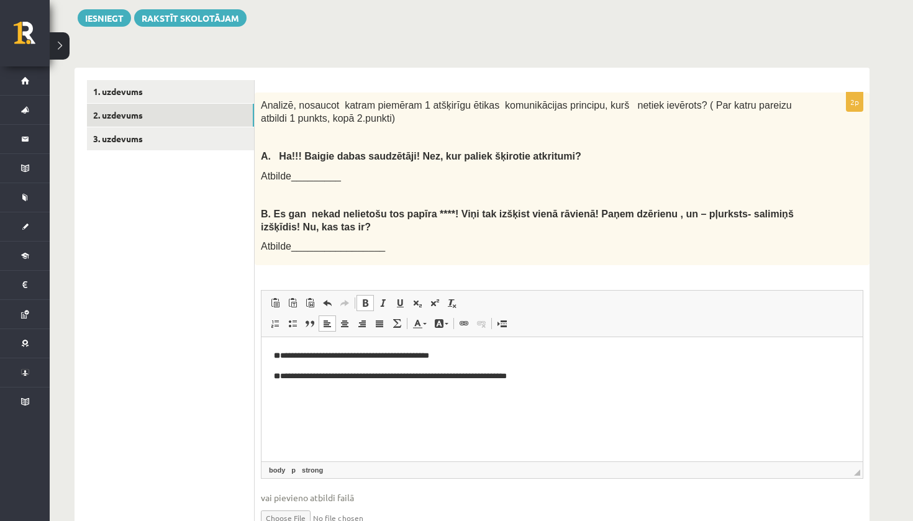
click at [280, 373] on strong "**" at bounding box center [277, 376] width 6 height 8
drag, startPoint x: 308, startPoint y: 368, endPoint x: 357, endPoint y: 378, distance: 50.6
click at [357, 378] on body "**********" at bounding box center [562, 366] width 576 height 33
click at [391, 395] on html "**********" at bounding box center [562, 366] width 601 height 58
drag, startPoint x: 409, startPoint y: 373, endPoint x: 442, endPoint y: 373, distance: 32.9
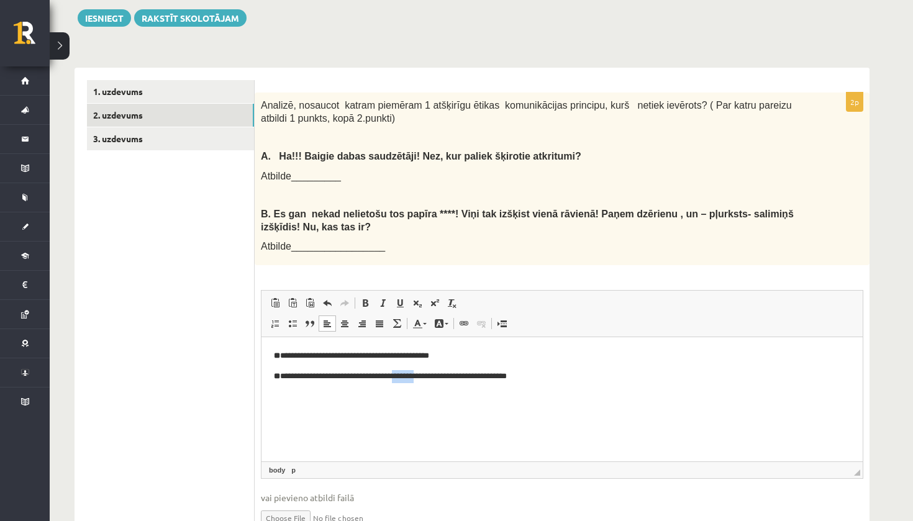
click at [440, 373] on p "**********" at bounding box center [562, 376] width 576 height 12
click at [432, 395] on html "**********" at bounding box center [562, 366] width 601 height 58
drag, startPoint x: 283, startPoint y: 353, endPoint x: 455, endPoint y: 353, distance: 172.1
click at [455, 355] on p "**********" at bounding box center [562, 356] width 576 height 12
click at [360, 298] on span at bounding box center [365, 303] width 10 height 10
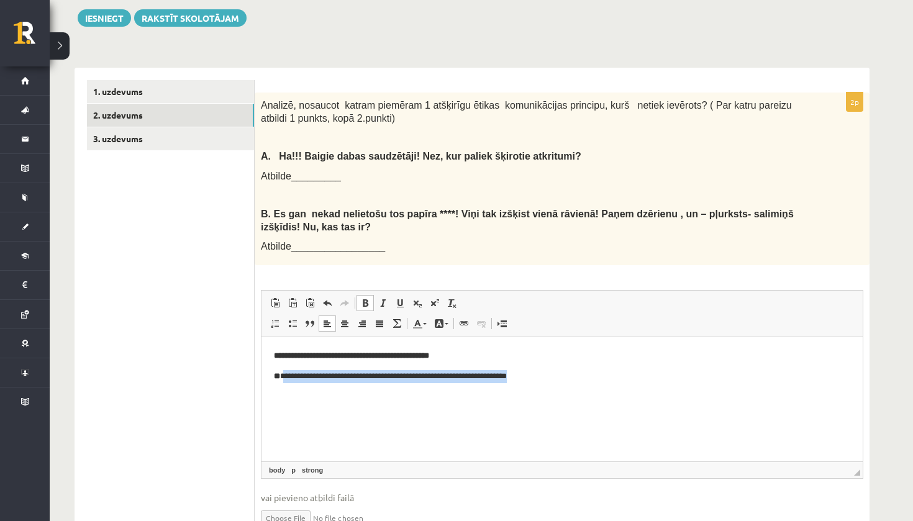
drag, startPoint x: 284, startPoint y: 376, endPoint x: 542, endPoint y: 370, distance: 258.5
click at [542, 371] on p "**********" at bounding box center [562, 376] width 576 height 12
click at [367, 298] on span at bounding box center [365, 303] width 10 height 10
click at [411, 381] on p "**********" at bounding box center [562, 376] width 576 height 12
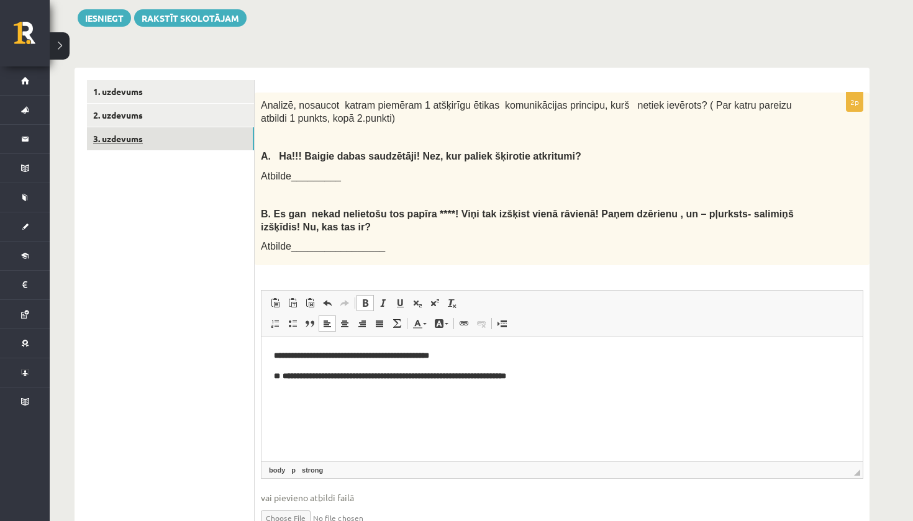
click at [189, 133] on link "3. uzdevums" at bounding box center [170, 138] width 167 height 23
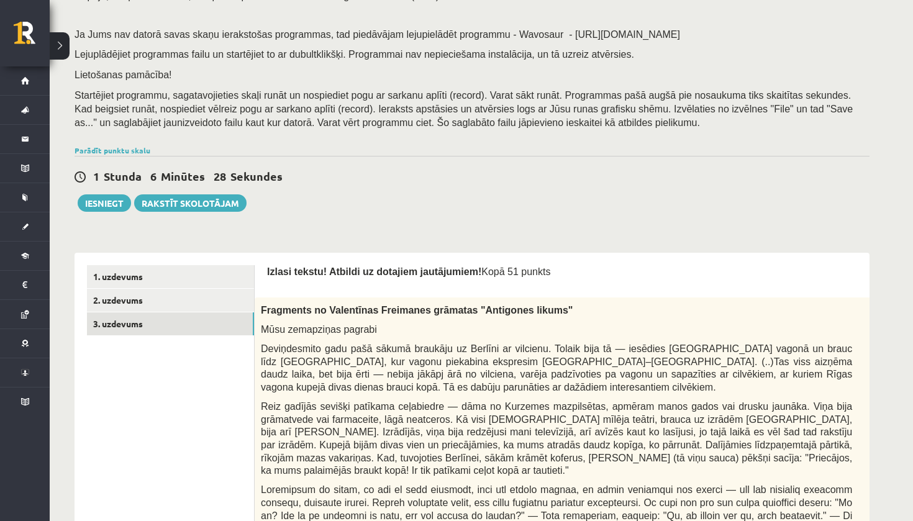
scroll to position [204, 0]
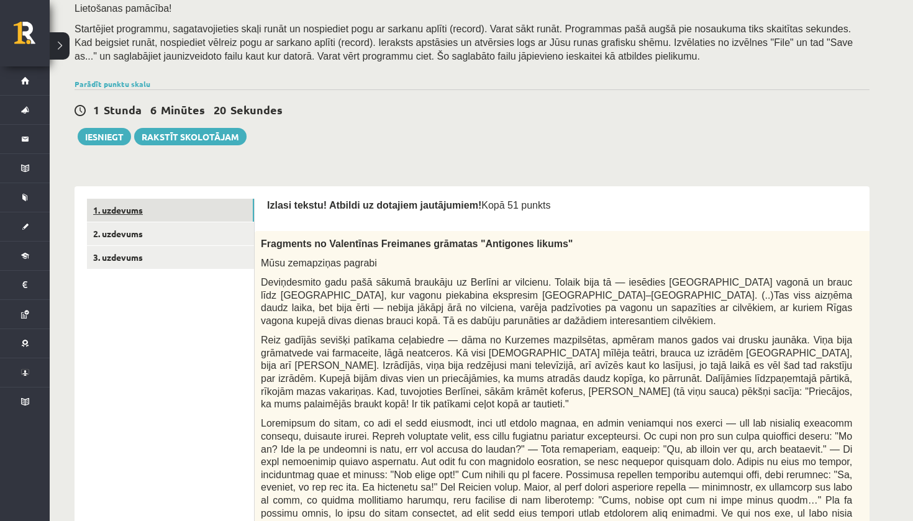
click at [183, 199] on link "1. uzdevums" at bounding box center [170, 210] width 167 height 23
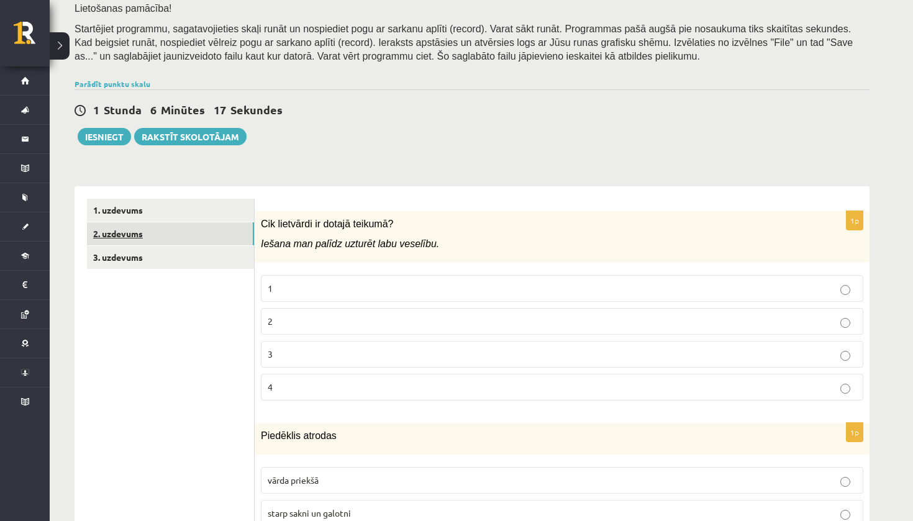
click at [195, 227] on link "2. uzdevums" at bounding box center [170, 233] width 167 height 23
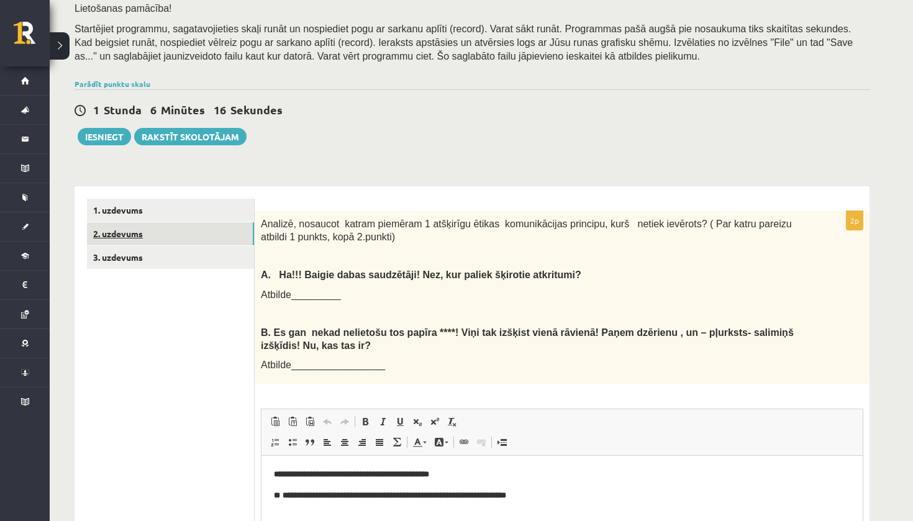
scroll to position [0, 0]
click at [207, 206] on link "1. uzdevums" at bounding box center [170, 210] width 167 height 23
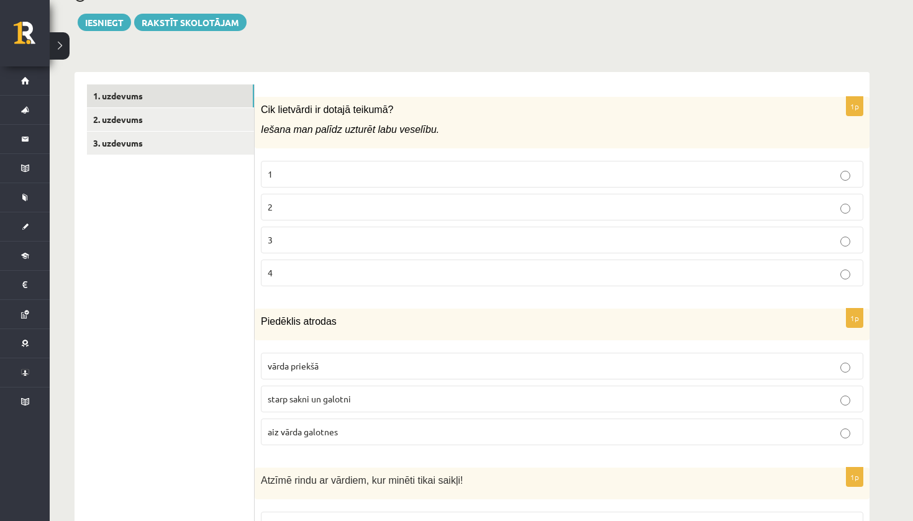
scroll to position [317, 0]
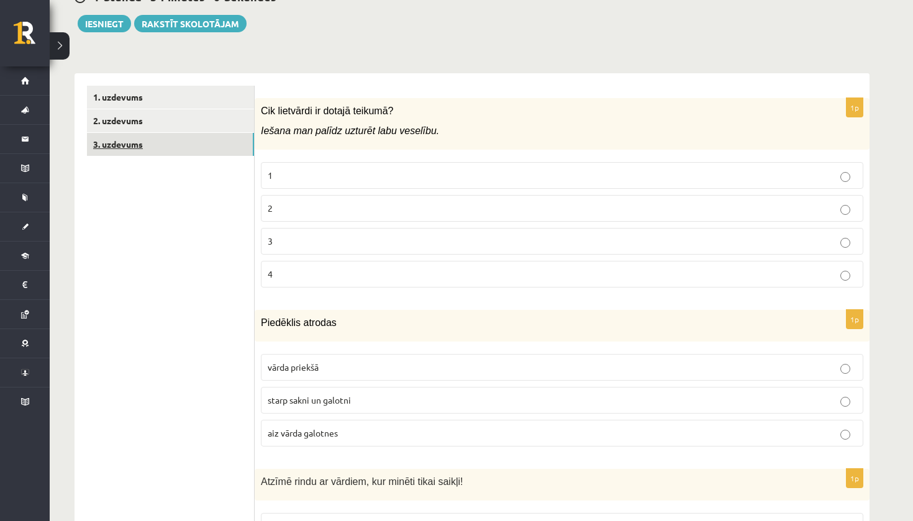
click at [148, 133] on link "3. uzdevums" at bounding box center [170, 144] width 167 height 23
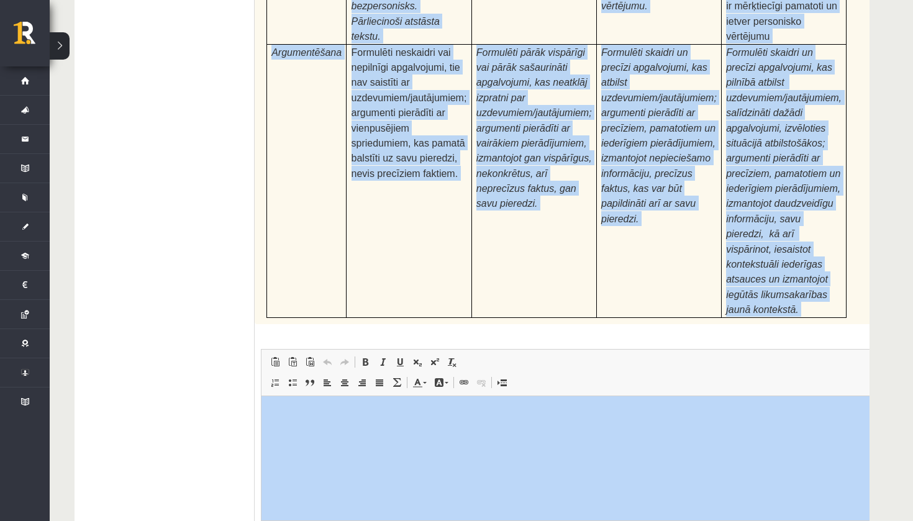
scroll to position [3943, 0]
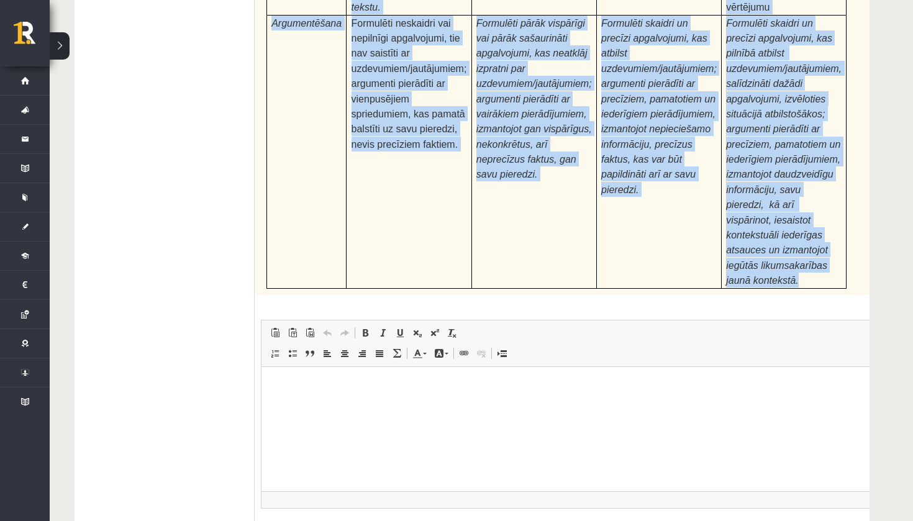
drag, startPoint x: 258, startPoint y: 42, endPoint x: 814, endPoint y: 189, distance: 575.8
copy form "Fragments no Valentīnas Freimanes grāmatas "Antigones likums" Mūsu zemapziņas p…"
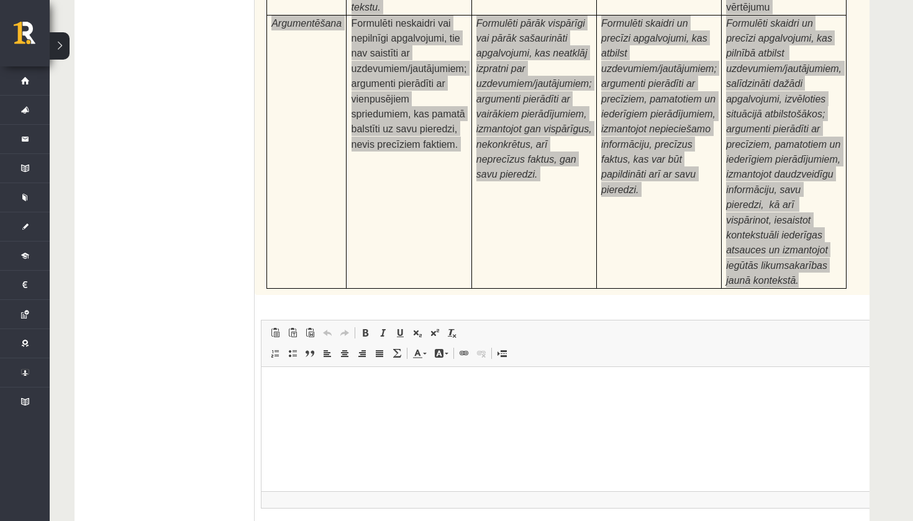
click at [402, 404] on html at bounding box center [588, 386] width 652 height 38
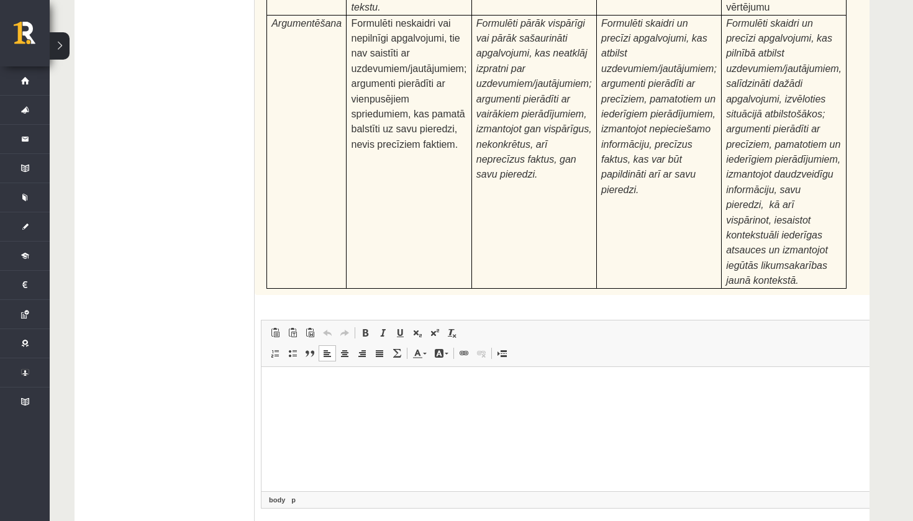
drag, startPoint x: 70, startPoint y: 4, endPoint x: 204, endPoint y: 150, distance: 198.3
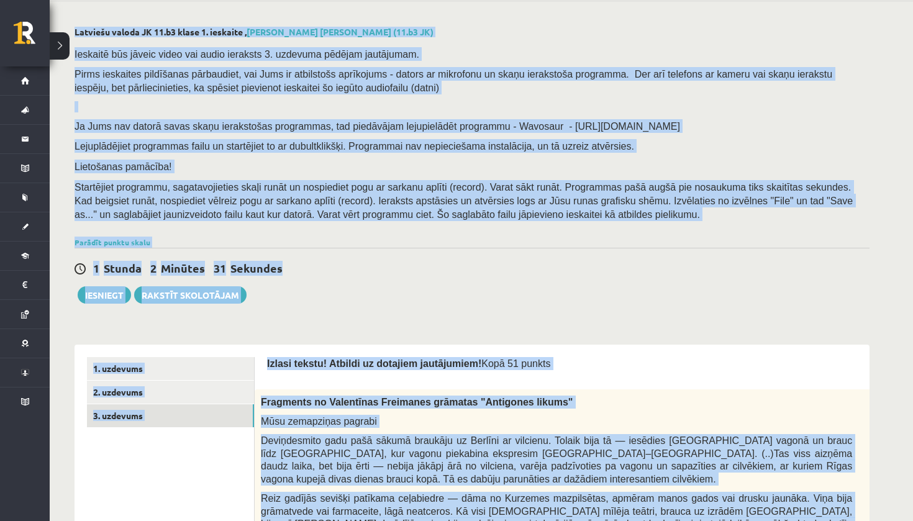
scroll to position [0, 0]
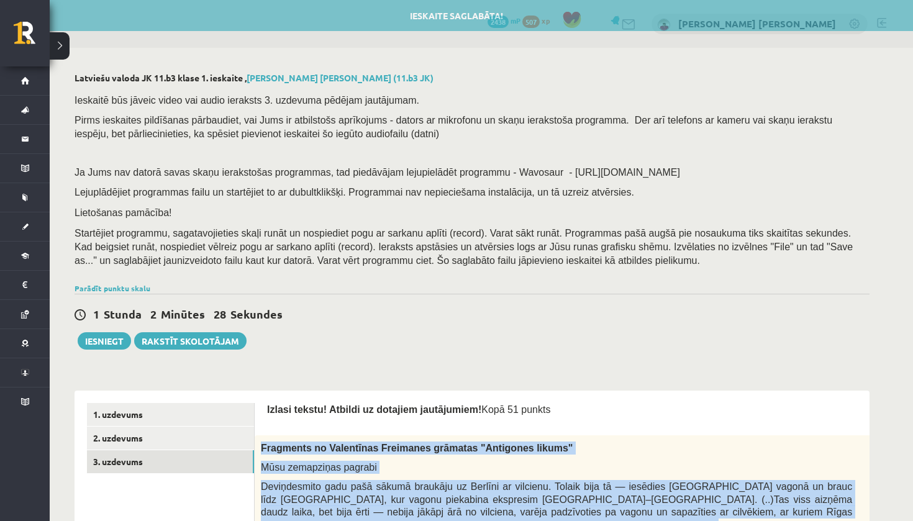
drag, startPoint x: 328, startPoint y: 399, endPoint x: 260, endPoint y: 441, distance: 80.0
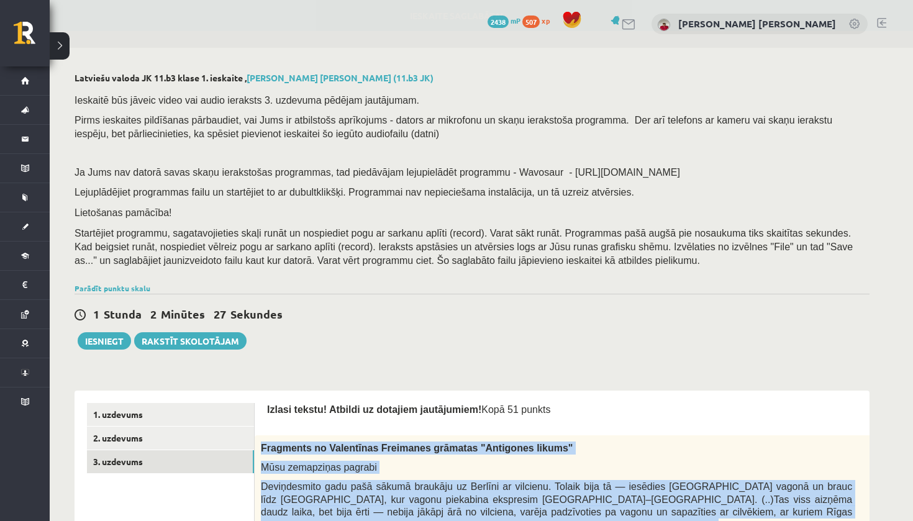
copy form "Fragments no Valentīnas Freimanes grāmatas "Antigones likums" Mūsu zemapziņas p…"
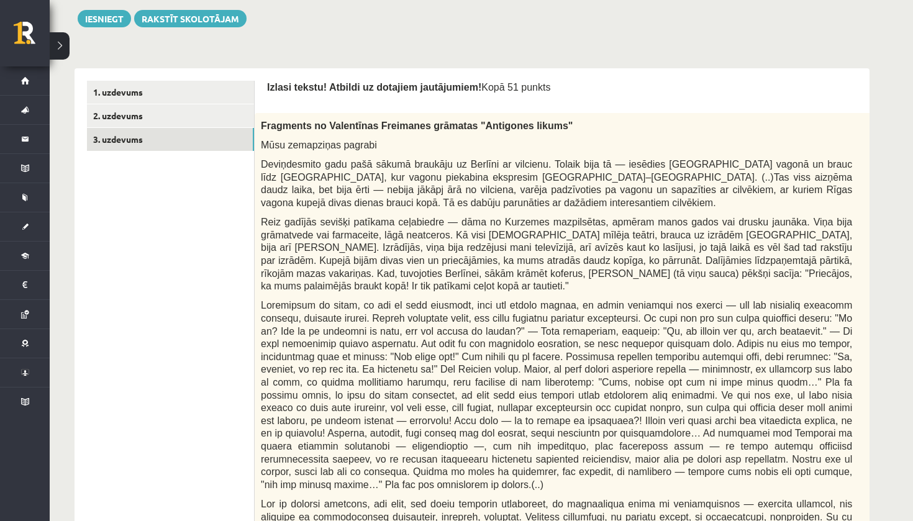
click at [272, 121] on span "Fragments no Valentīnas Freimanes grāmatas "Antigones likums"" at bounding box center [417, 126] width 312 height 11
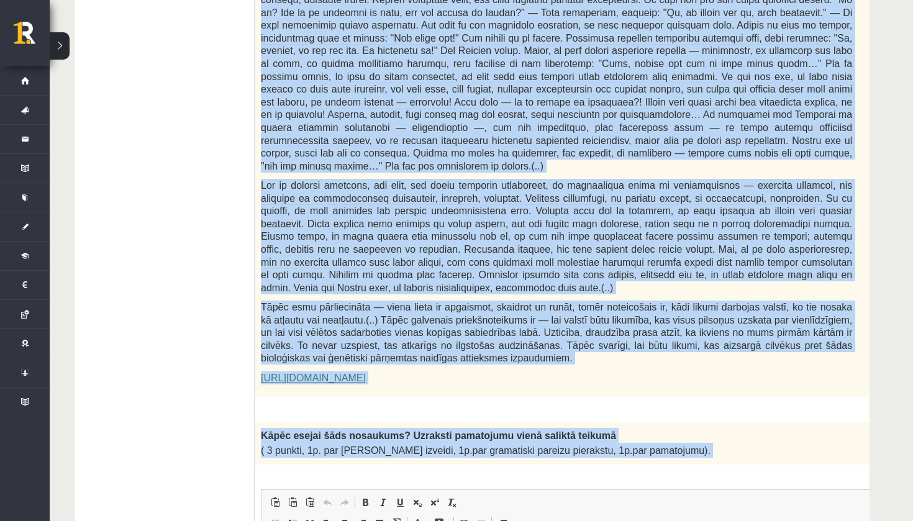
scroll to position [647, 0]
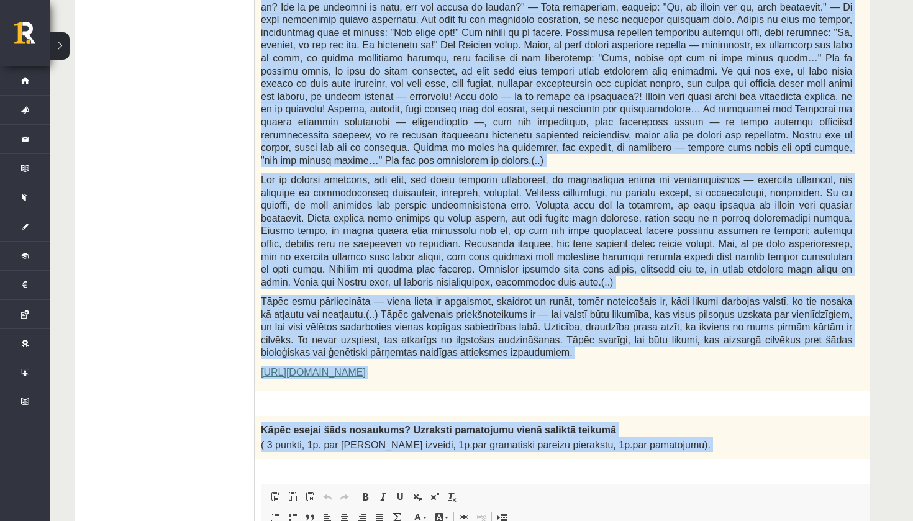
drag, startPoint x: 260, startPoint y: 111, endPoint x: 703, endPoint y: 431, distance: 546.4
copy form "Fragments no Valentīnas Freimanes grāmatas "Antigones likums" Mūsu zemapziņas p…"
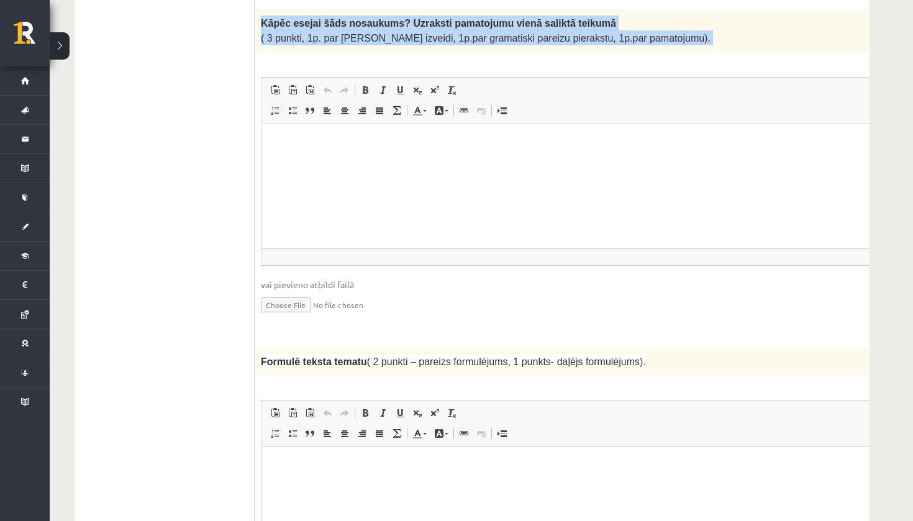
scroll to position [1093, 0]
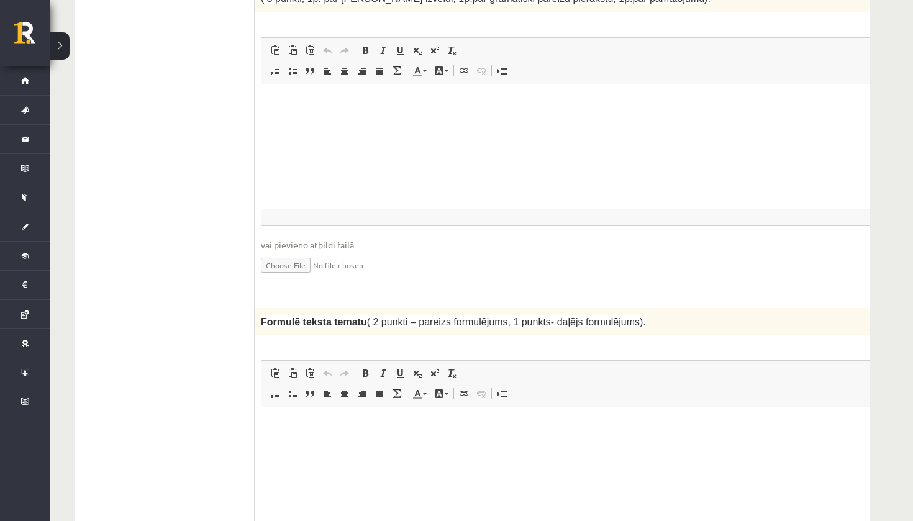
click at [352, 267] on div "3p Kāpēc esejai šāds nosaukums? Uzraksti pamatojumu vienā saliktā teikumā ( 3 p…" at bounding box center [588, 133] width 666 height 326
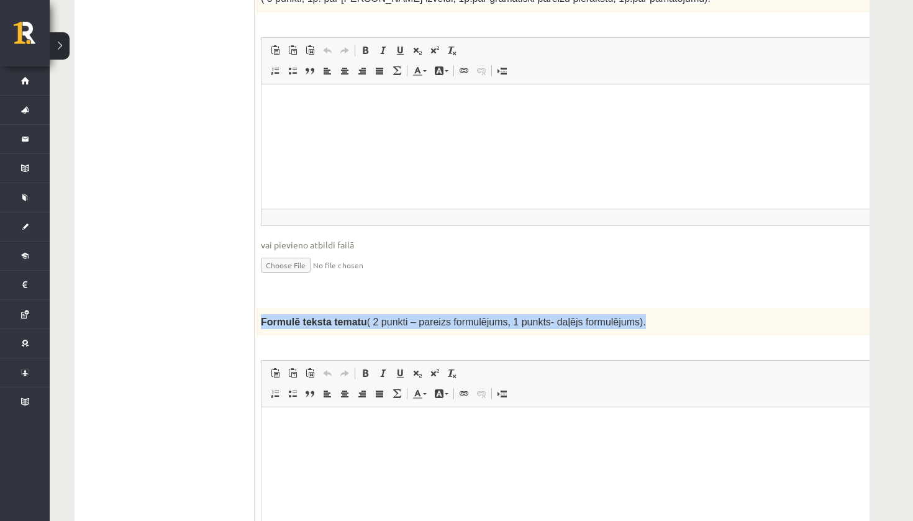
drag, startPoint x: 260, startPoint y: 298, endPoint x: 599, endPoint y: 305, distance: 339.3
click at [599, 308] on div "Formulē teksta tematu ( 2 punkti – pareizs formulējums, 1 punkts- daļējs formul…" at bounding box center [588, 321] width 666 height 27
copy span "Formulē teksta tematu ( 2 punkti – pareizs formulējums, 1 punkts- daļējs formul…"
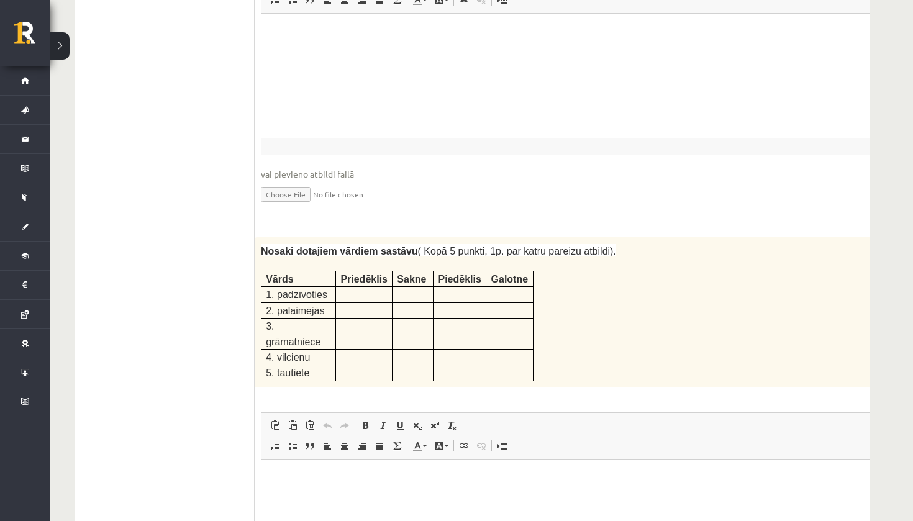
scroll to position [1488, 0]
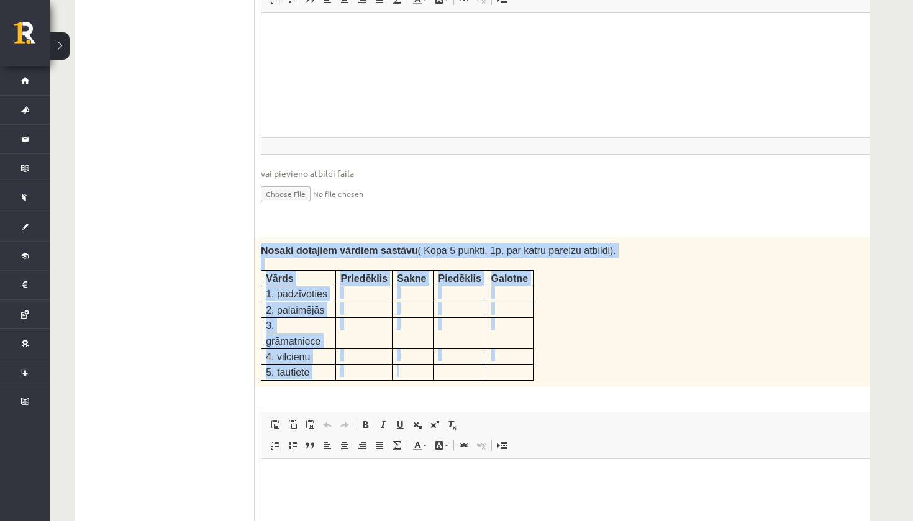
drag, startPoint x: 261, startPoint y: 221, endPoint x: 432, endPoint y: 343, distance: 209.8
click at [432, 343] on div "Nosaki dotajiem vārdiem sastāvu ( Kopā 5 punkti, 1p. par katru pareizu atbildi)…" at bounding box center [588, 312] width 666 height 150
copy div "Nosaki dotajiem vārdiem sastāvu ( Kopā 5 punkti, 1p. par katru pareizu atbildi)…"
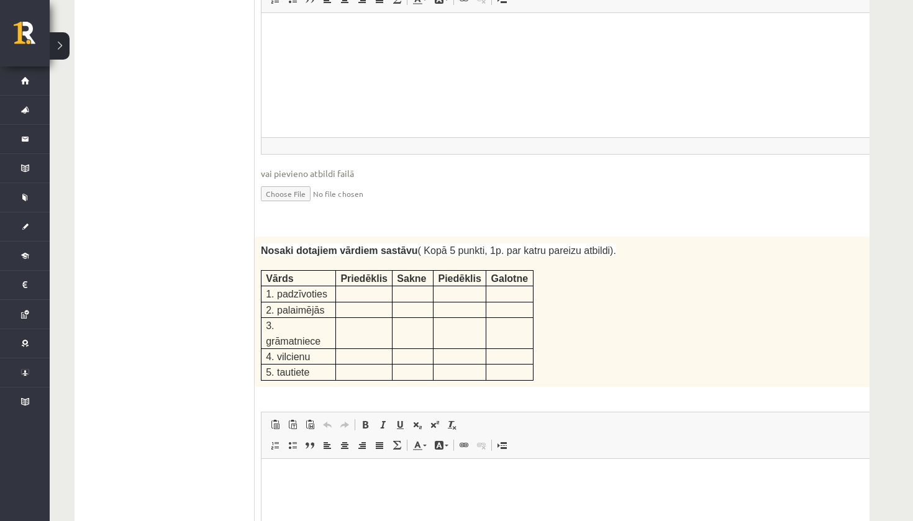
click at [567, 297] on div "Nosaki dotajiem vārdiem sastāvu ( Kopā 5 punkti, 1p. par katru pareizu atbildi)…" at bounding box center [588, 312] width 666 height 150
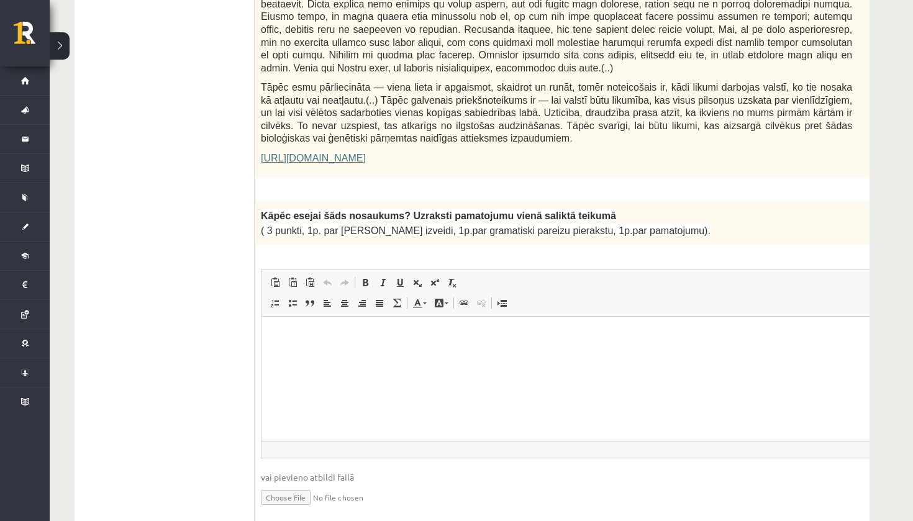
scroll to position [869, 0]
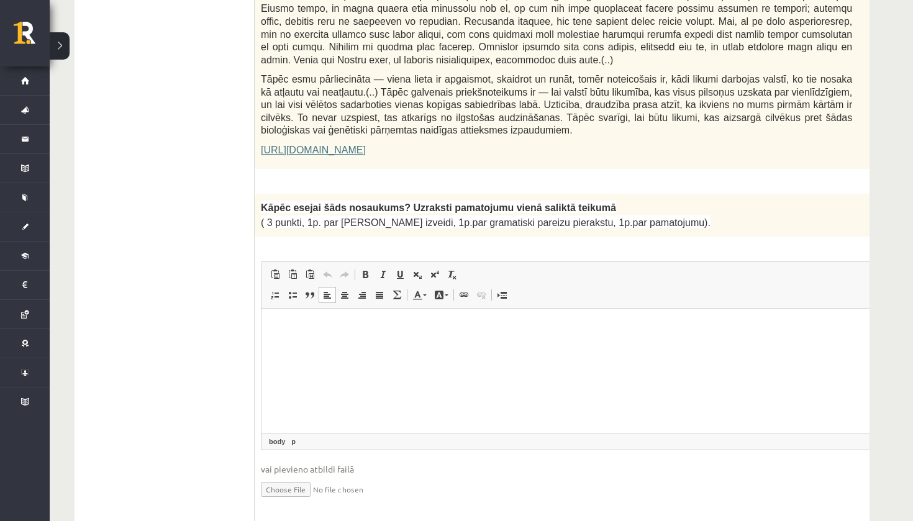
click at [316, 346] on html at bounding box center [588, 327] width 652 height 38
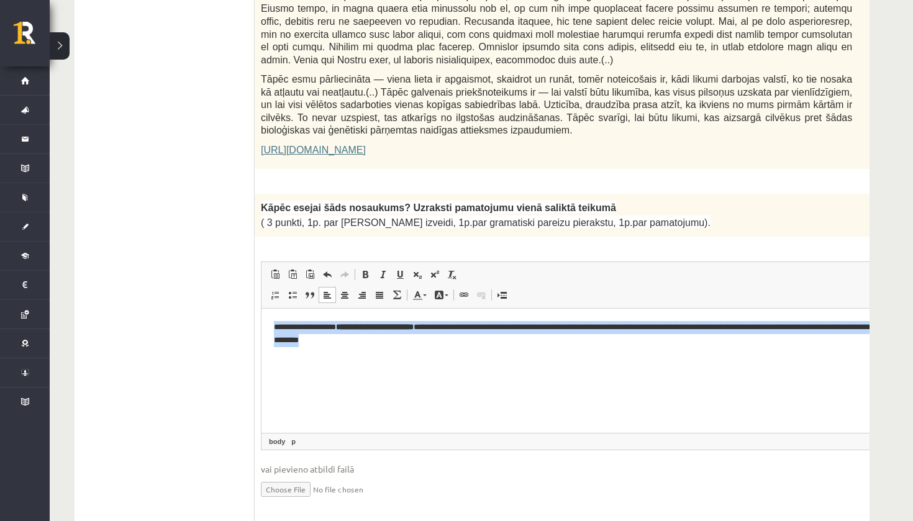
drag, startPoint x: 273, startPoint y: 323, endPoint x: 373, endPoint y: 368, distance: 109.8
click at [364, 358] on html "**********" at bounding box center [588, 333] width 652 height 50
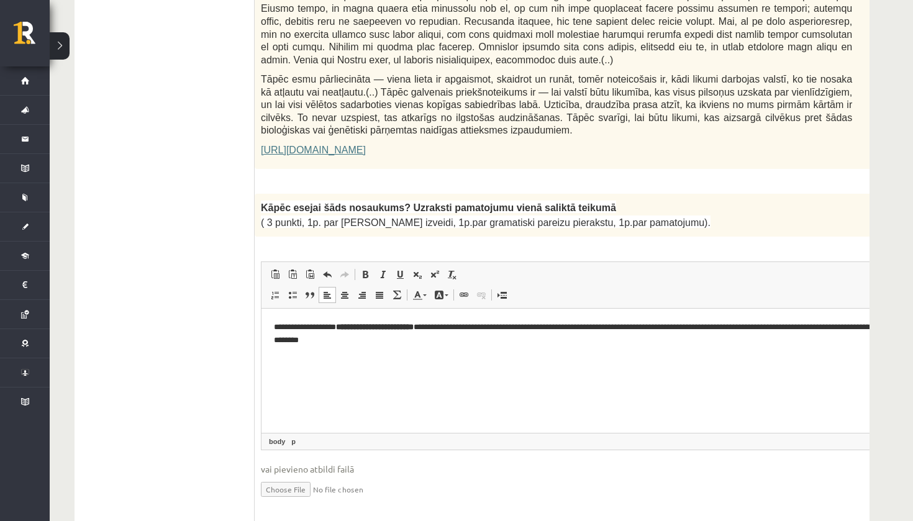
drag, startPoint x: 373, startPoint y: 368, endPoint x: 380, endPoint y: 368, distance: 6.8
click at [378, 358] on html "**********" at bounding box center [588, 333] width 652 height 50
click at [404, 344] on p "**********" at bounding box center [587, 333] width 627 height 25
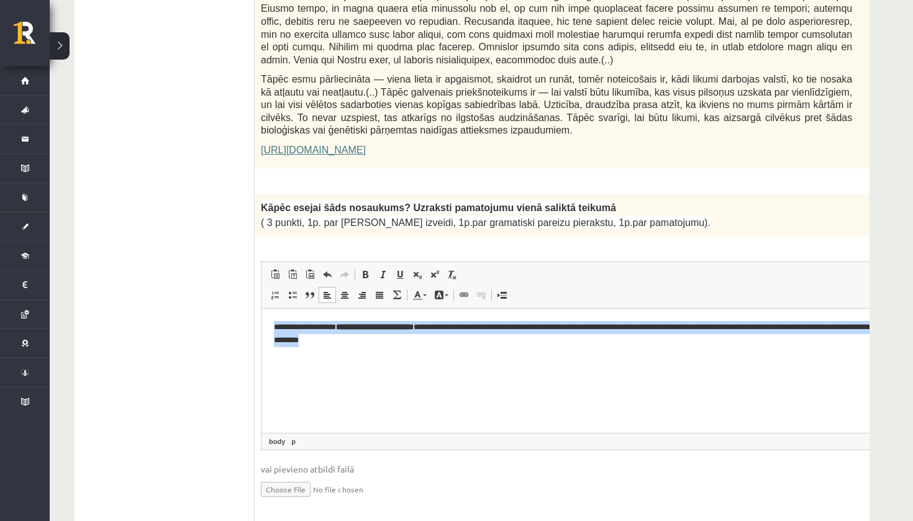
drag, startPoint x: 404, startPoint y: 344, endPoint x: 273, endPoint y: 315, distance: 133.6
click at [273, 315] on html "**********" at bounding box center [588, 333] width 652 height 50
click at [365, 270] on span at bounding box center [365, 275] width 10 height 10
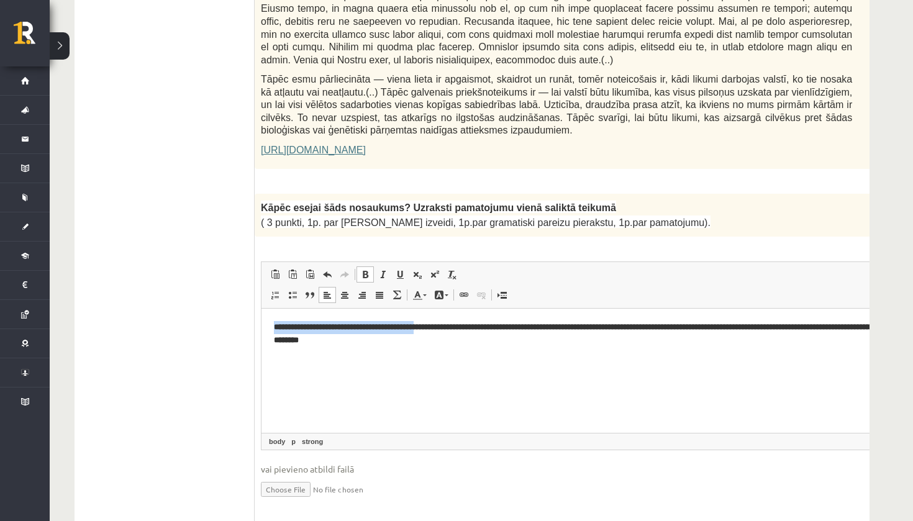
click at [365, 270] on span at bounding box center [365, 275] width 10 height 10
click at [385, 270] on span at bounding box center [383, 275] width 10 height 10
click at [384, 270] on span at bounding box center [383, 275] width 10 height 10
click at [367, 270] on span at bounding box center [365, 275] width 10 height 10
click at [410, 358] on html "**********" at bounding box center [588, 333] width 652 height 50
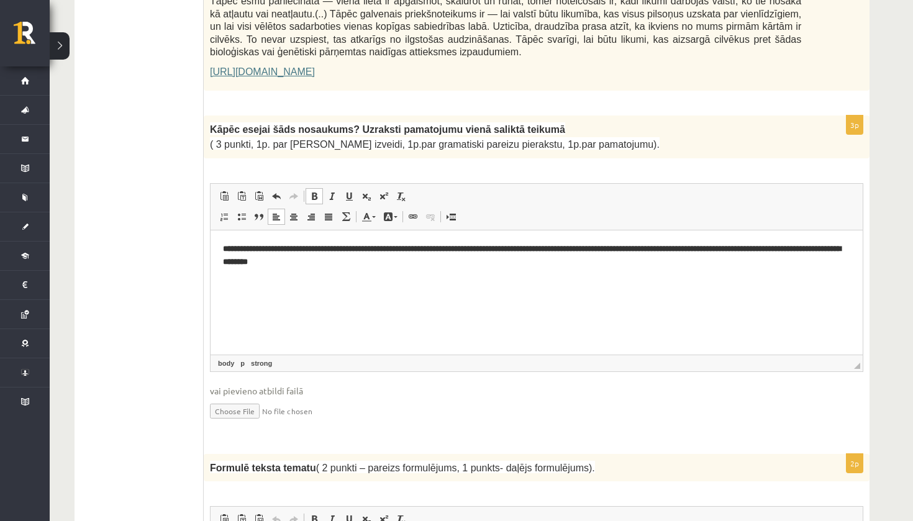
scroll to position [1278, 0]
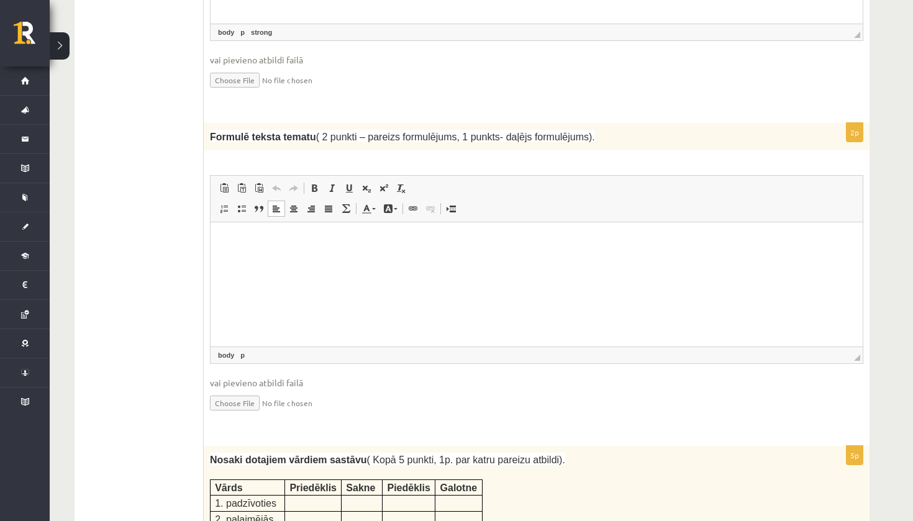
click at [243, 250] on html at bounding box center [537, 241] width 652 height 38
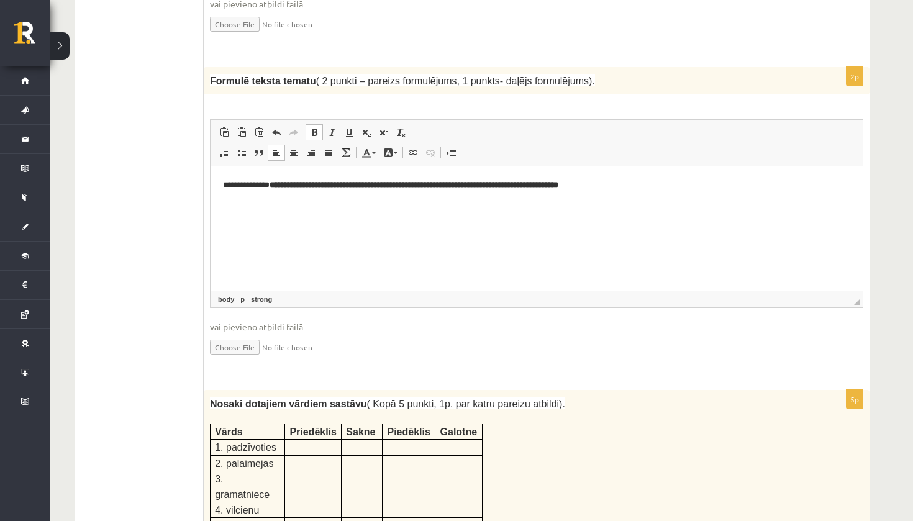
scroll to position [1254, 0]
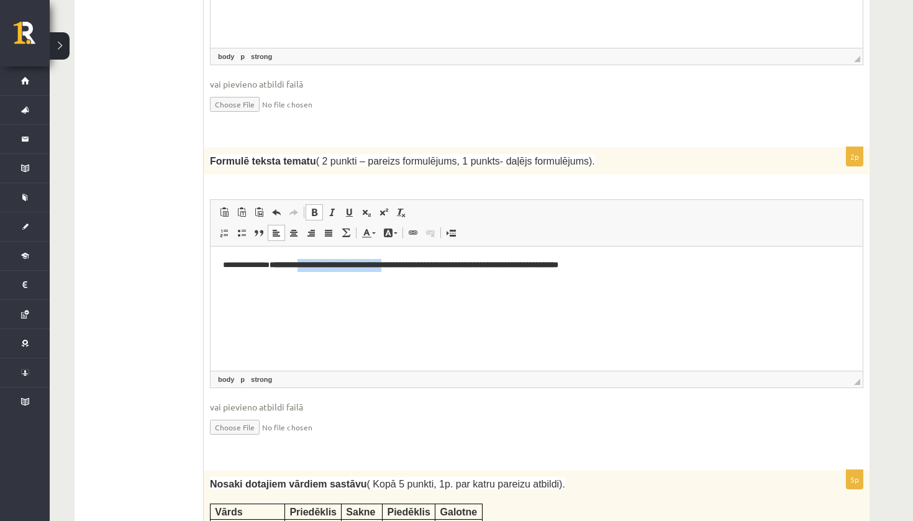
drag, startPoint x: 428, startPoint y: 267, endPoint x: 321, endPoint y: 266, distance: 107.5
click at [320, 266] on strong "**********" at bounding box center [414, 265] width 289 height 8
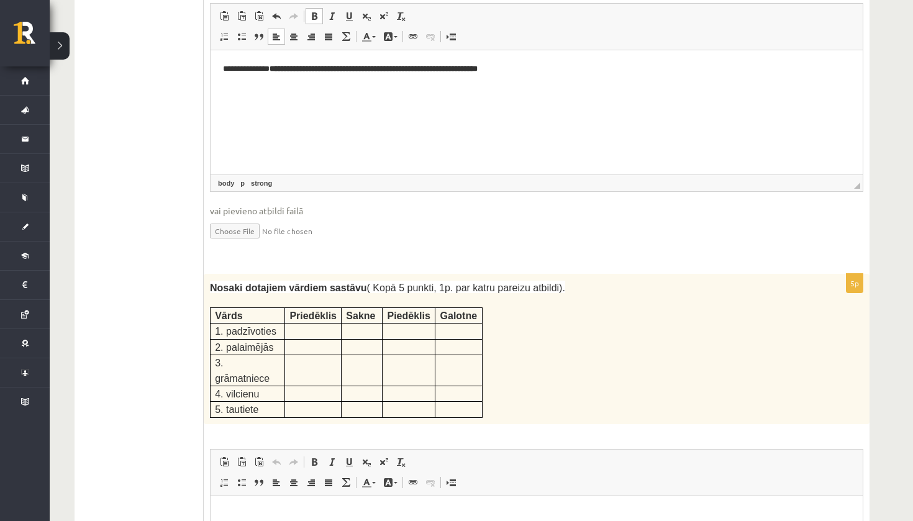
scroll to position [1450, 0]
click at [556, 88] on html "**********" at bounding box center [537, 69] width 652 height 37
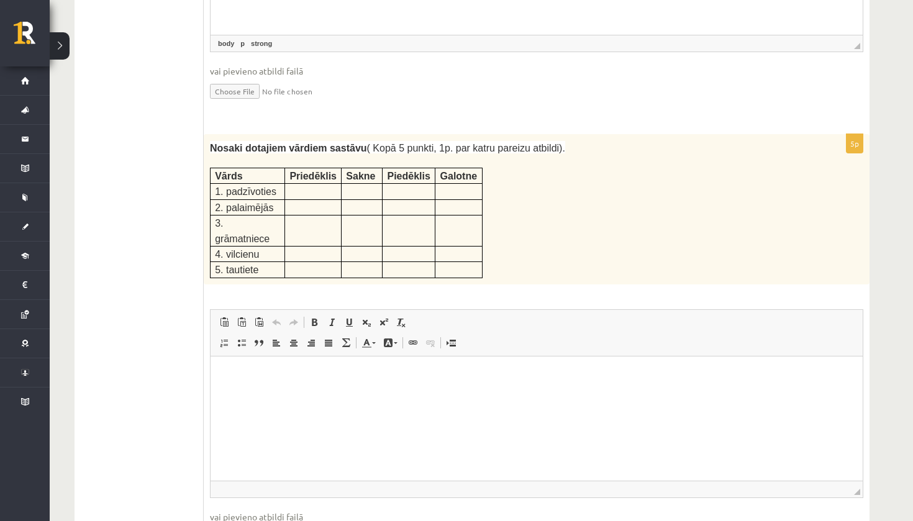
scroll to position [1622, 0]
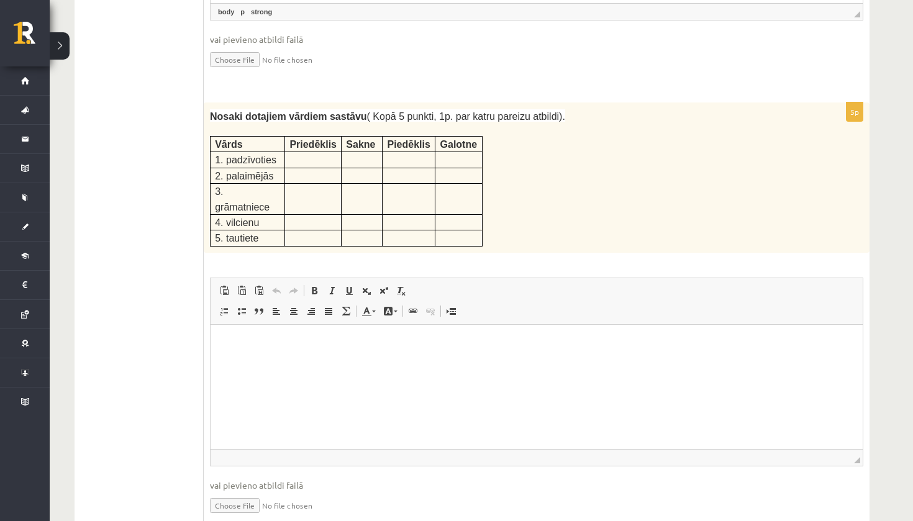
click at [415, 230] on td at bounding box center [409, 238] width 53 height 16
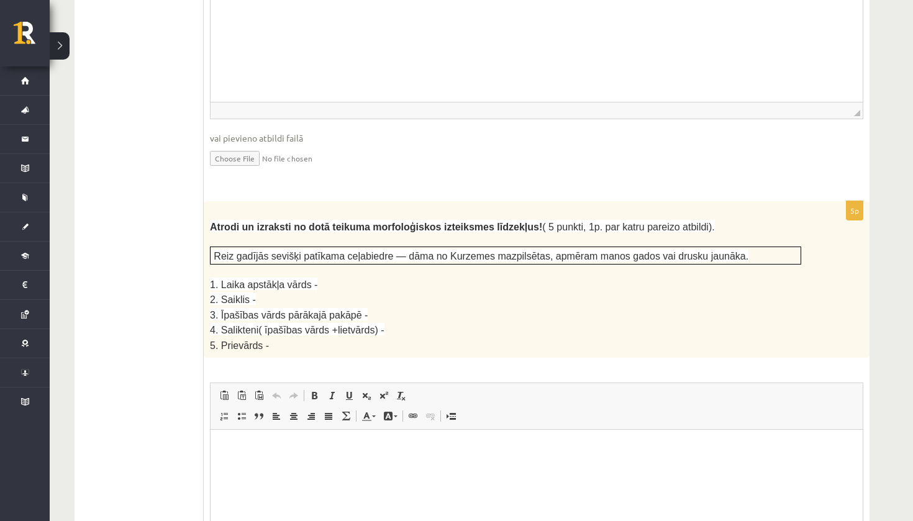
scroll to position [2079, 0]
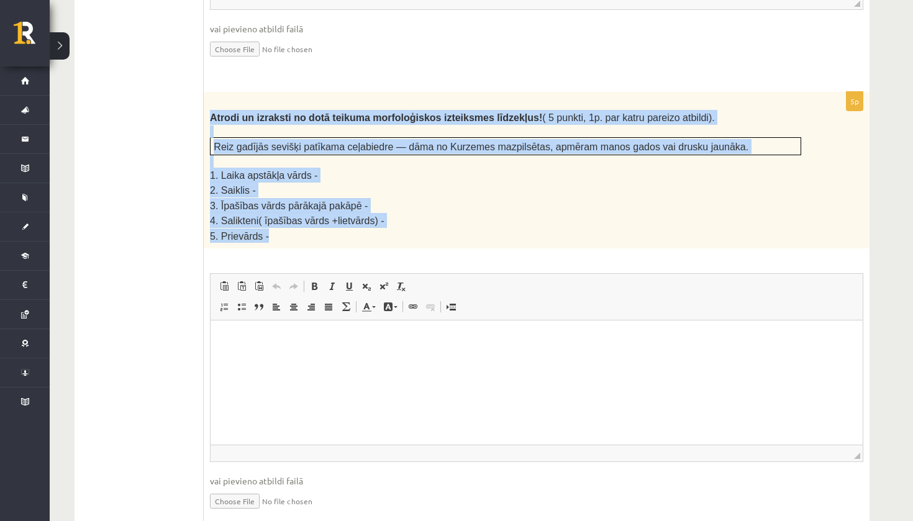
drag, startPoint x: 210, startPoint y: 76, endPoint x: 345, endPoint y: 204, distance: 186.8
click at [345, 204] on div "Atrodi un izraksti no dotā teikuma morfoloģiskos izteiksmes līdzekļus! ( 5 punk…" at bounding box center [537, 170] width 666 height 157
copy div "Atrodi un izraksti no dotā teikuma morfoloģiskos izteiksmes līdzekļus! ( 5 punk…"
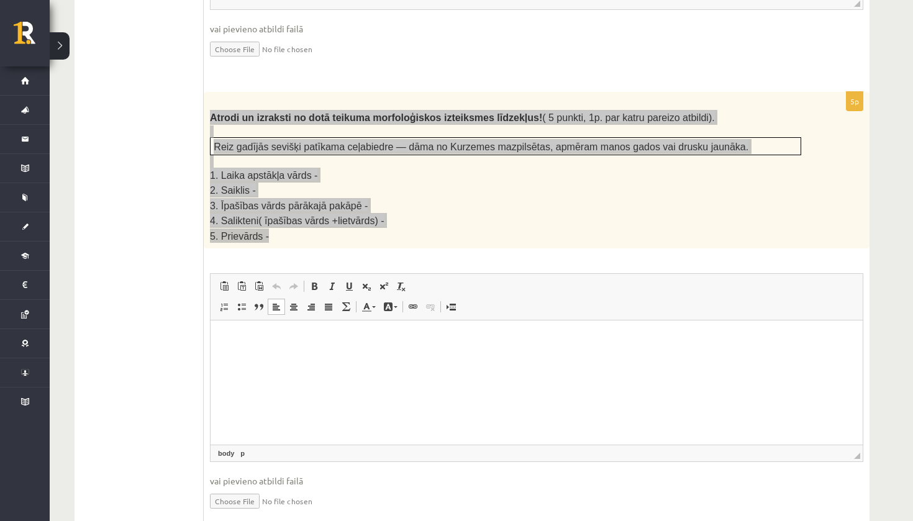
click at [336, 358] on html at bounding box center [537, 340] width 652 height 38
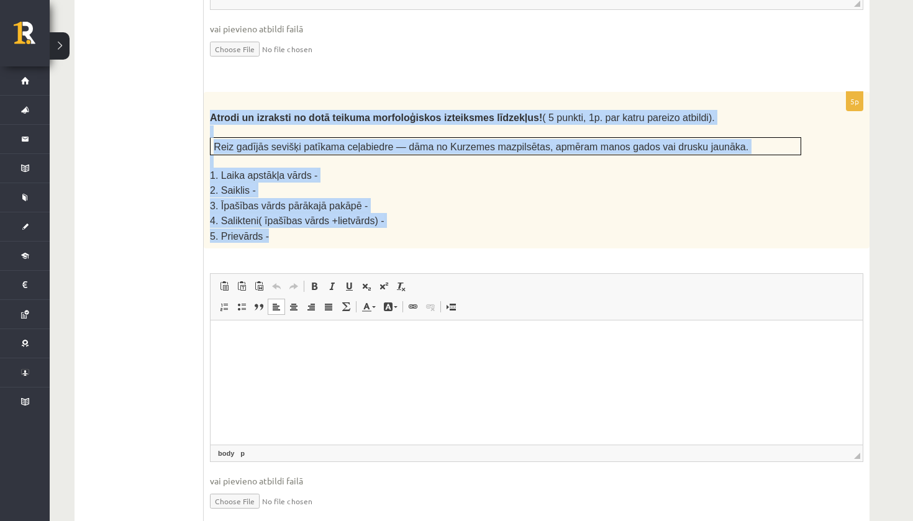
click at [263, 229] on p "5. Prievārds -" at bounding box center [505, 236] width 591 height 14
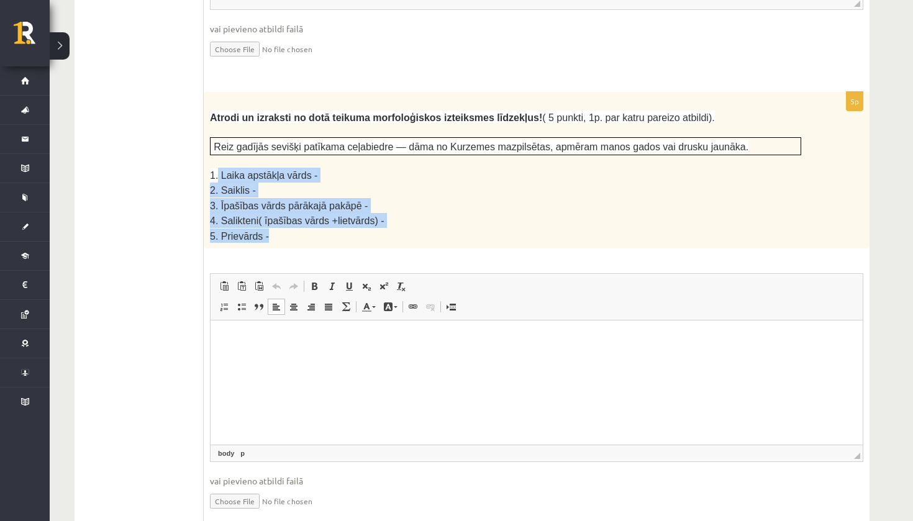
drag, startPoint x: 222, startPoint y: 141, endPoint x: 273, endPoint y: 196, distance: 74.8
click at [272, 196] on div "Atrodi un izraksti no dotā teikuma morfoloģiskos izteiksmes līdzekļus! ( 5 punk…" at bounding box center [537, 170] width 666 height 157
click at [273, 229] on p "5. Prievārds -" at bounding box center [505, 236] width 591 height 14
drag, startPoint x: 211, startPoint y: 134, endPoint x: 279, endPoint y: 191, distance: 89.0
click at [279, 191] on div "Atrodi un izraksti no dotā teikuma morfoloģiskos izteiksmes līdzekļus! ( 5 punk…" at bounding box center [537, 170] width 666 height 157
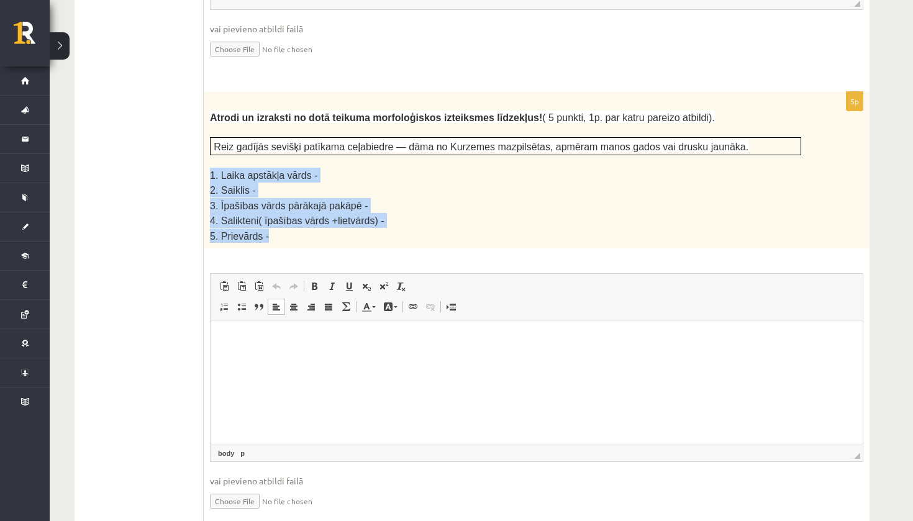
copy div "1. Laika apstākļa vārds - 2. Saiklis - 3. Īpašības vārds pārākajā pakāpē - 4. S…"
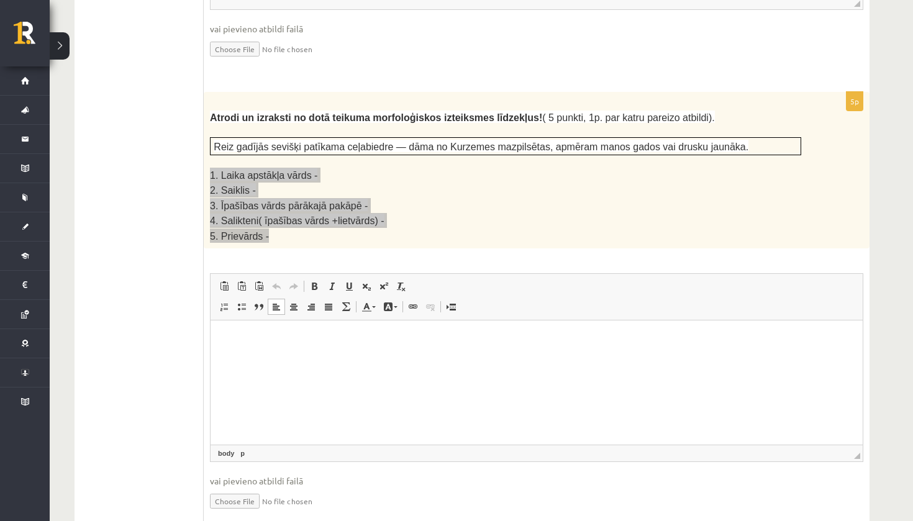
click at [240, 336] on p "Rich Text Editor, wiswyg-editor-user-answer-47433918852160" at bounding box center [536, 339] width 627 height 13
paste body "Rich Text Editor, wiswyg-editor-user-answer-47433918852160"
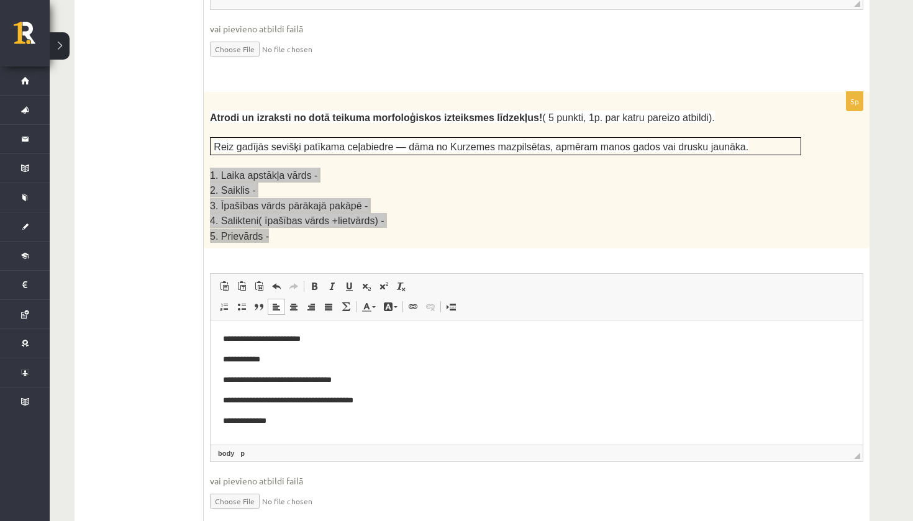
click at [318, 342] on p "**********" at bounding box center [536, 339] width 627 height 12
click at [272, 361] on p "**********" at bounding box center [536, 359] width 627 height 12
click at [380, 382] on p "**********" at bounding box center [536, 380] width 627 height 12
click at [378, 404] on p "**********" at bounding box center [536, 400] width 627 height 12
click at [296, 431] on html "**********" at bounding box center [537, 380] width 652 height 119
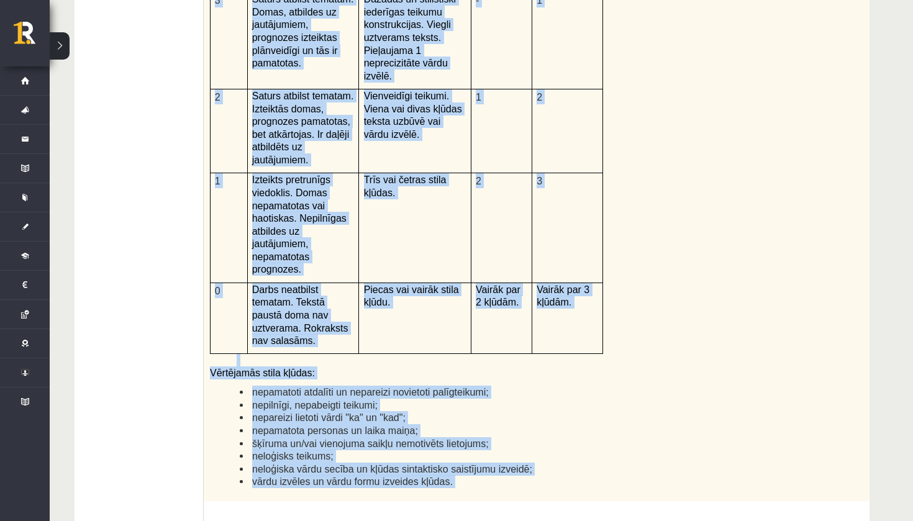
scroll to position [2777, 0]
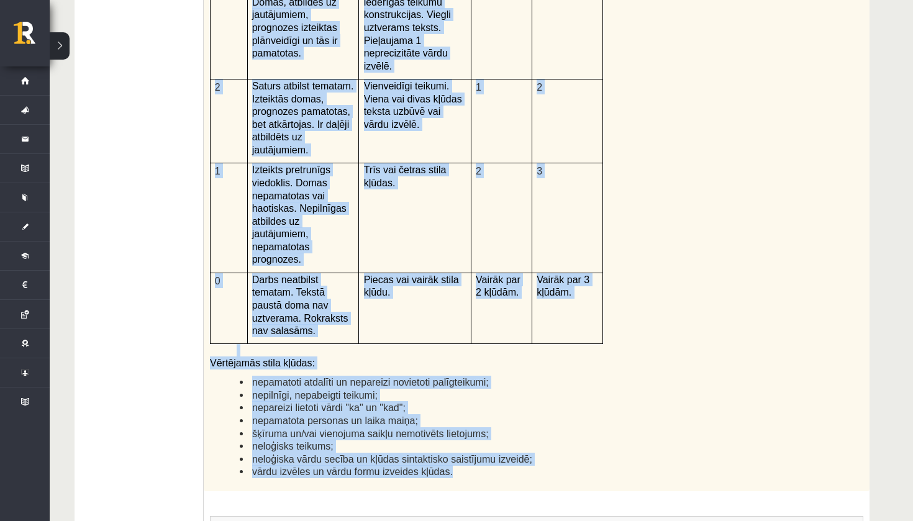
drag, startPoint x: 210, startPoint y: 70, endPoint x: 563, endPoint y: 410, distance: 489.9
click at [563, 410] on div "Kā doto citātu var attiecināt uz Tavu dzīvi? Uzraksti savu atbildi, nosaucot un…" at bounding box center [537, 168] width 666 height 645
copy div "Kā doto citātu var attiecināt uz Tavu dzīvi? Uzraksti savu atbildi, nosaucot un…"
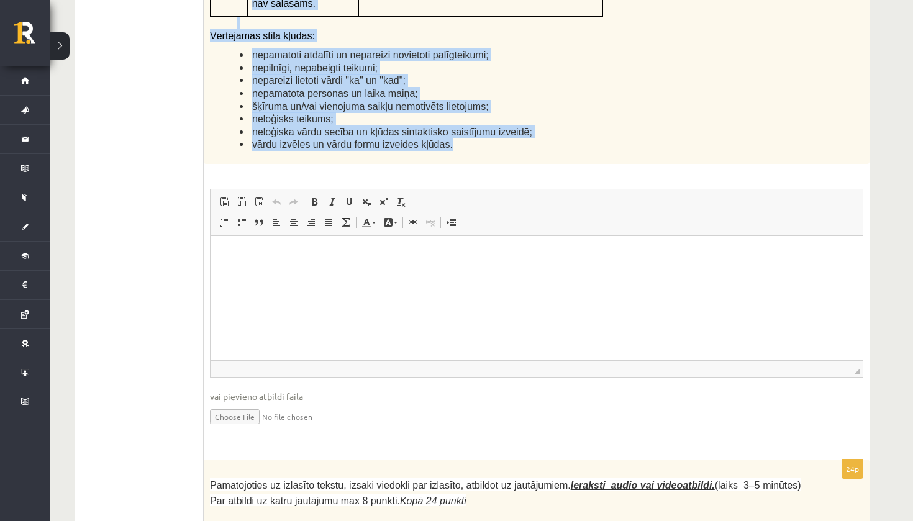
scroll to position [3129, 0]
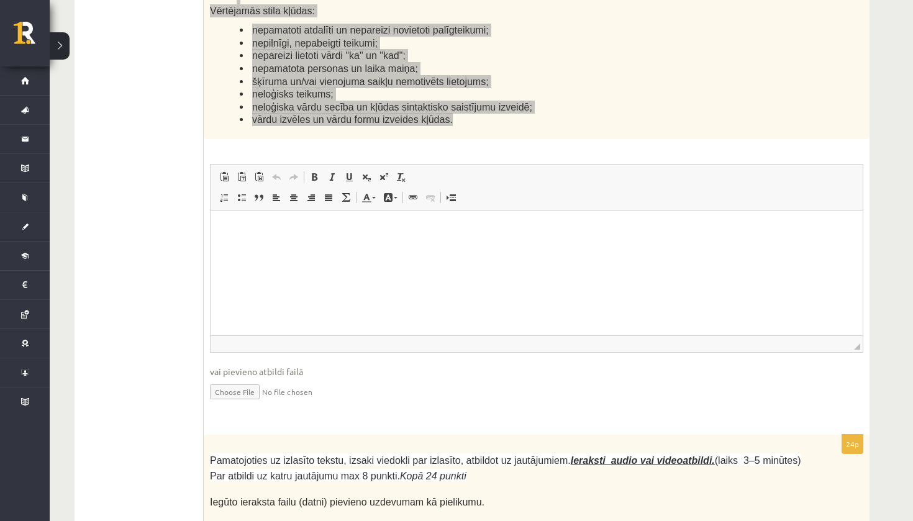
click at [439, 248] on html at bounding box center [537, 230] width 652 height 38
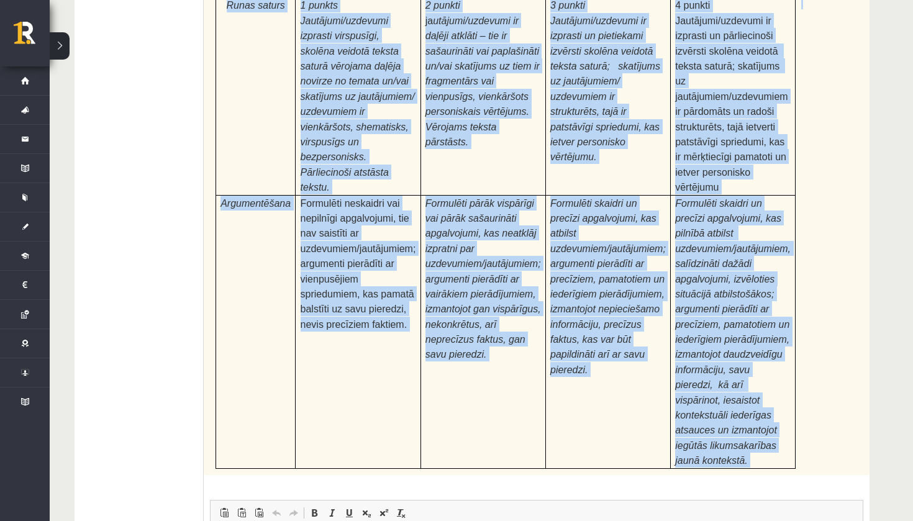
scroll to position [3786, 0]
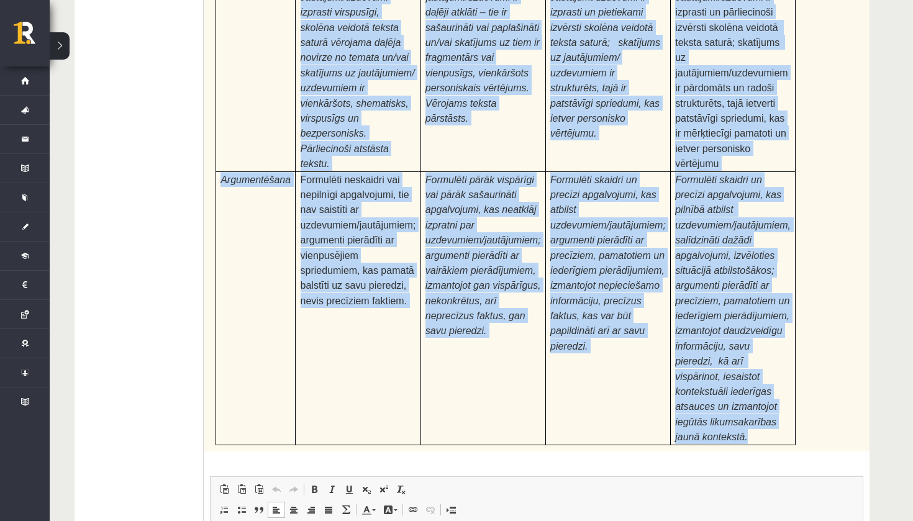
drag, startPoint x: 208, startPoint y: 104, endPoint x: 773, endPoint y: 347, distance: 614.7
click at [773, 347] on div "Pamatojoties uz izlasīto tekstu, izsaki viedokli par izlasīto, atbildot uz jaut…" at bounding box center [537, 115] width 666 height 674
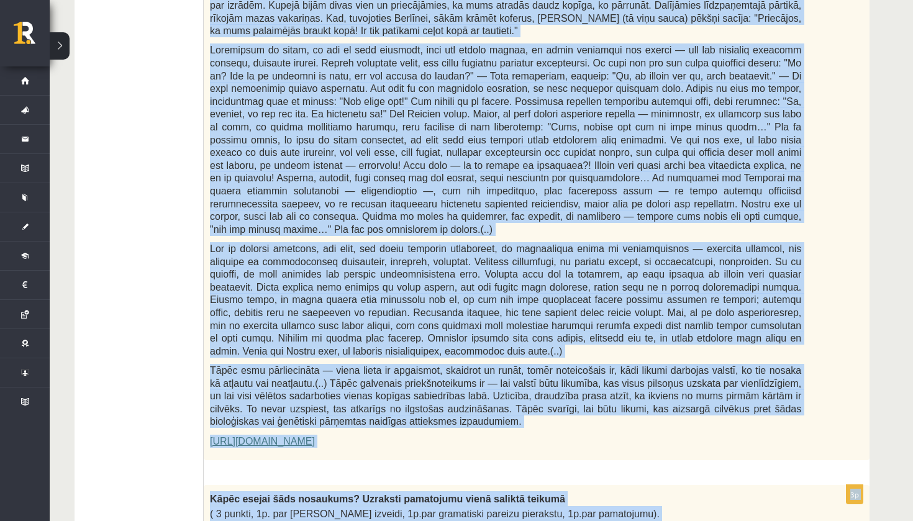
scroll to position [585, 0]
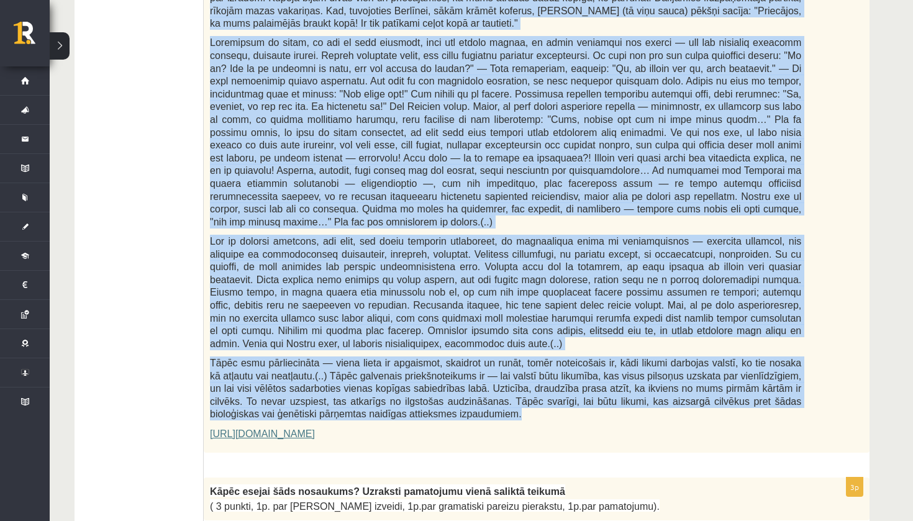
drag, startPoint x: 212, startPoint y: 56, endPoint x: 640, endPoint y: 399, distance: 548.4
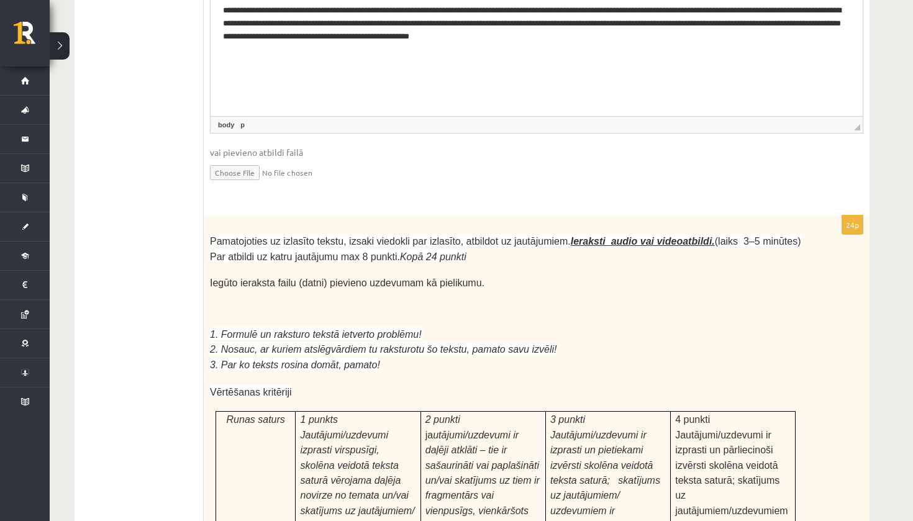
scroll to position [3352, 0]
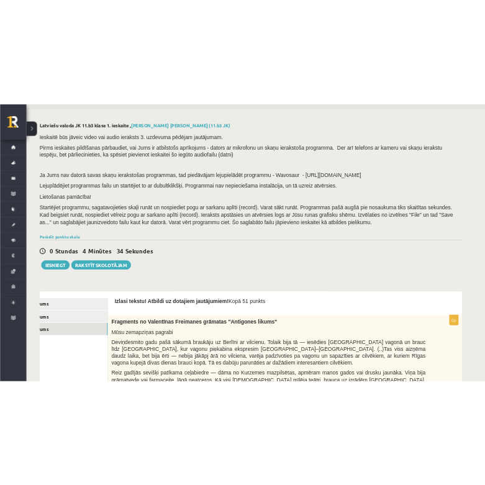
scroll to position [0, 0]
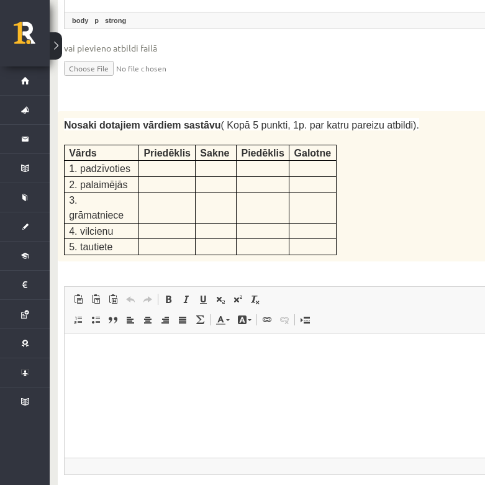
scroll to position [2166, 4]
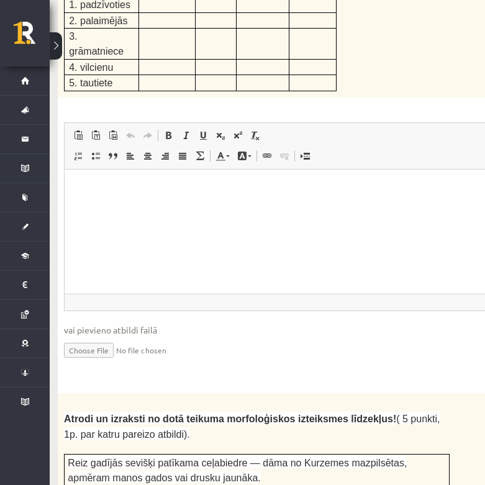
click at [101, 337] on input "file" at bounding box center [288, 349] width 448 height 25
type input "**********"
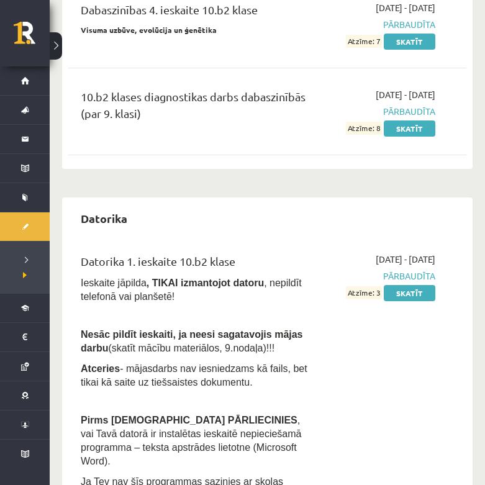
scroll to position [1305, 0]
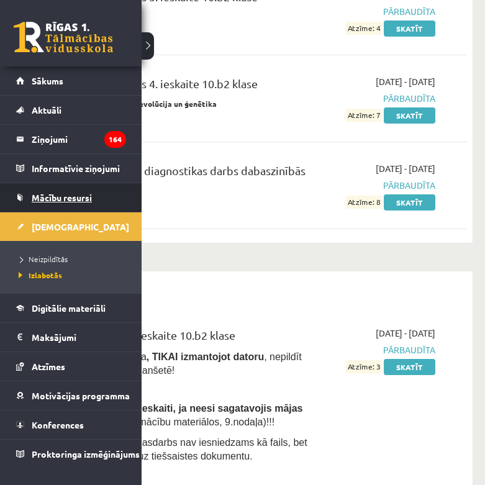
click at [57, 197] on span "Mācību resursi" at bounding box center [62, 197] width 60 height 11
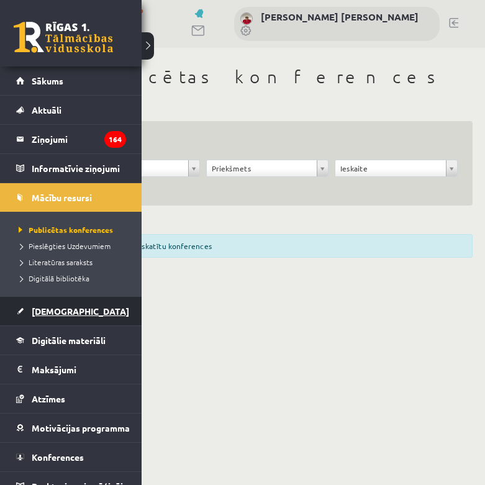
click at [63, 316] on span "[DEMOGRAPHIC_DATA]" at bounding box center [81, 311] width 98 height 11
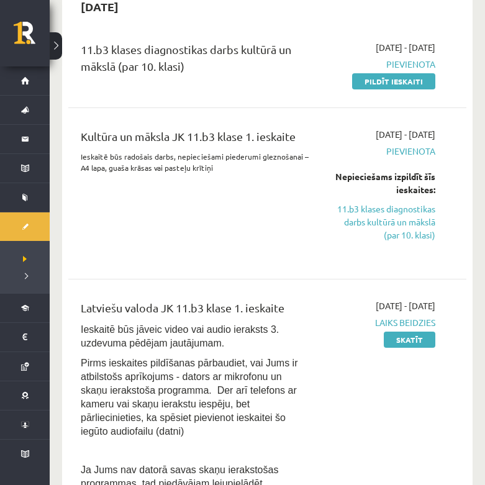
scroll to position [302, 0]
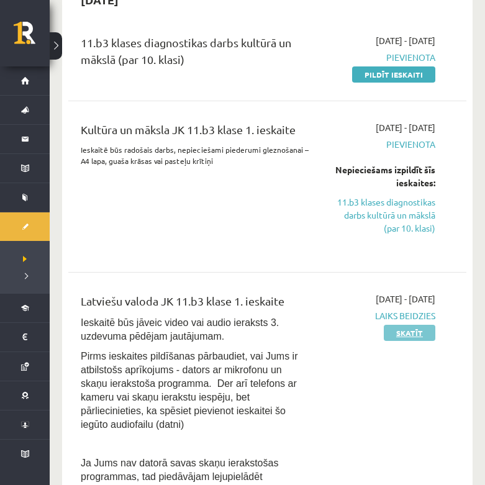
click at [396, 334] on link "Skatīt" at bounding box center [410, 333] width 52 height 16
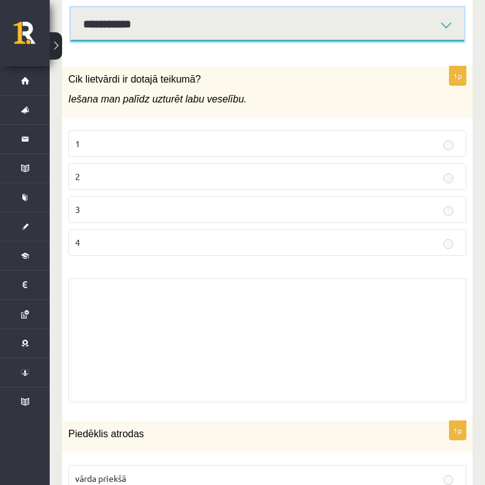
scroll to position [440, 0]
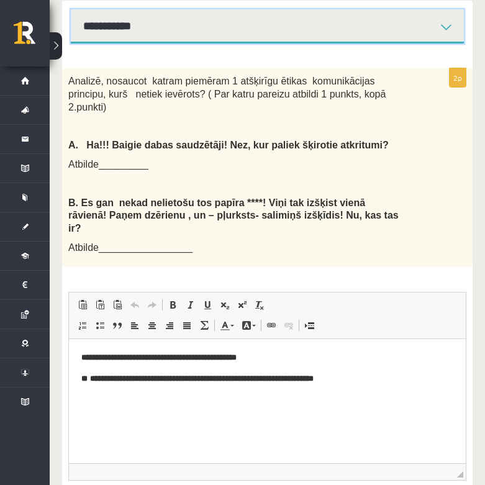
select select "**********"
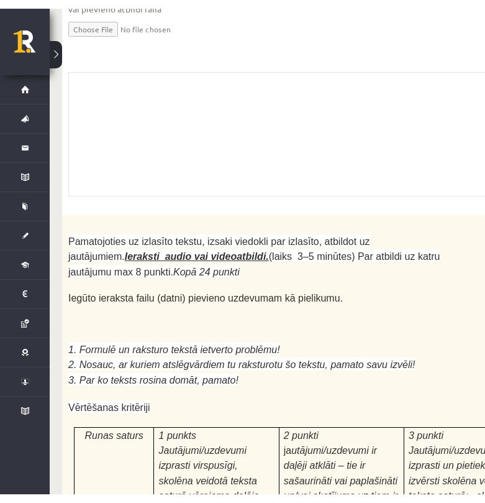
scroll to position [4637, 0]
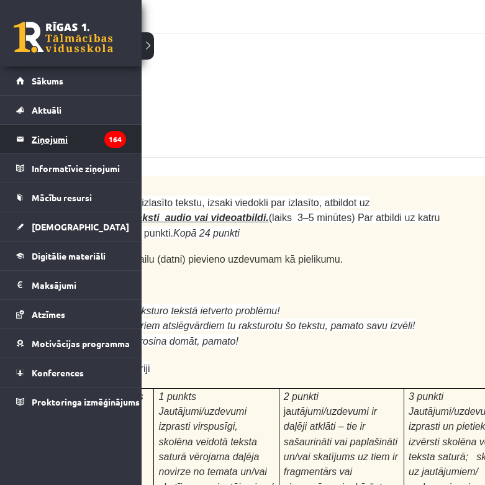
click at [57, 142] on legend "Ziņojumi 164" at bounding box center [79, 139] width 94 height 29
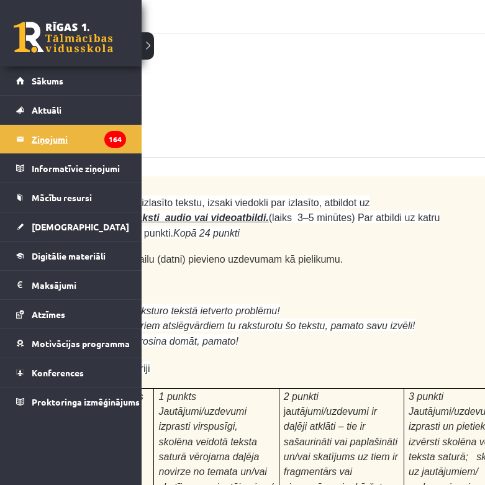
click at [70, 144] on legend "Ziņojumi 164" at bounding box center [79, 139] width 94 height 29
click at [103, 140] on legend "Ziņojumi 164" at bounding box center [79, 139] width 94 height 29
click at [81, 143] on legend "Ziņojumi 164" at bounding box center [79, 139] width 94 height 29
click at [33, 140] on legend "Ziņojumi 164" at bounding box center [79, 139] width 94 height 29
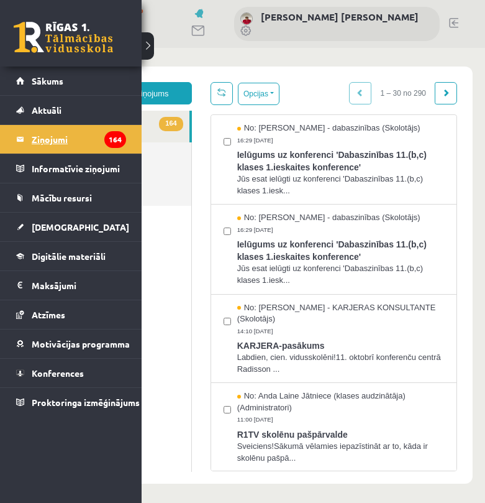
click at [83, 147] on legend "Ziņojumi 164" at bounding box center [79, 139] width 94 height 29
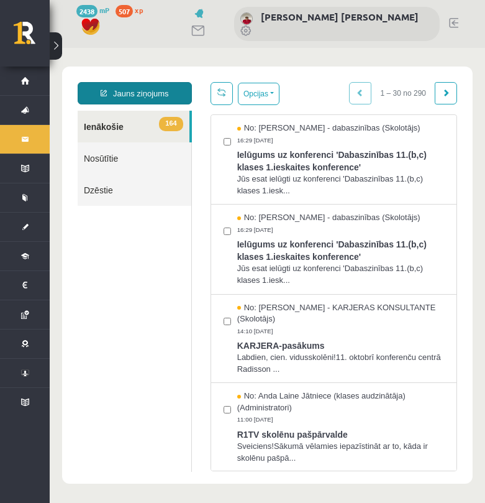
click at [165, 96] on link "Jauns ziņojums" at bounding box center [135, 93] width 114 height 22
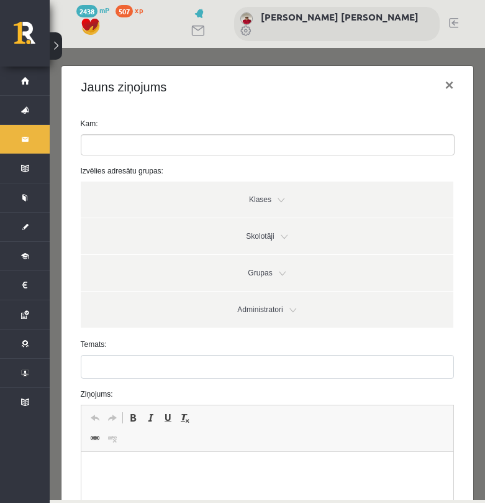
click at [177, 145] on ul at bounding box center [267, 145] width 373 height 20
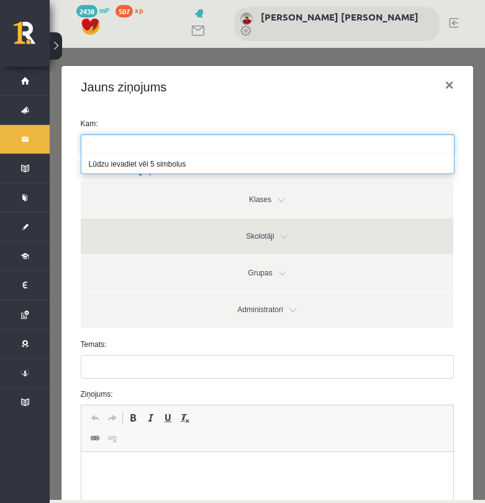
click at [254, 240] on link "Skolotāji" at bounding box center [267, 236] width 373 height 36
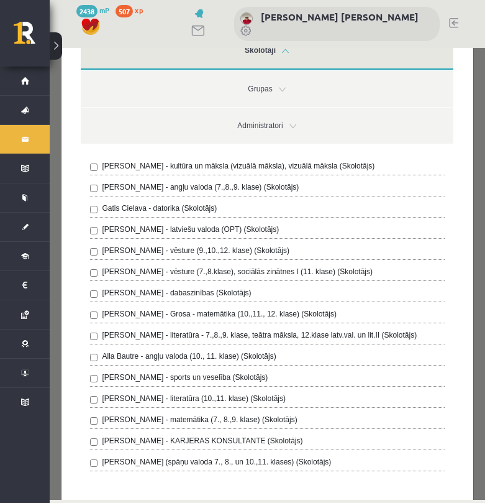
scroll to position [188, 0]
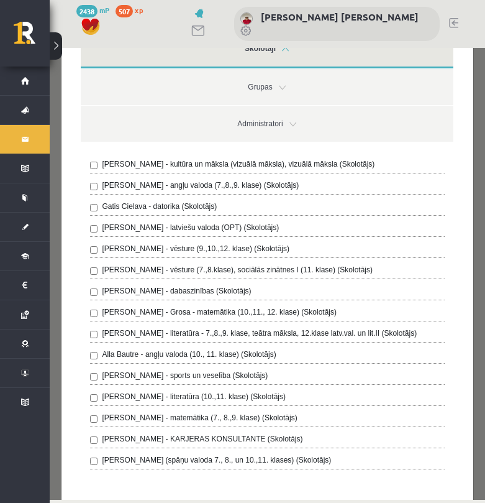
click at [208, 232] on label "[PERSON_NAME] - latviešu valoda (OPT) (Skolotājs)" at bounding box center [191, 227] width 177 height 11
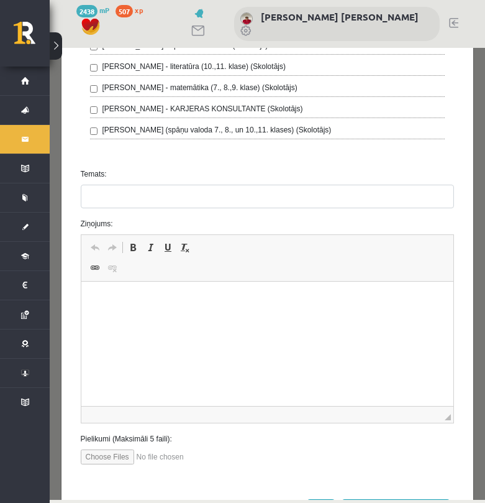
scroll to position [519, 0]
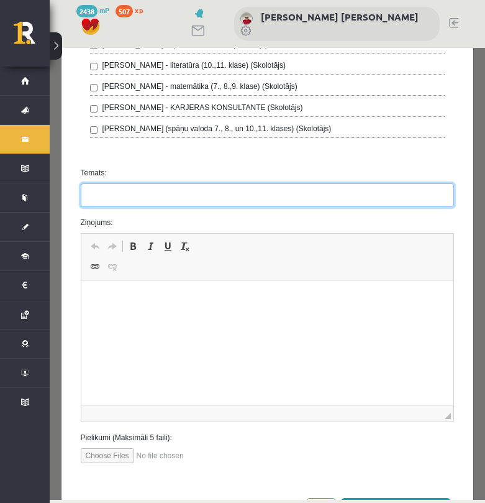
click at [183, 201] on input "Temats:" at bounding box center [268, 195] width 374 height 24
type input "*"
type input "**********"
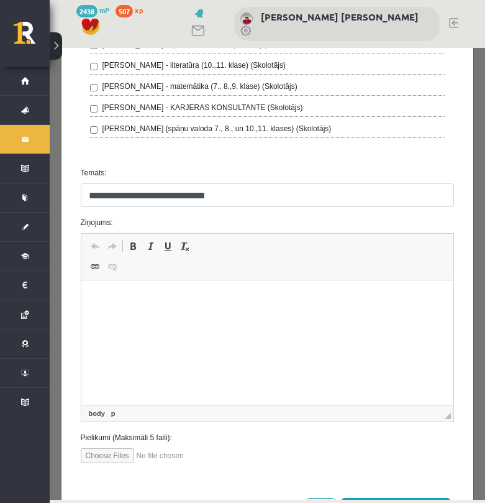
click at [163, 310] on html at bounding box center [267, 299] width 373 height 38
click at [113, 452] on input "file" at bounding box center [151, 455] width 141 height 15
click at [112, 458] on input "file" at bounding box center [151, 455] width 141 height 15
type input "**********"
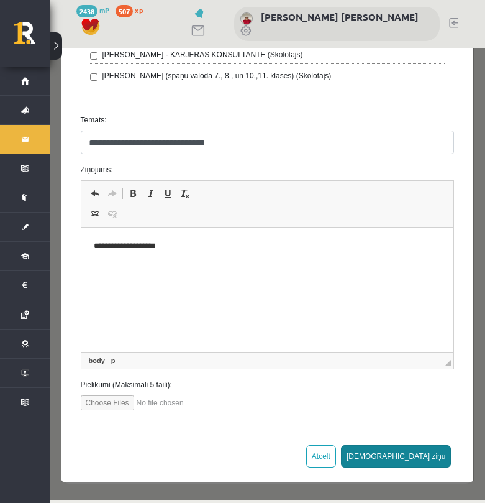
scroll to position [571, 0]
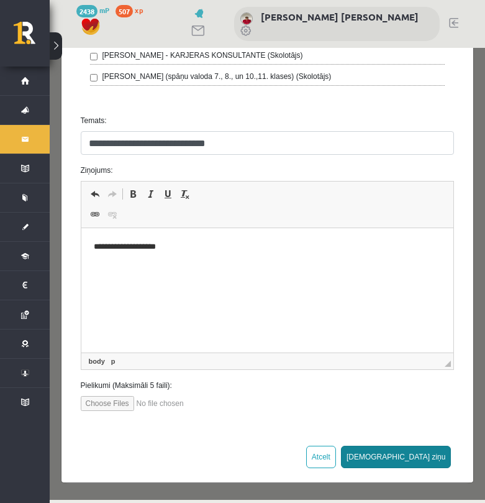
click at [426, 457] on button "[DEMOGRAPHIC_DATA] ziņu" at bounding box center [396, 456] width 111 height 22
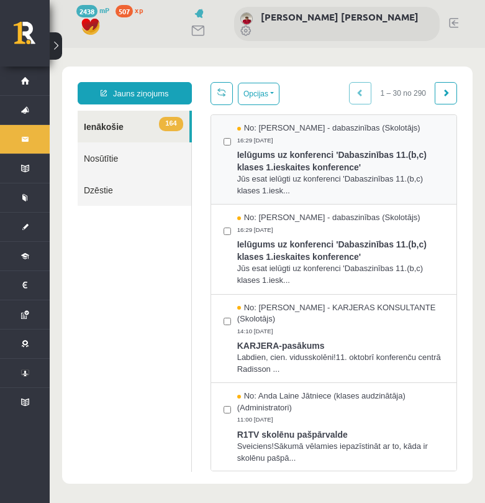
scroll to position [0, 0]
click at [135, 162] on link "Nosūtītie" at bounding box center [135, 158] width 114 height 32
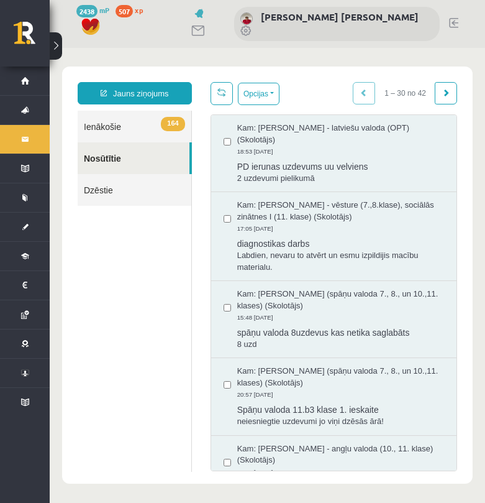
click at [137, 160] on link "Nosūtītie" at bounding box center [134, 158] width 112 height 32
click at [284, 161] on span "PD ierunas uzdevums uu velviens" at bounding box center [340, 165] width 207 height 16
